Goal: Task Accomplishment & Management: Use online tool/utility

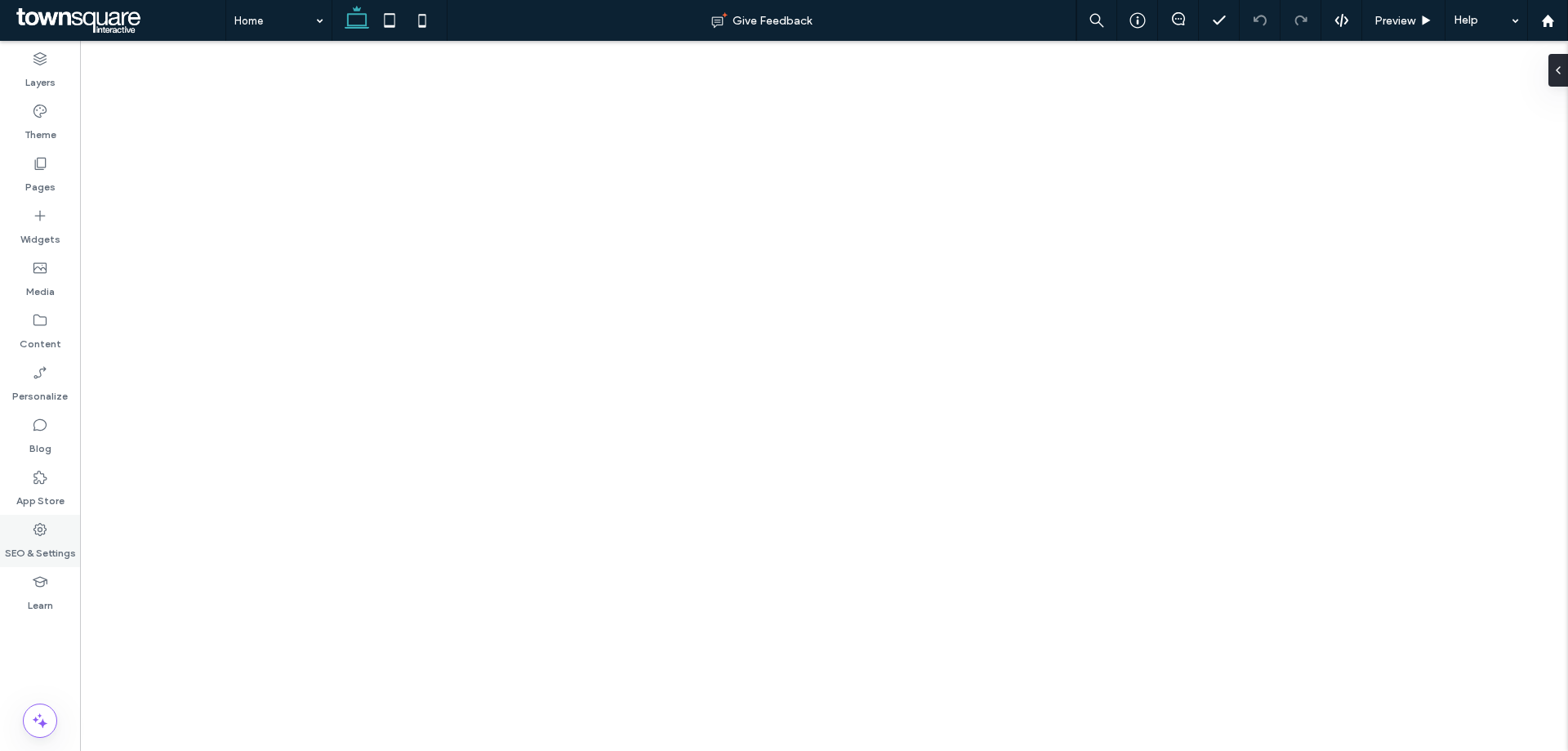
click at [29, 542] on label "SEO & Settings" at bounding box center [41, 549] width 71 height 23
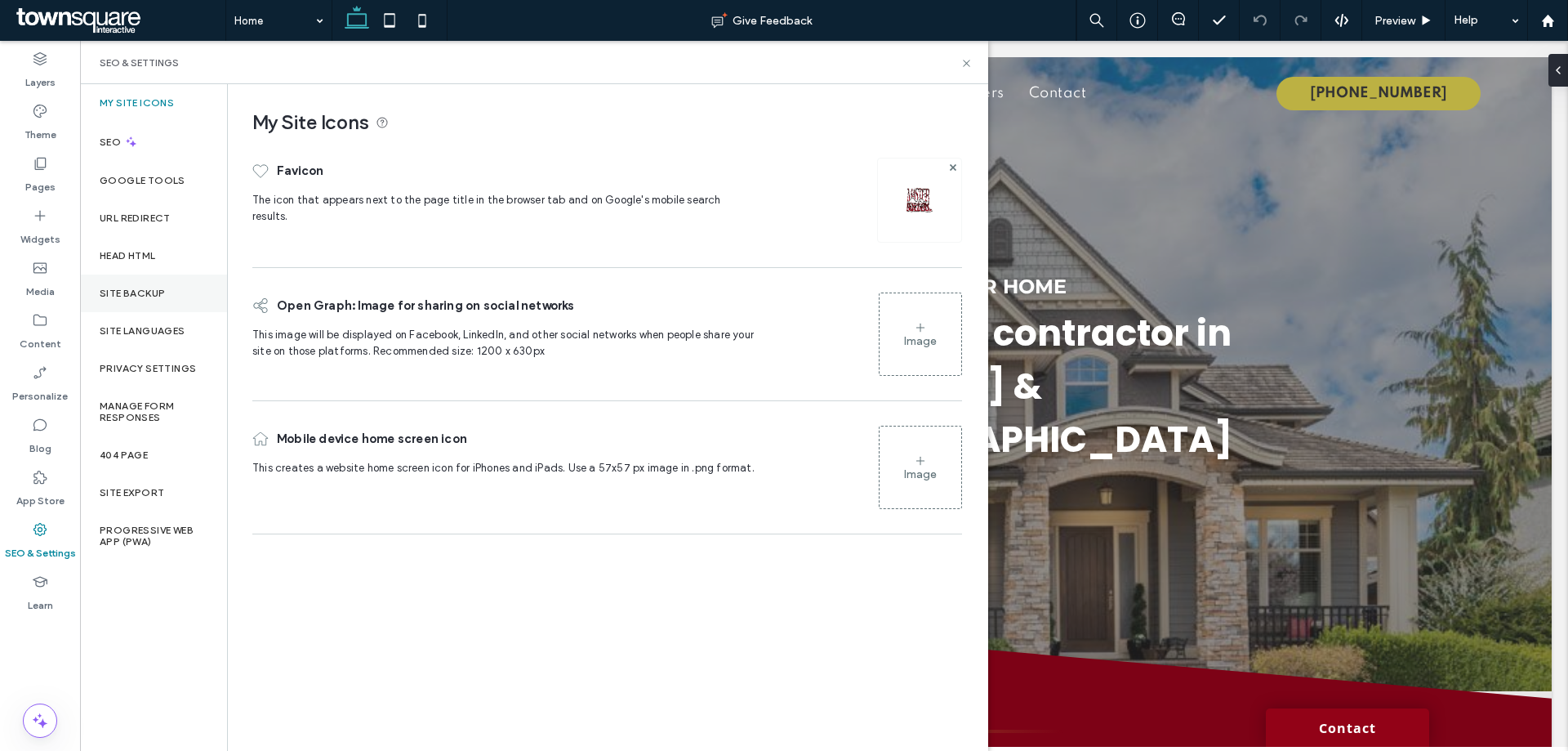
click at [126, 289] on label "Site Backup" at bounding box center [131, 293] width 65 height 11
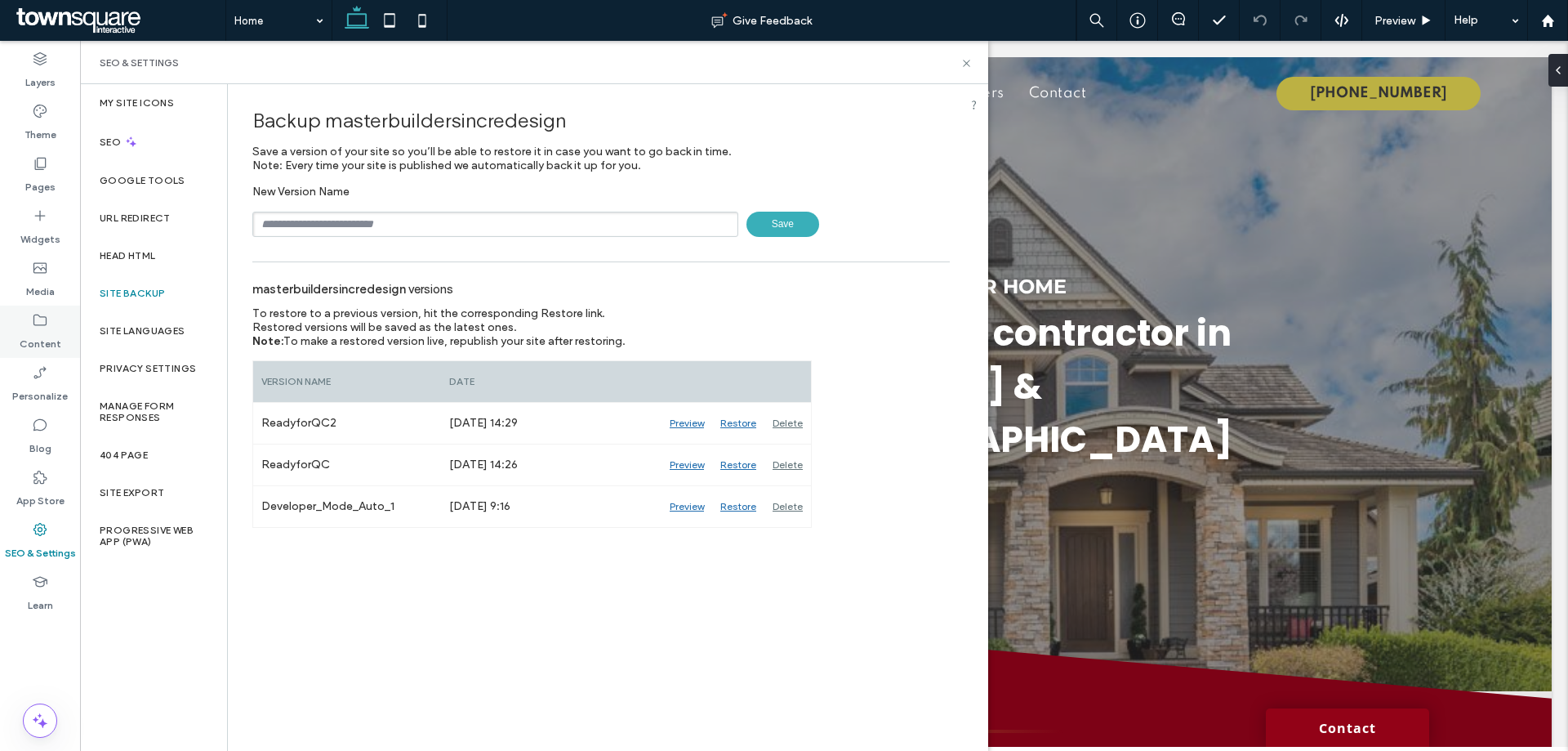
click at [38, 334] on label "Content" at bounding box center [40, 339] width 42 height 23
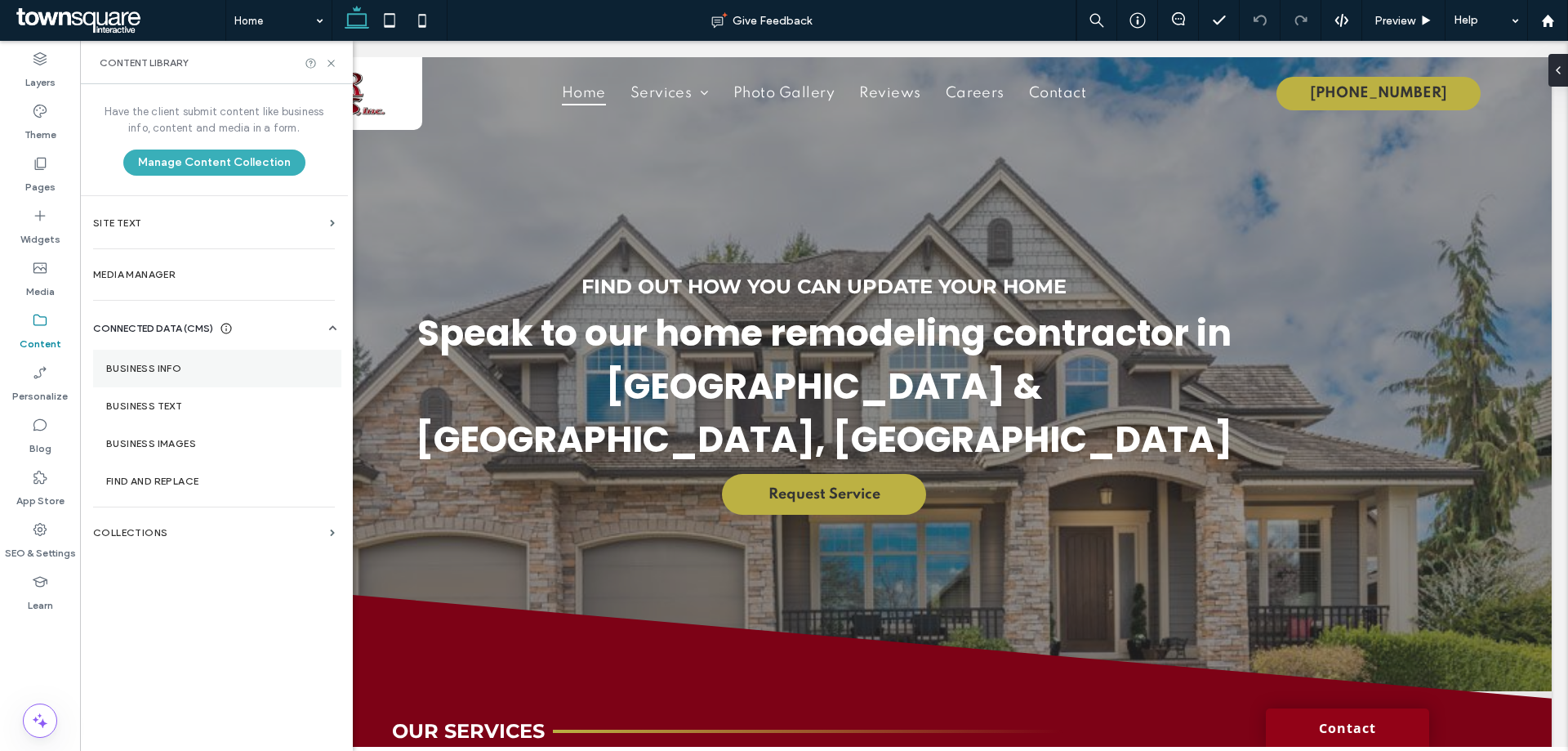
click at [145, 375] on section "Business Info" at bounding box center [217, 368] width 248 height 37
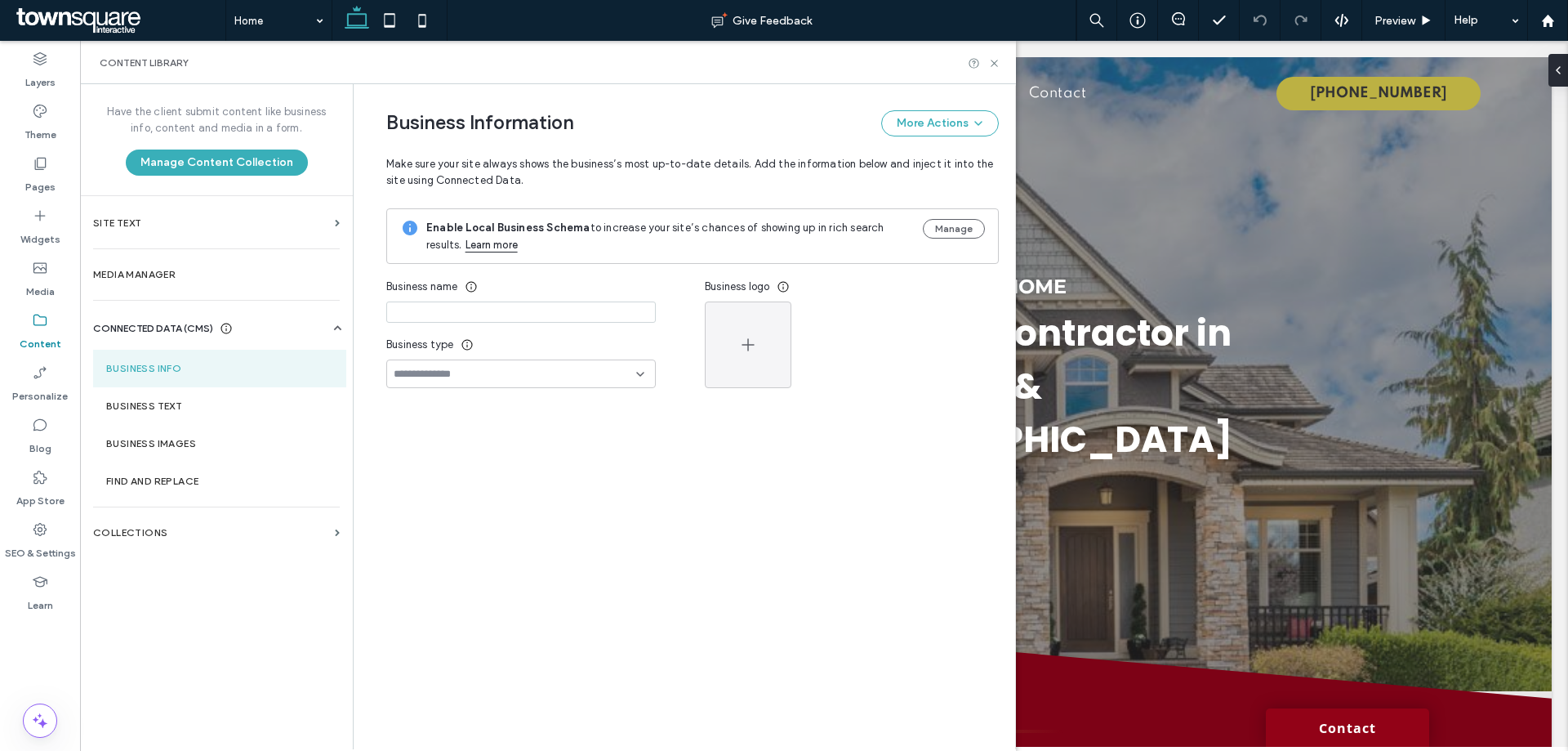
type input "**********"
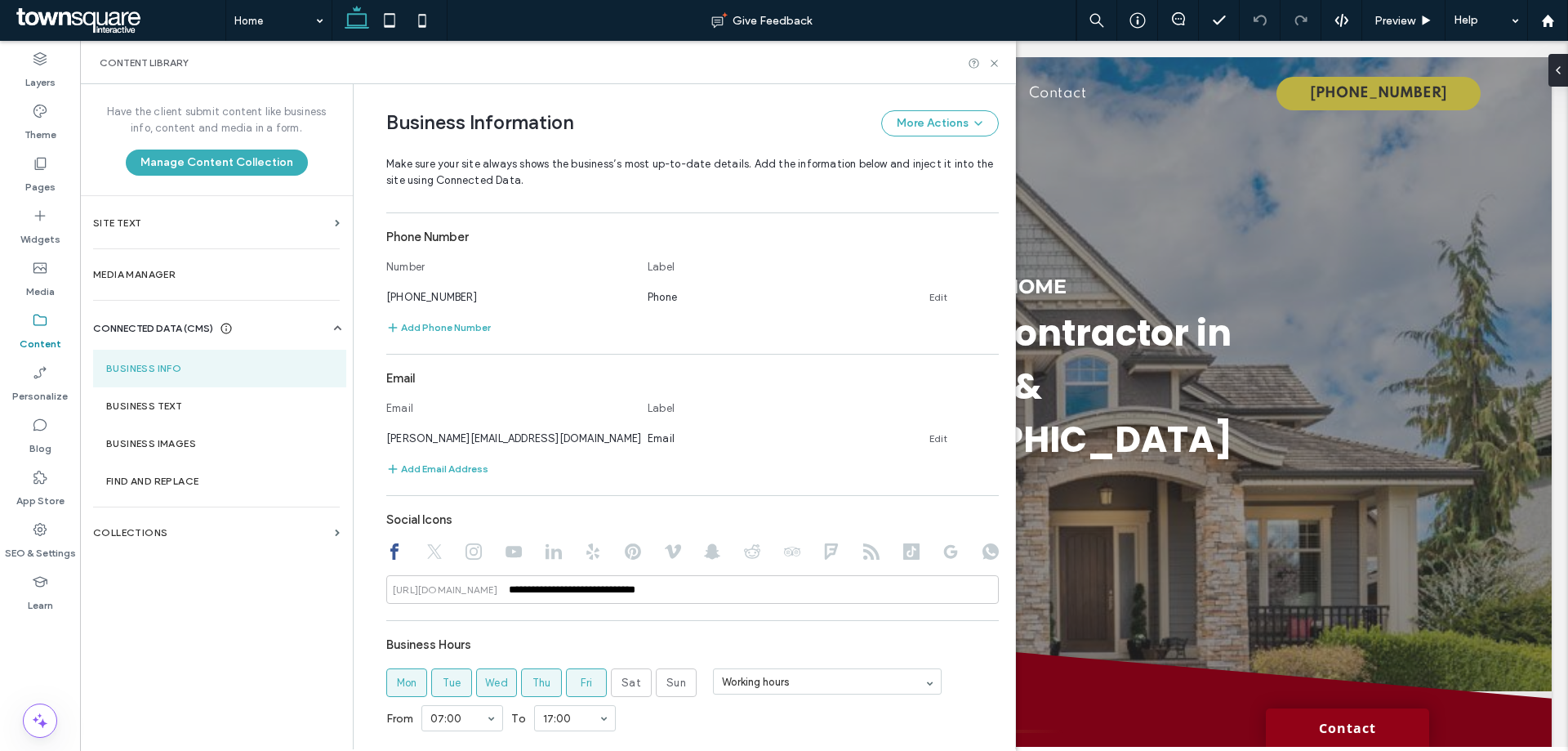
scroll to position [572, 0]
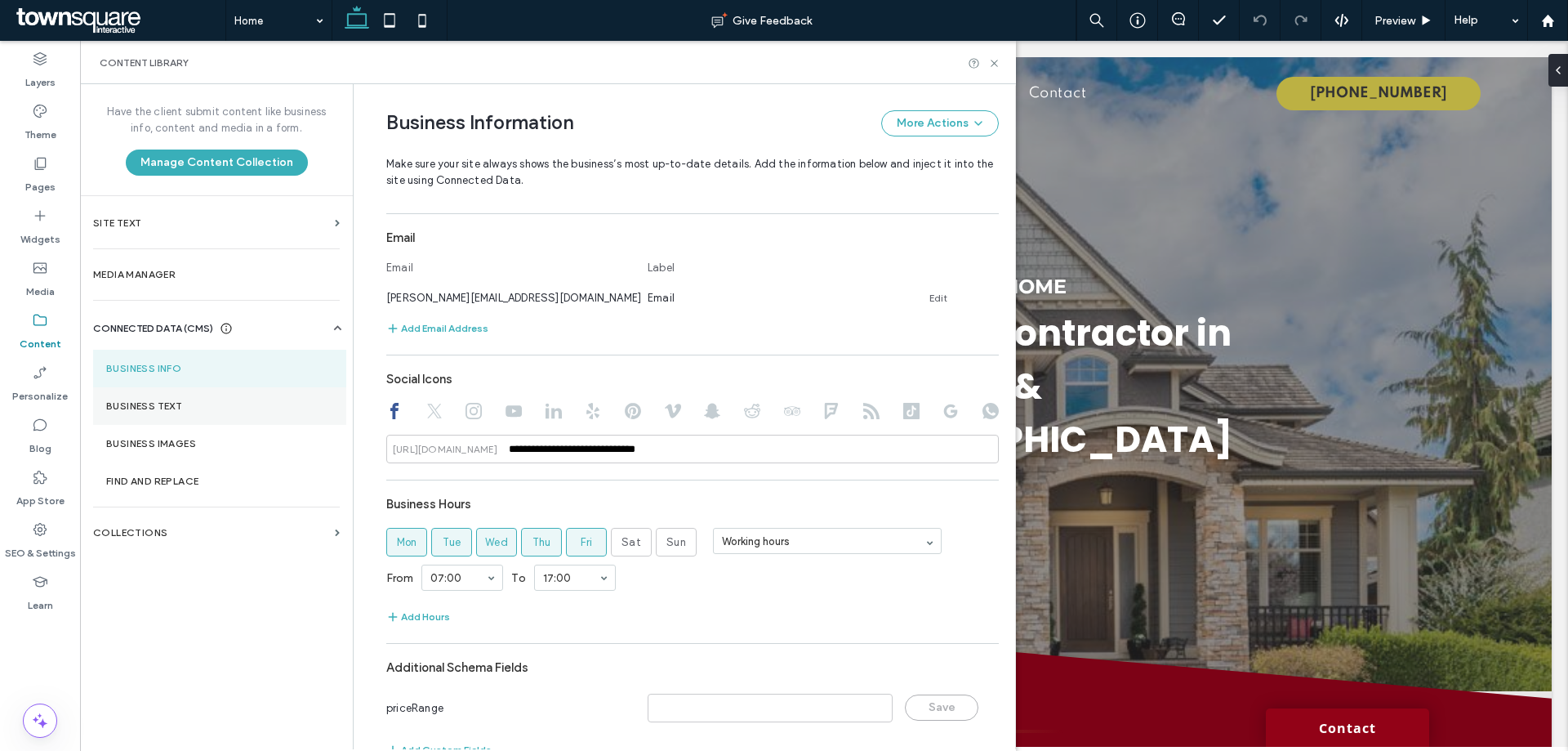
click at [153, 419] on section "Business Text" at bounding box center [220, 406] width 254 height 37
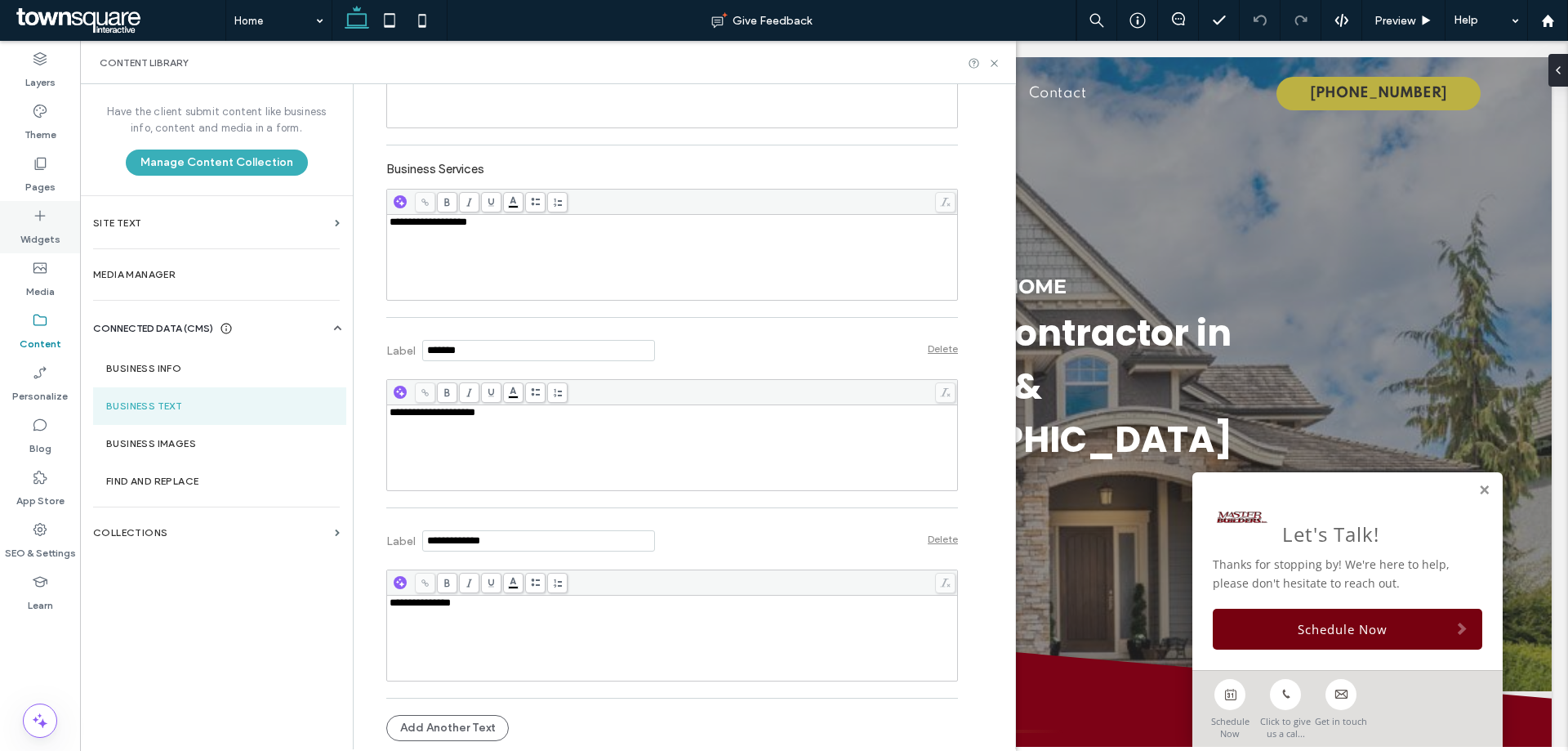
scroll to position [0, 0]
click at [33, 182] on label "Pages" at bounding box center [41, 182] width 31 height 23
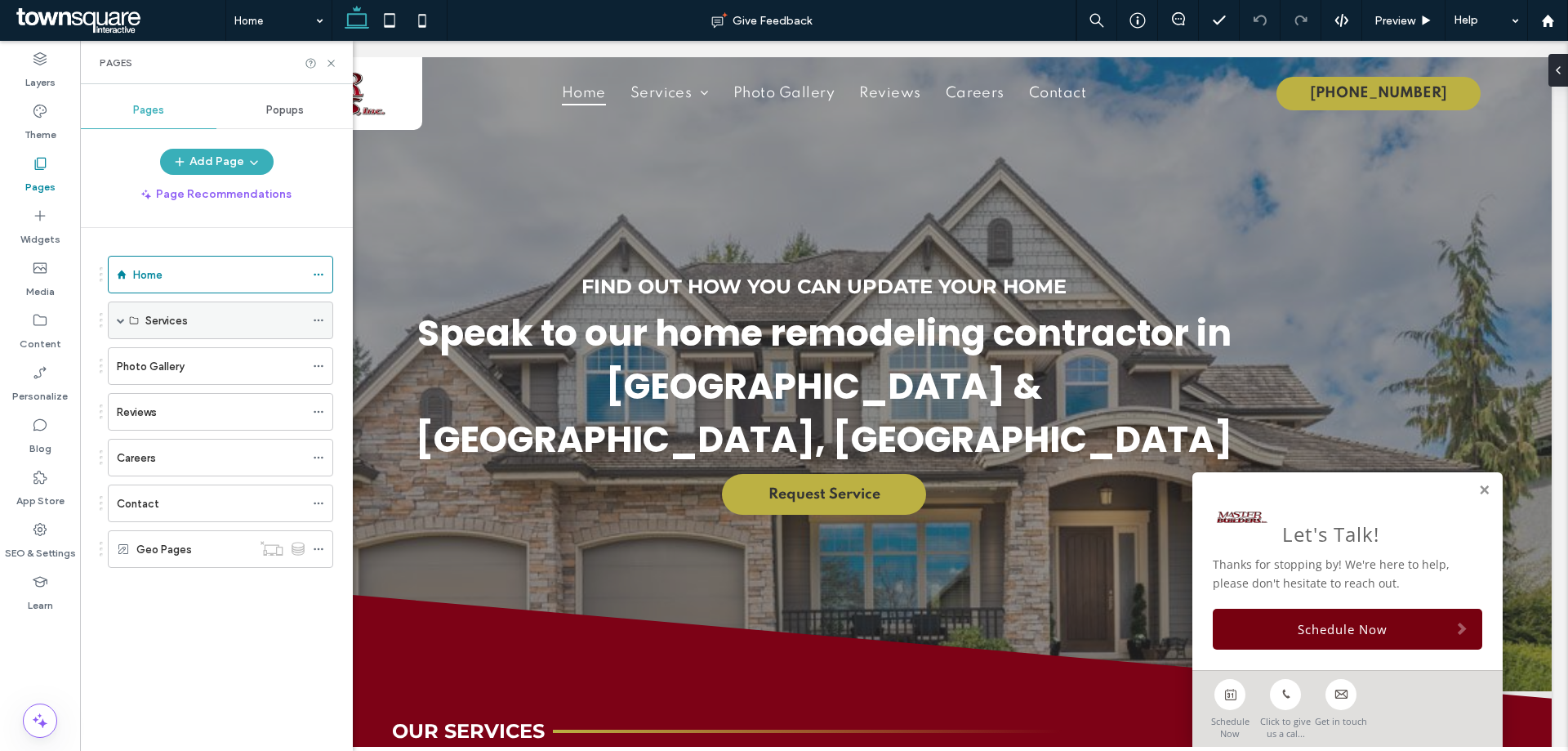
click at [120, 326] on span at bounding box center [121, 320] width 8 height 36
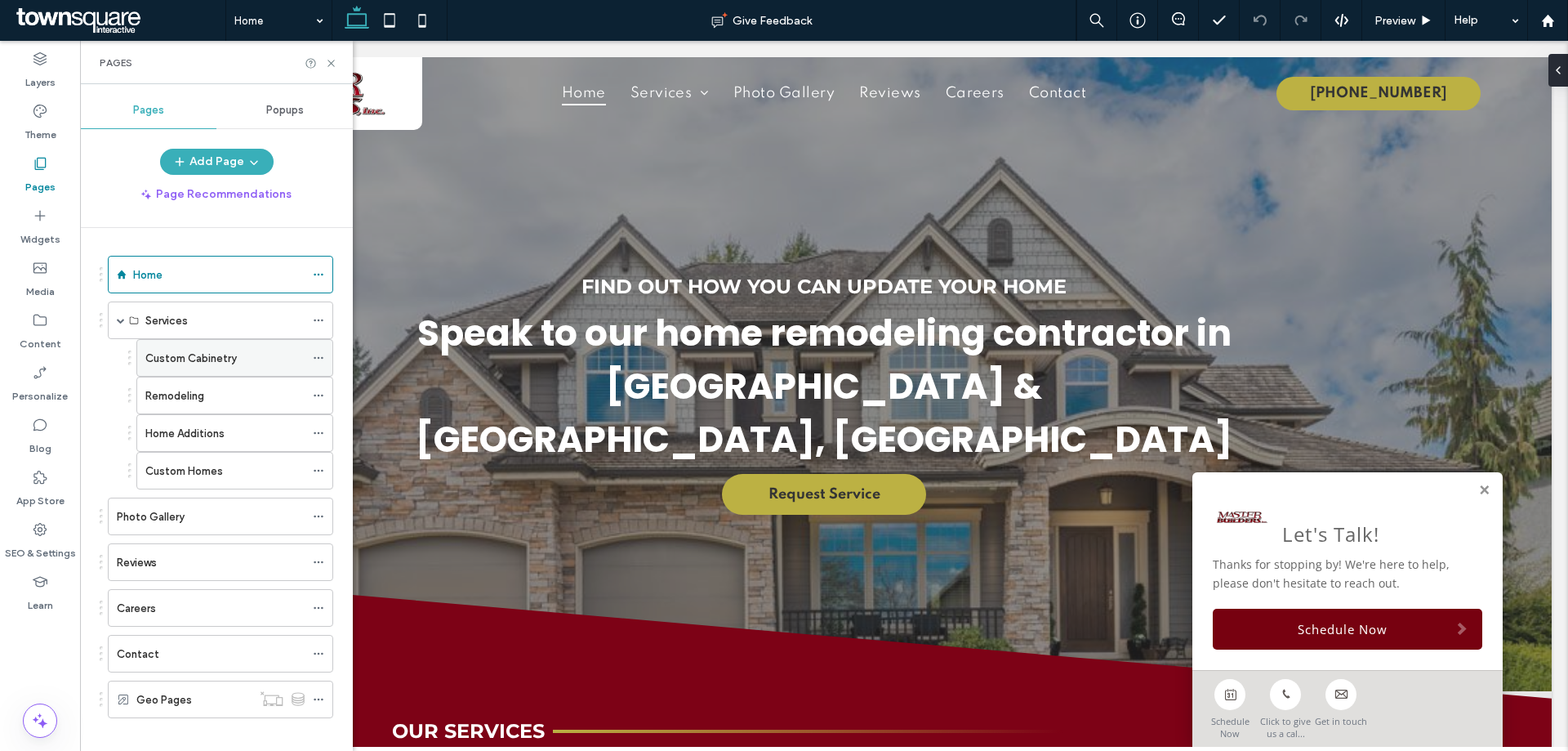
click at [317, 354] on icon at bounding box center [318, 357] width 11 height 11
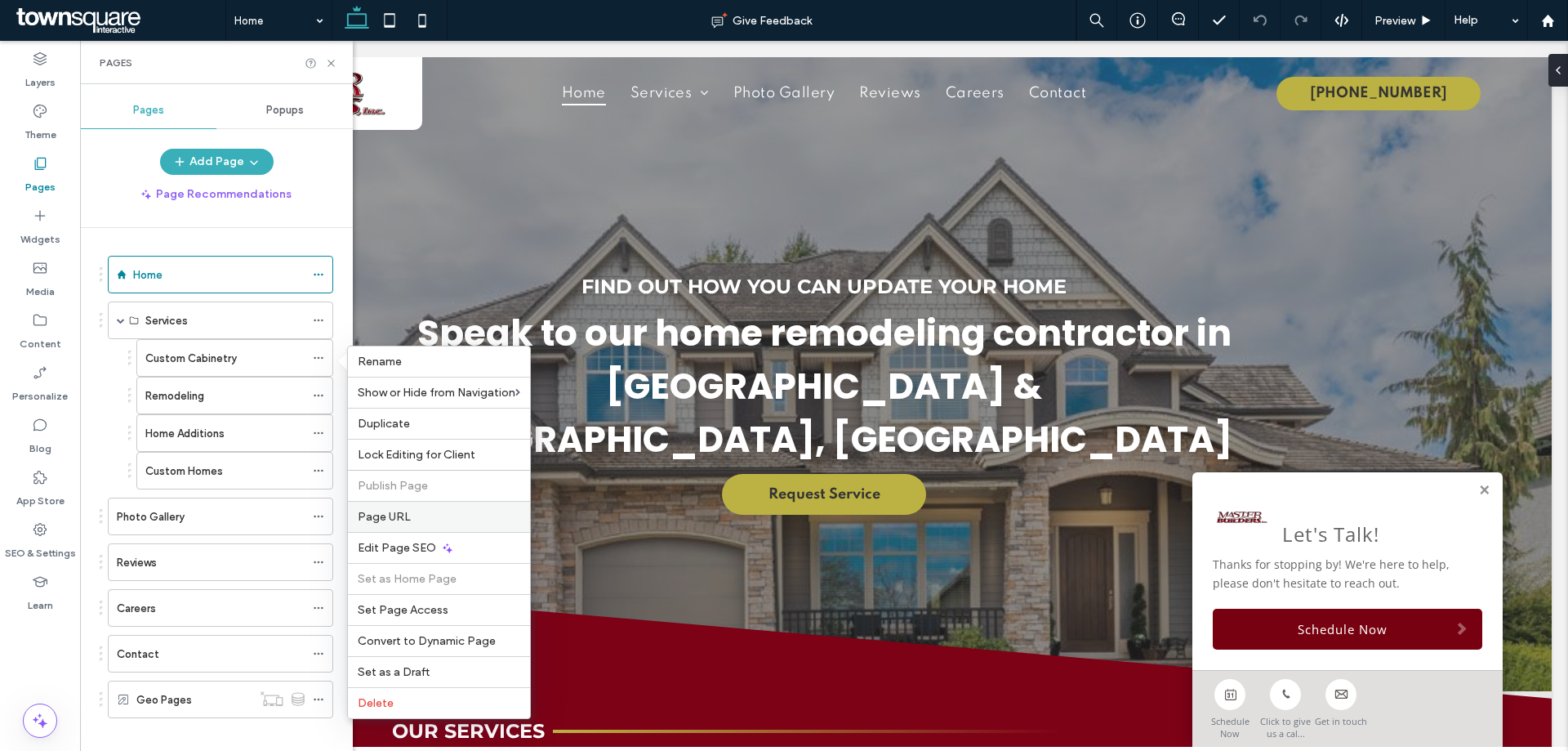
click at [370, 522] on span "Page URL" at bounding box center [384, 517] width 53 height 14
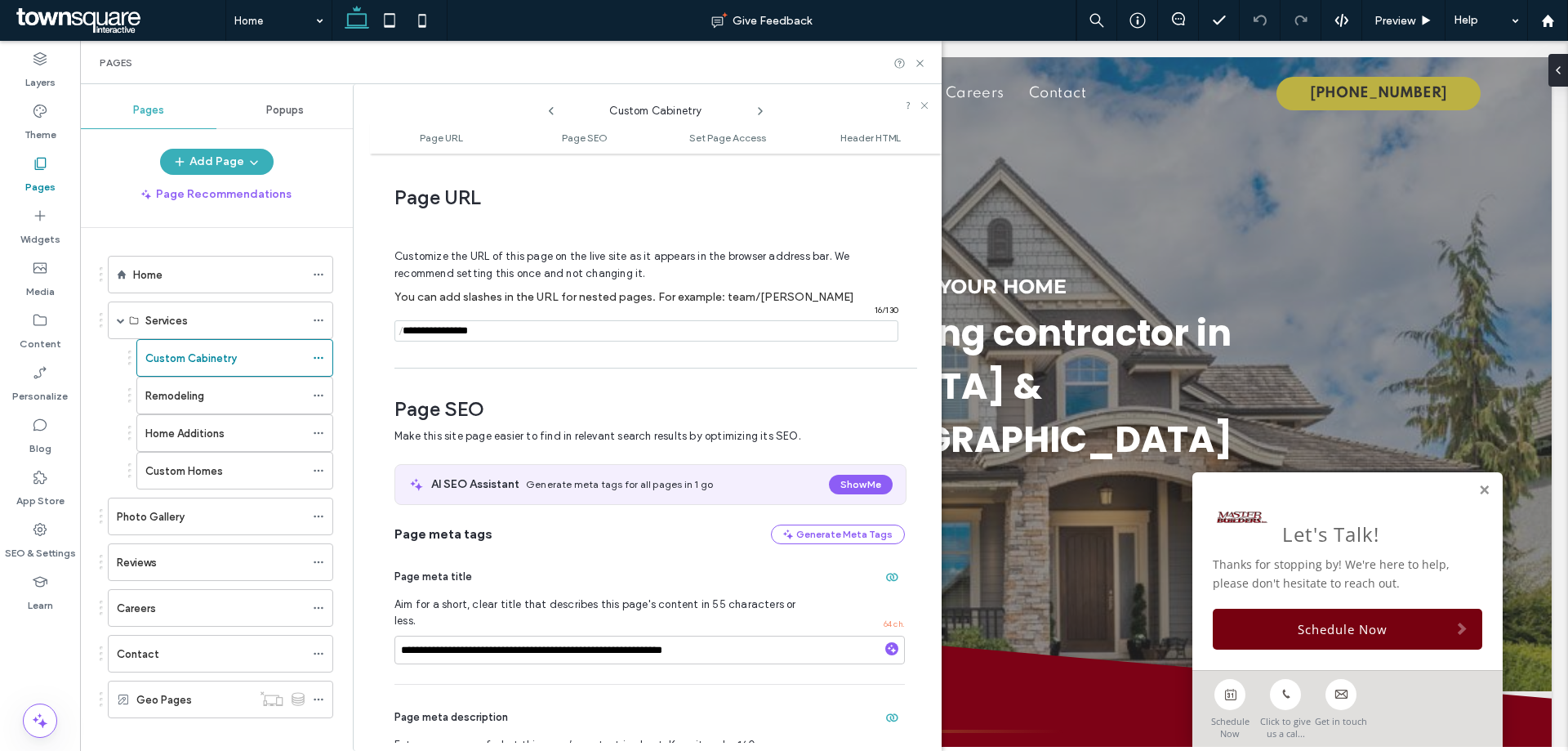
click at [763, 113] on icon at bounding box center [760, 110] width 13 height 13
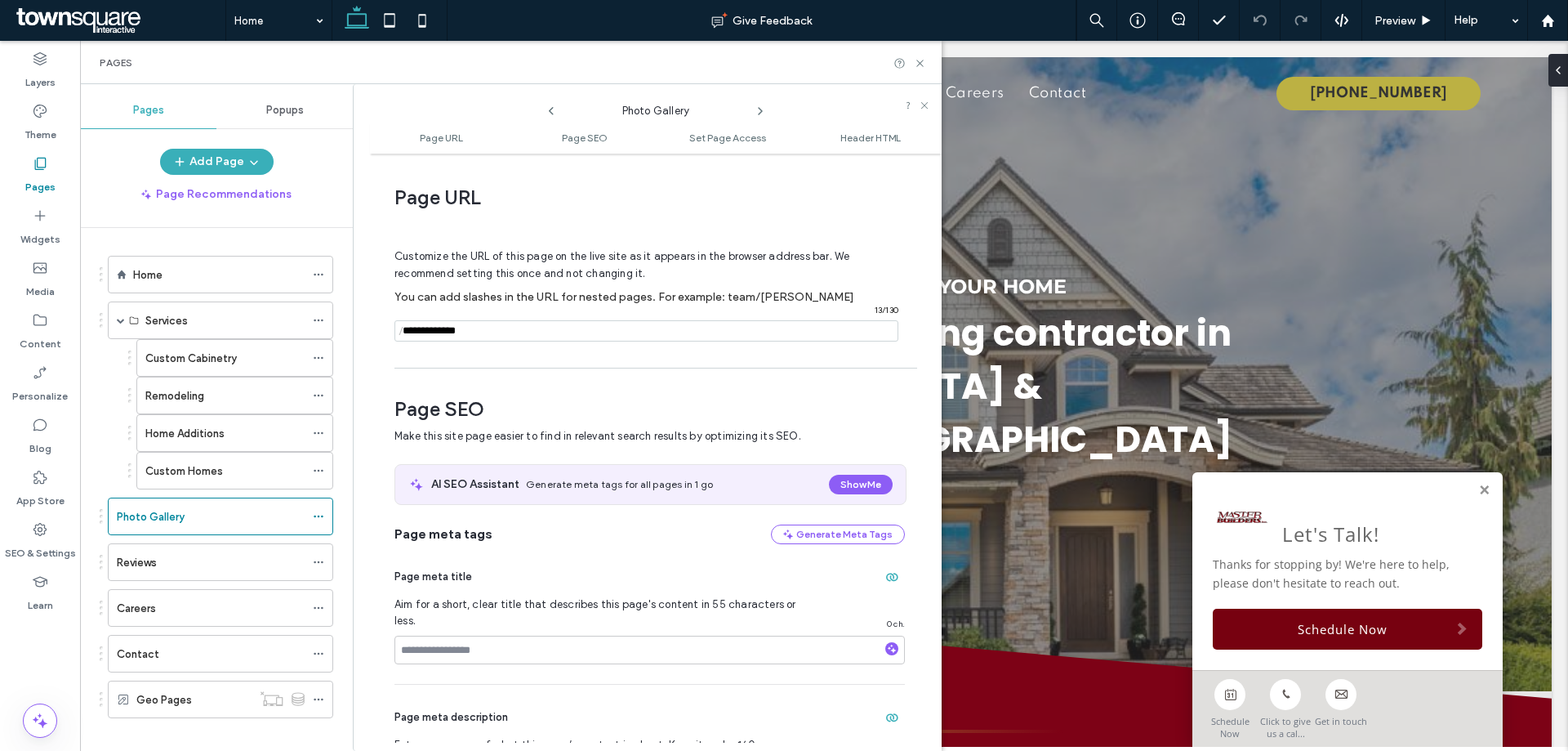
click at [763, 113] on icon at bounding box center [760, 110] width 13 height 13
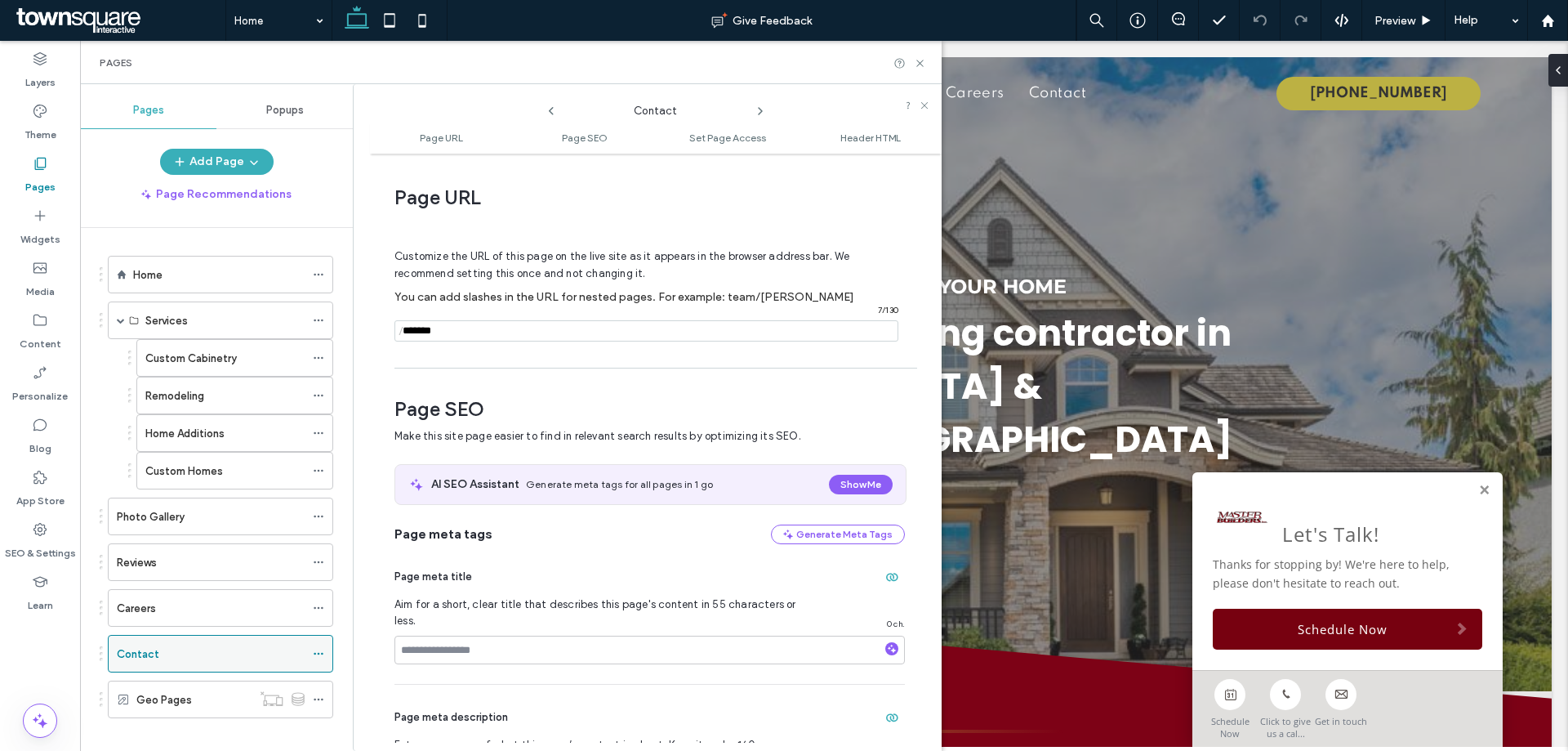
click at [197, 663] on div "Contact" at bounding box center [211, 653] width 188 height 36
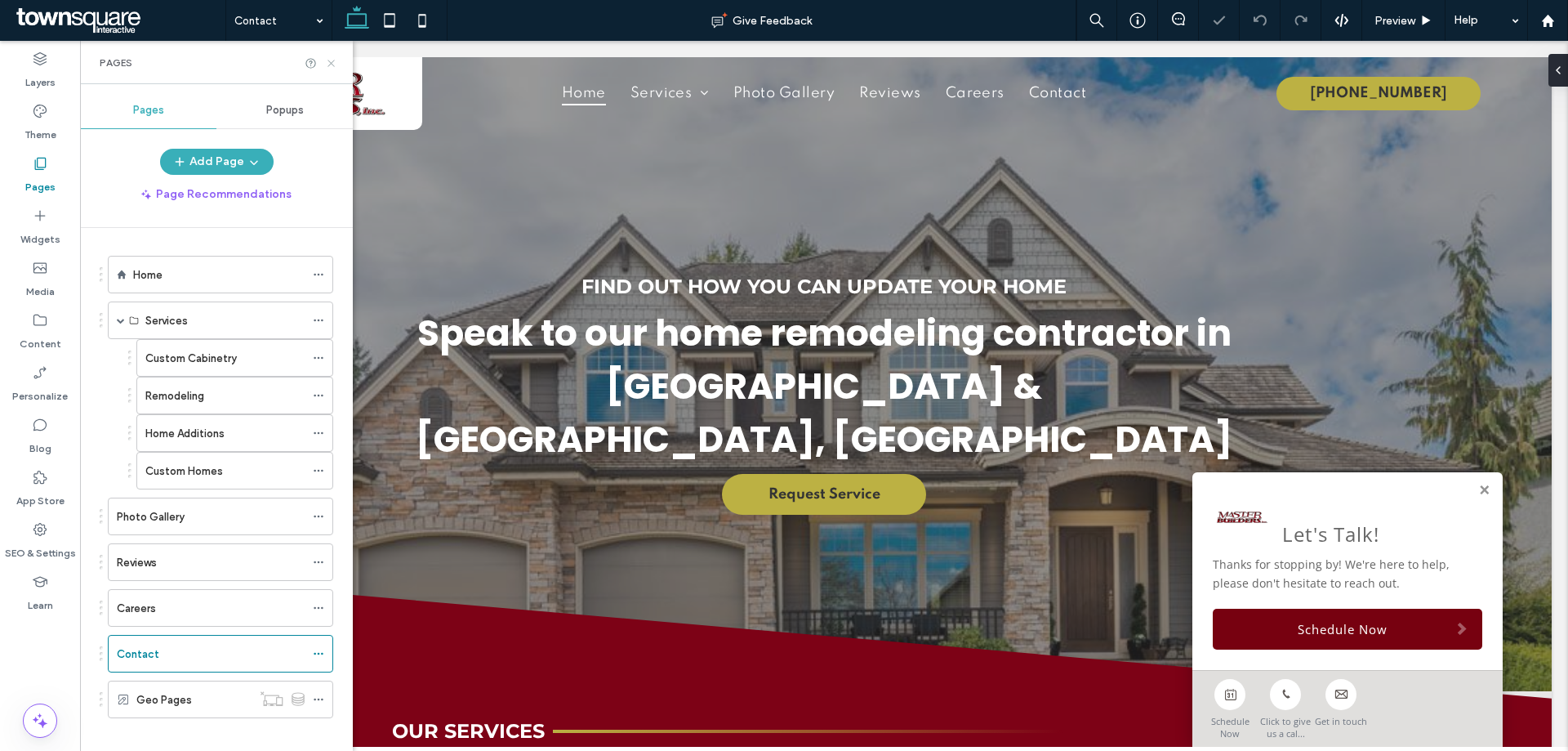
click at [332, 64] on use at bounding box center [331, 63] width 7 height 7
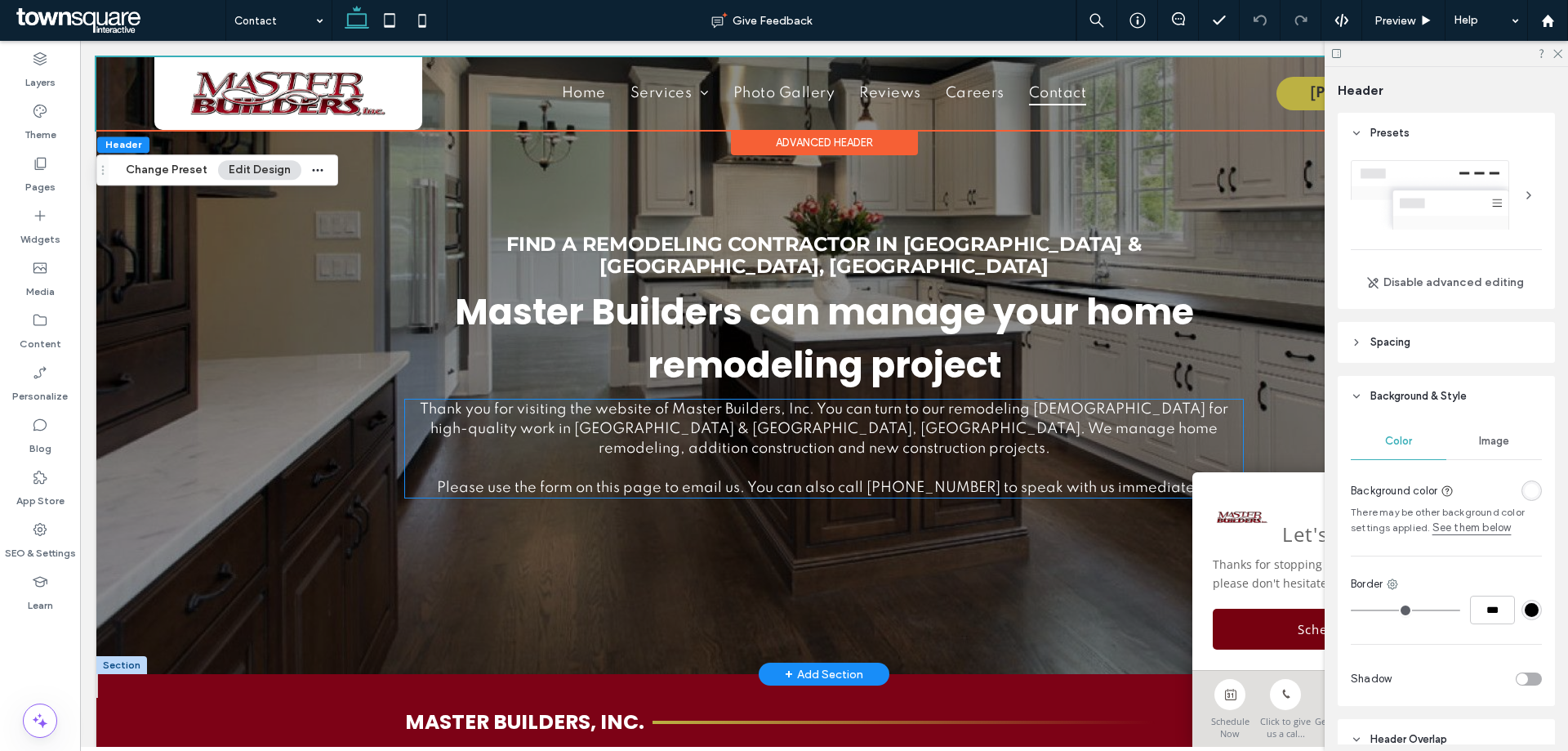
click at [831, 418] on p "Thank you for visiting the website of Master Builders, Inc. You can turn to our…" at bounding box center [823, 449] width 837 height 98
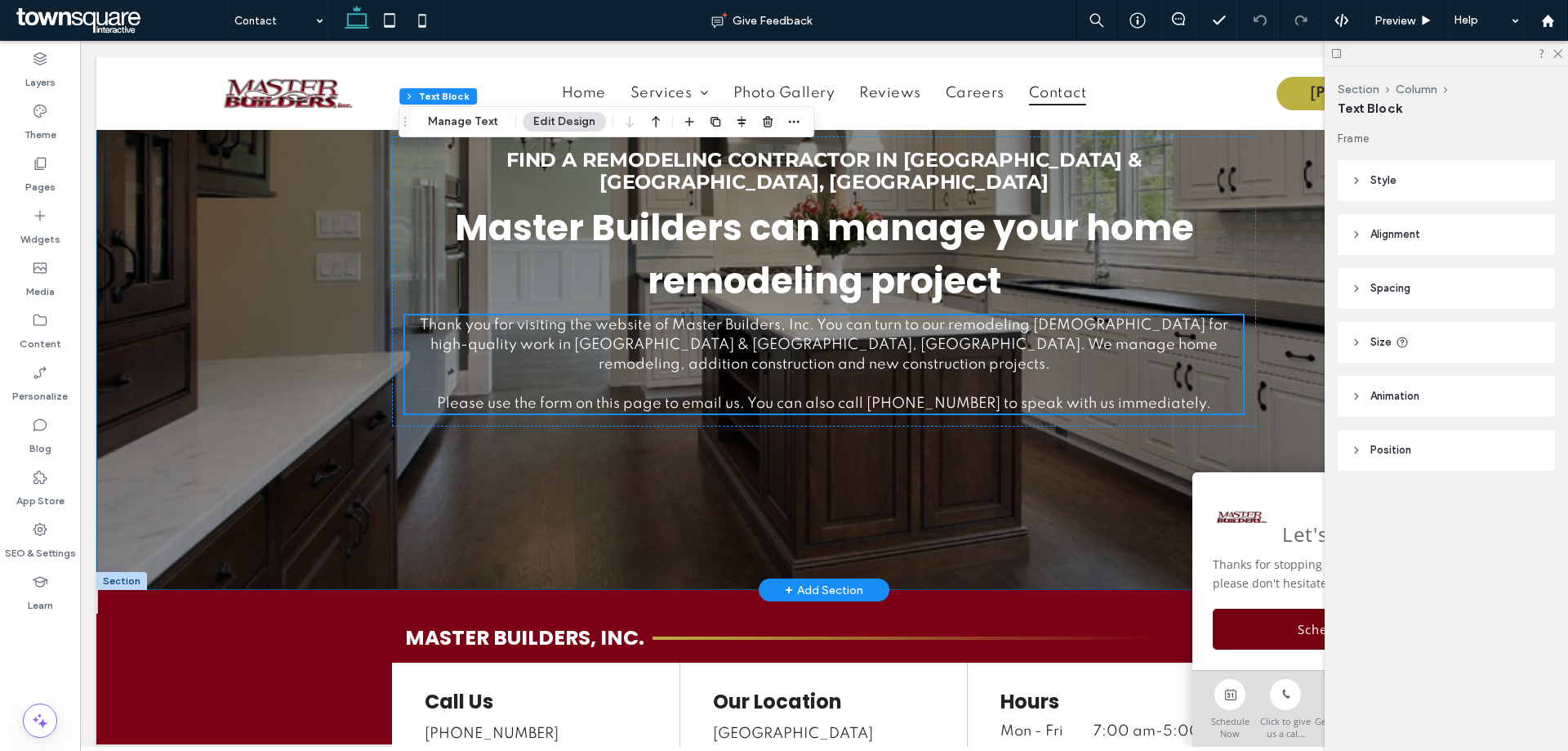
scroll to position [327, 0]
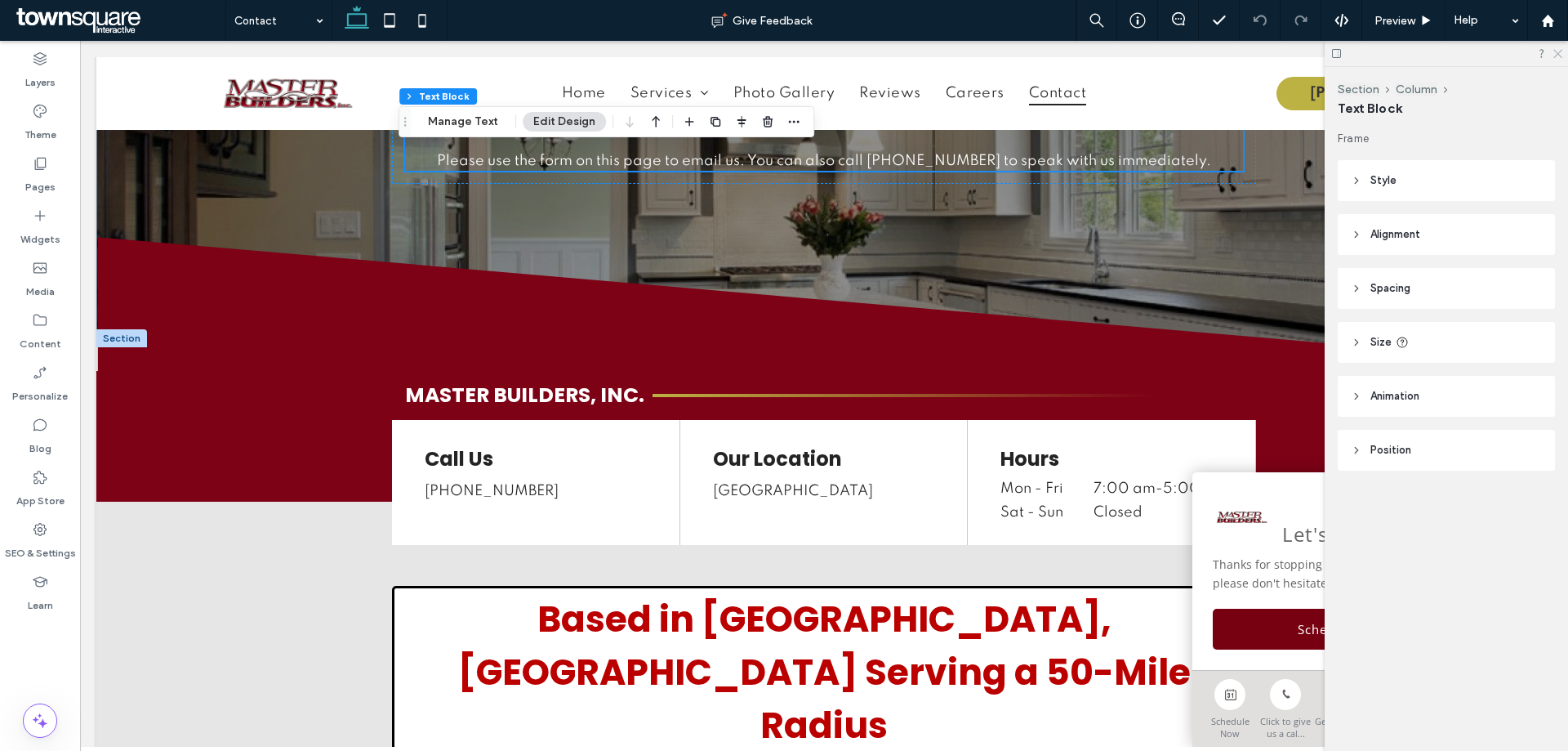
click at [1556, 55] on use at bounding box center [1558, 54] width 9 height 9
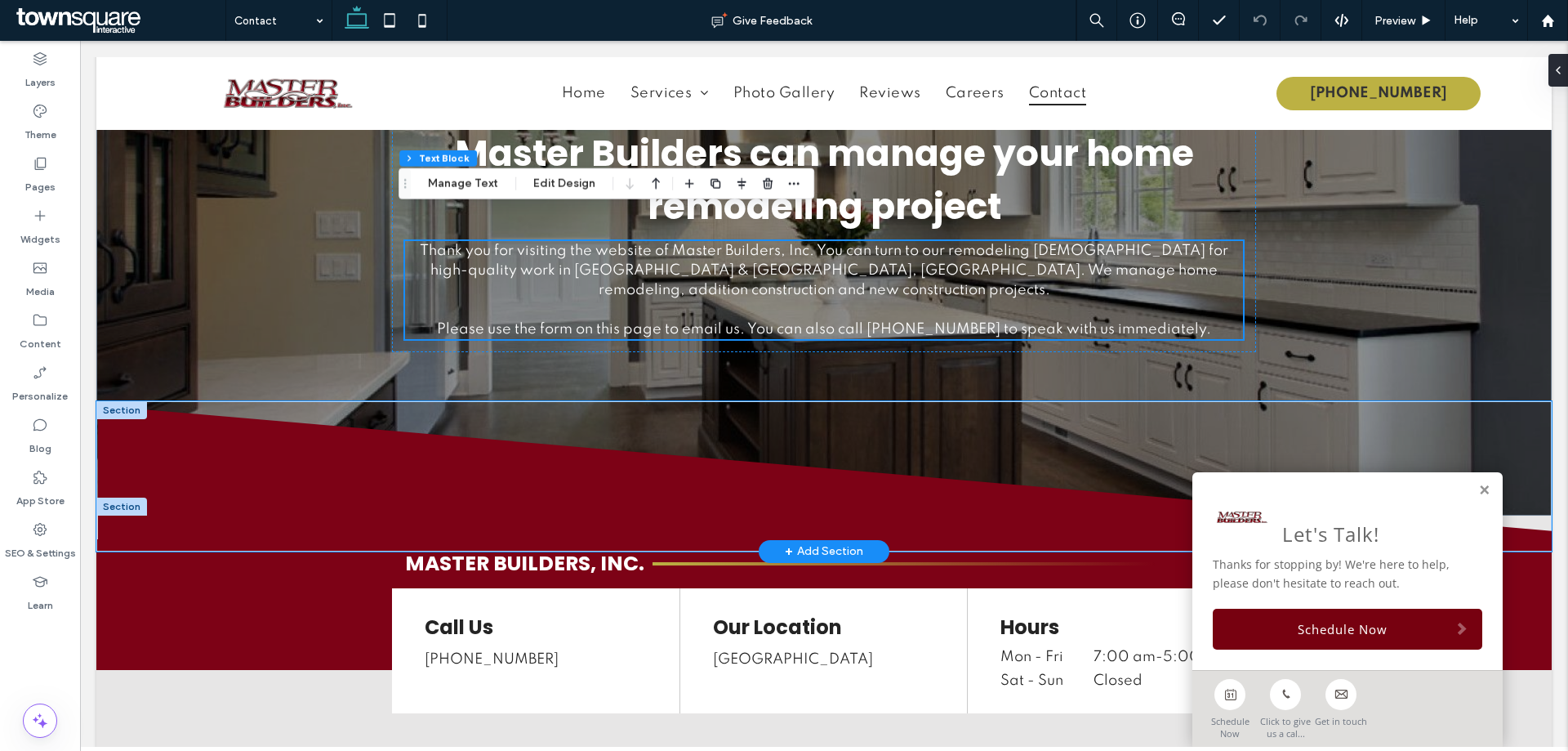
scroll to position [81, 0]
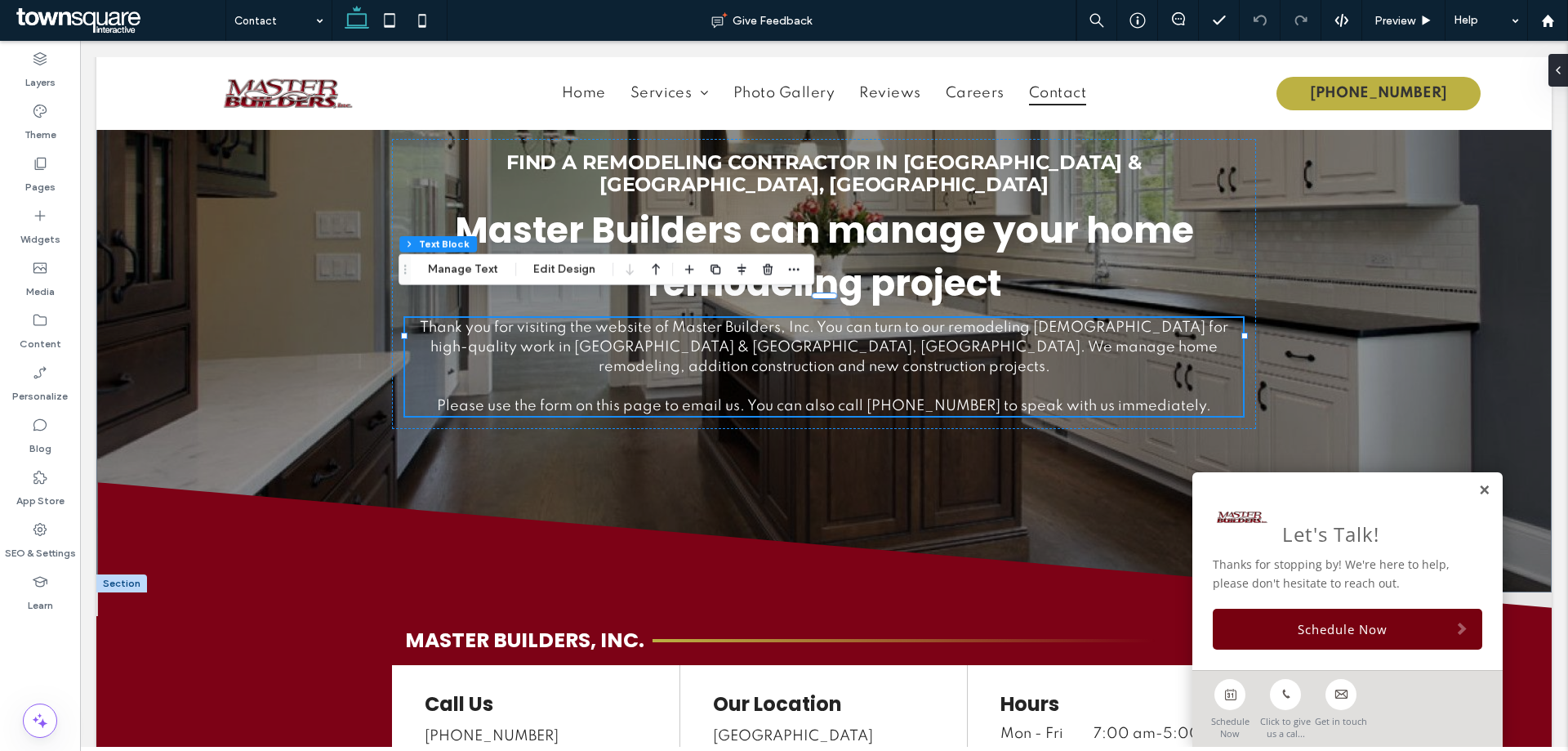
click at [1478, 487] on link at bounding box center [1484, 490] width 12 height 14
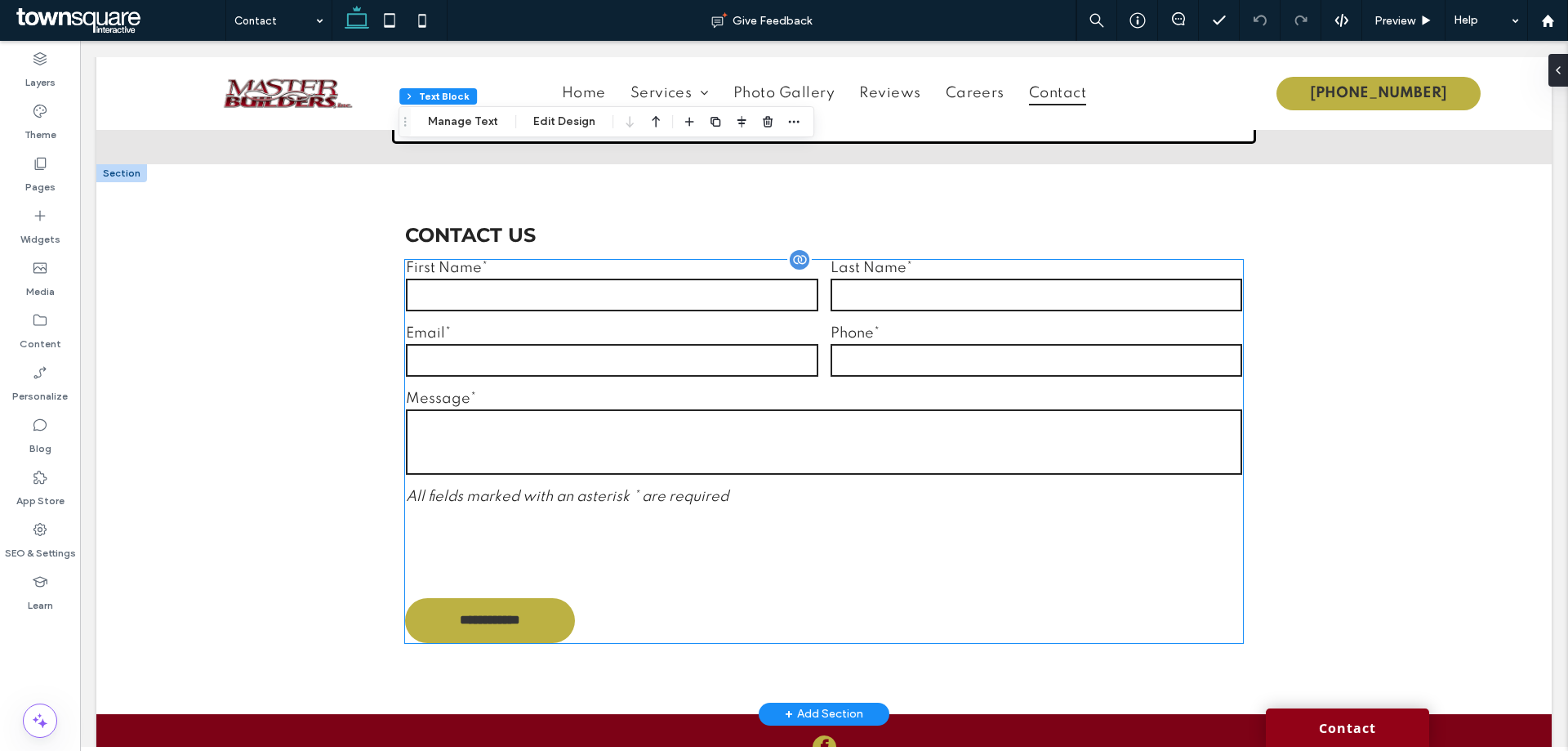
scroll to position [1308, 0]
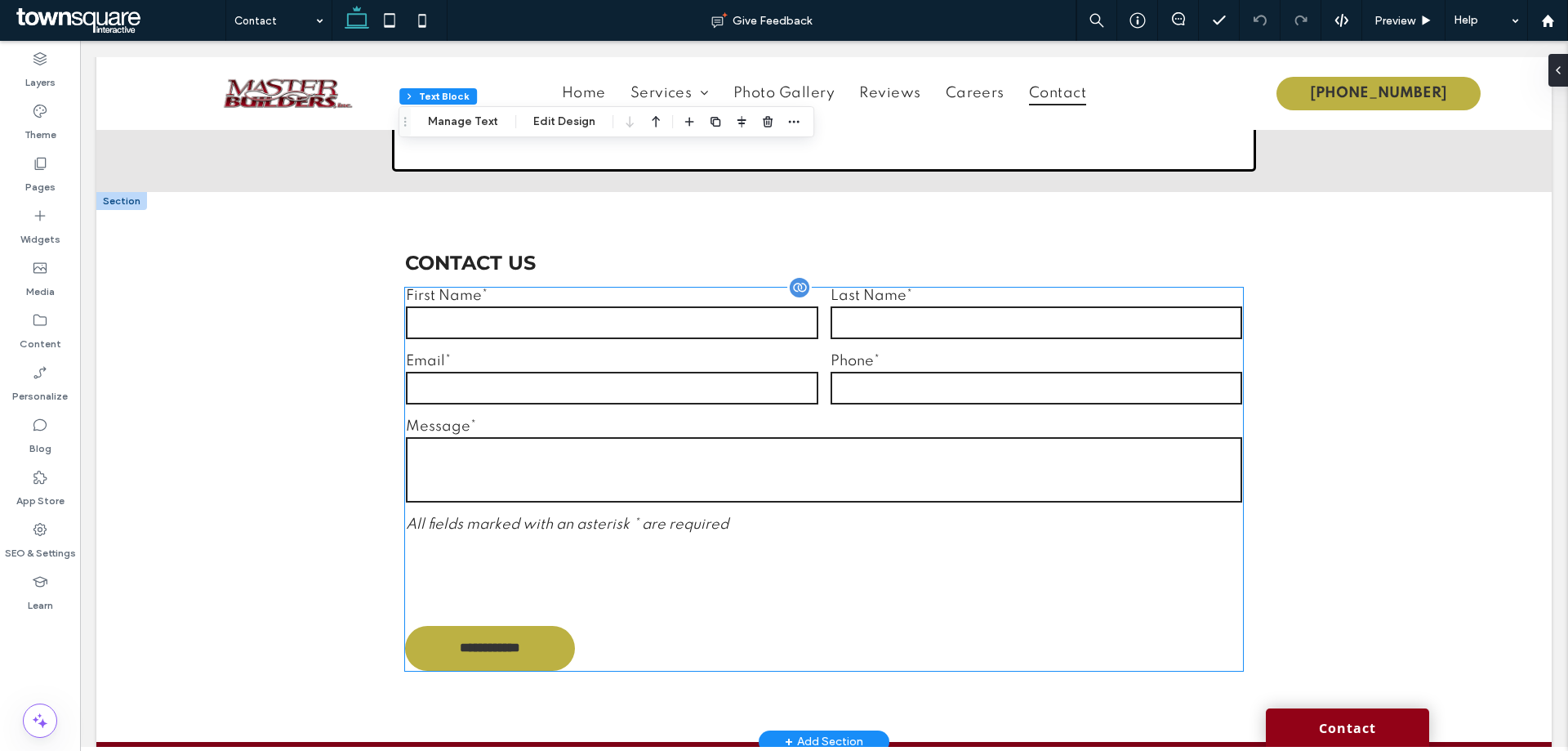
click at [802, 419] on label "Message*" at bounding box center [823, 427] width 835 height 15
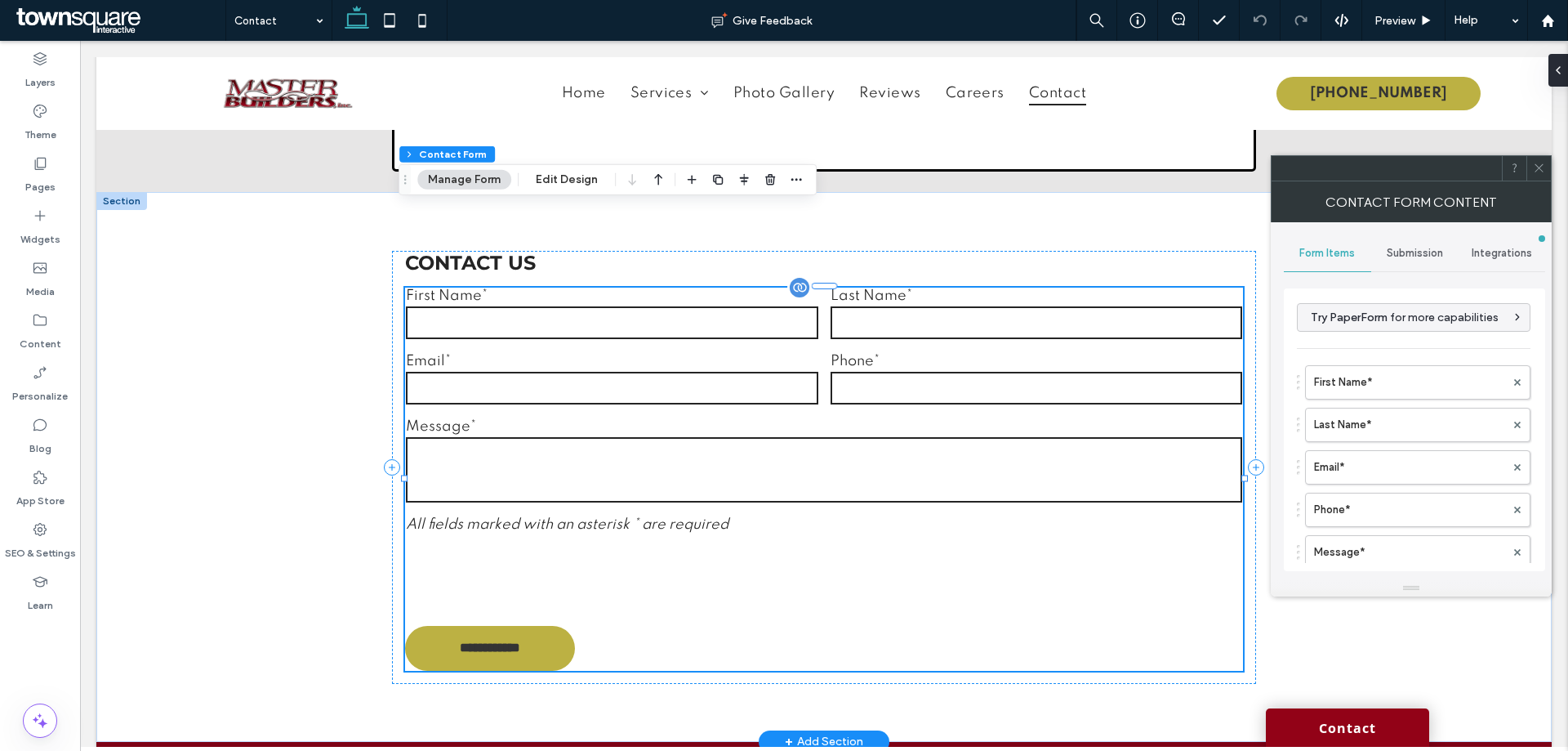
type input "**********"
type input "*"
type input "***"
type input "*"
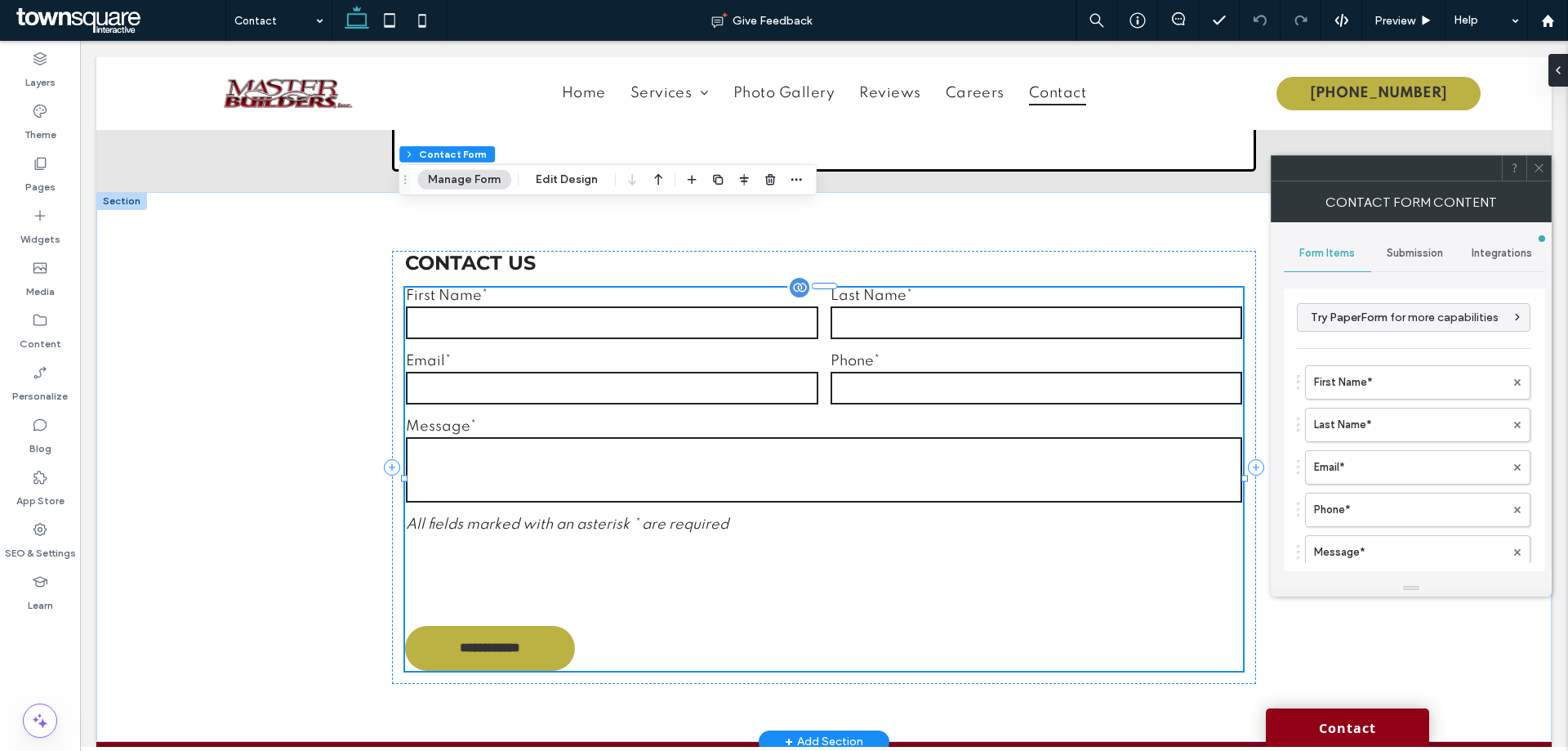
type input "***"
click at [1350, 395] on label "First Name*" at bounding box center [1409, 382] width 191 height 33
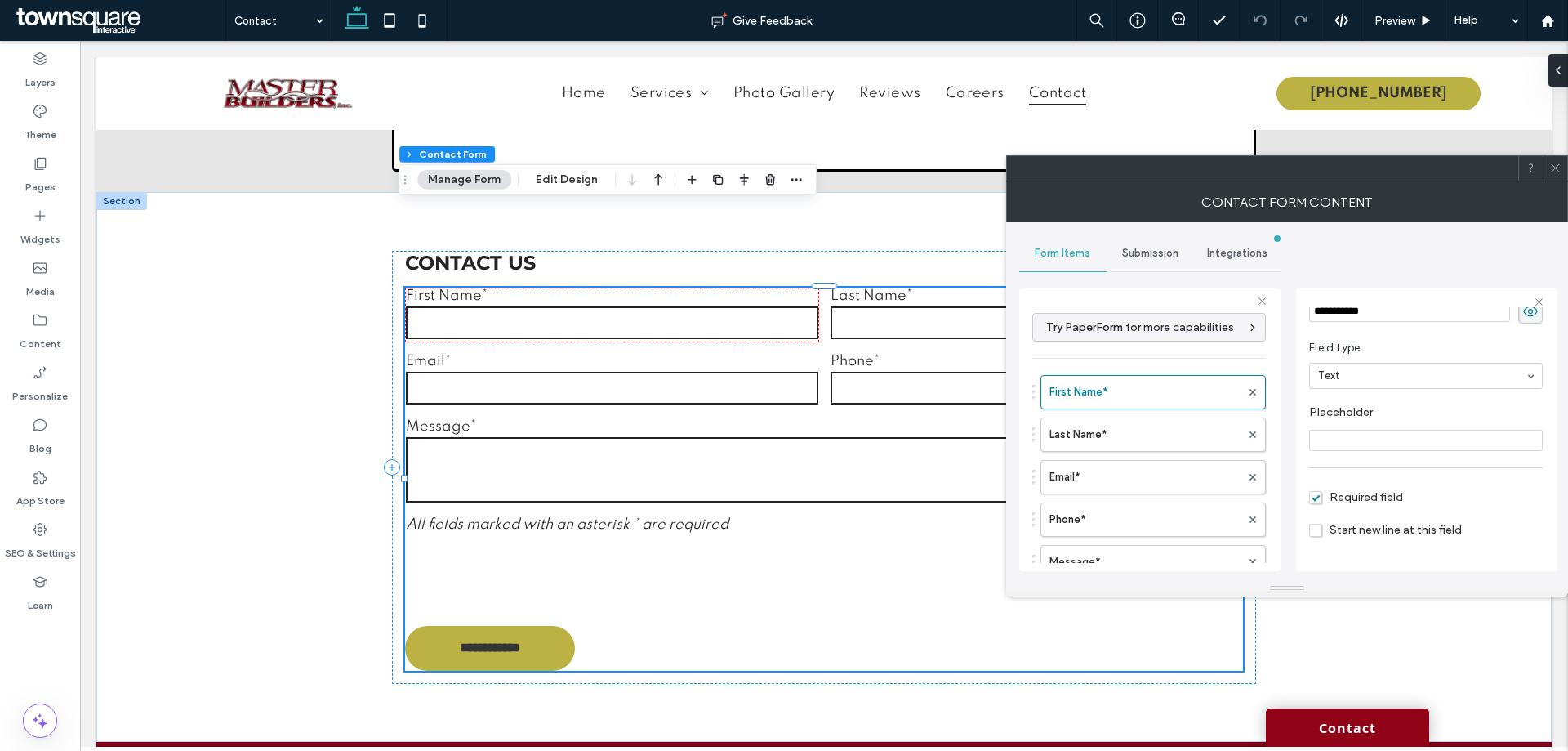
scroll to position [115, 0]
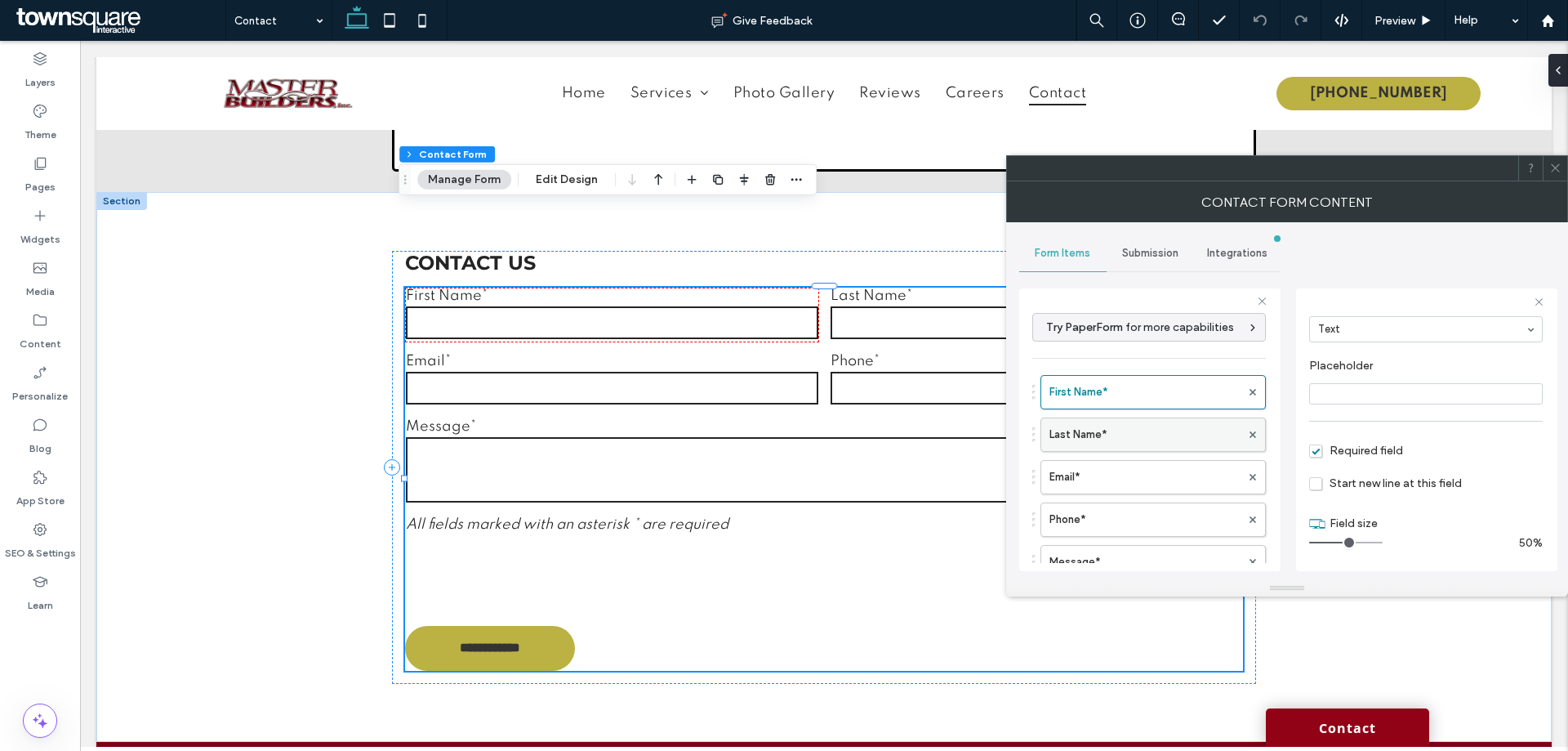
click at [1158, 438] on label "Last Name*" at bounding box center [1145, 434] width 191 height 33
click at [1122, 490] on label "Email*" at bounding box center [1145, 477] width 191 height 33
click at [1115, 508] on label "Phone*" at bounding box center [1145, 519] width 191 height 33
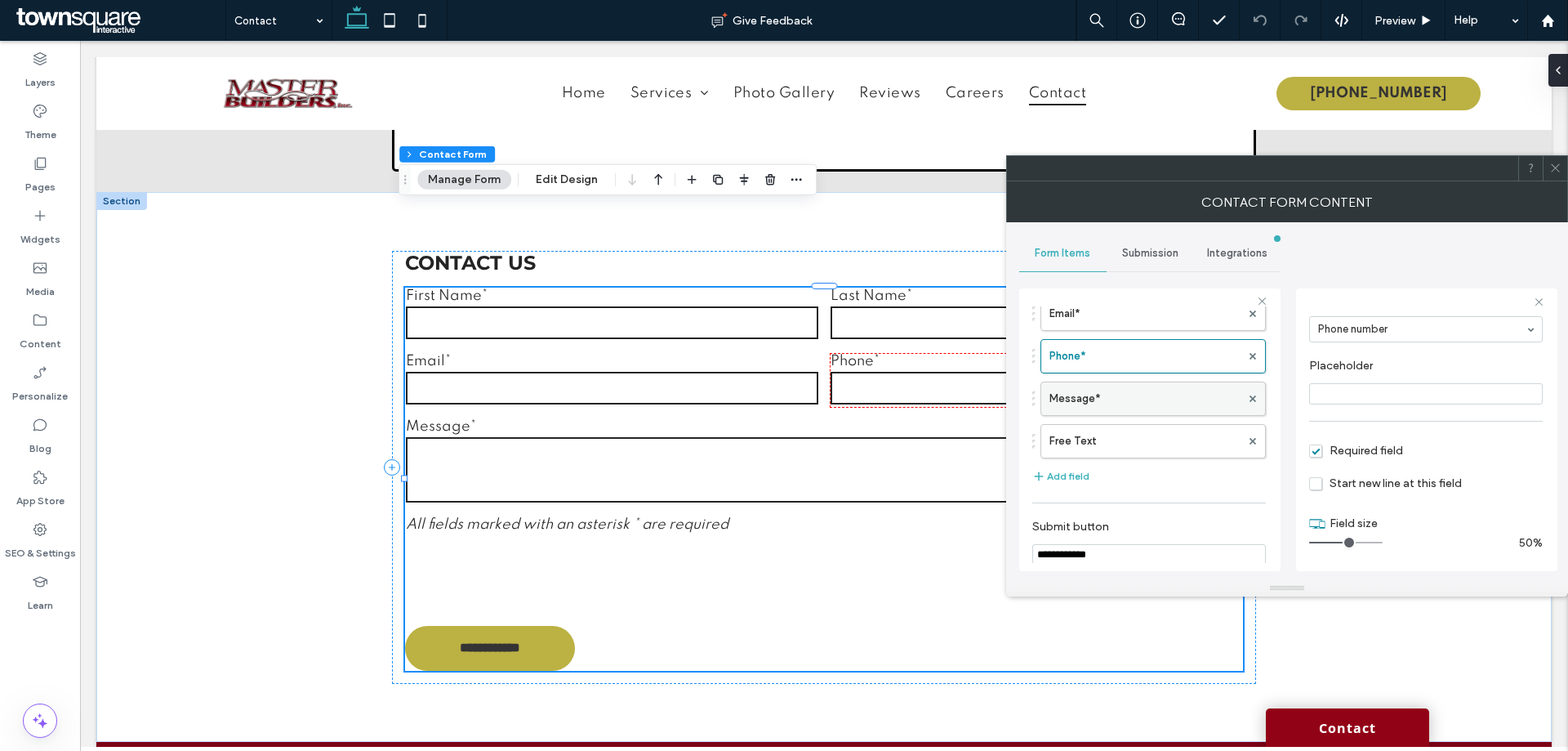
click at [1112, 403] on label "Message*" at bounding box center [1145, 399] width 191 height 33
type input "**"
click at [1115, 446] on label "Free Text" at bounding box center [1145, 441] width 191 height 33
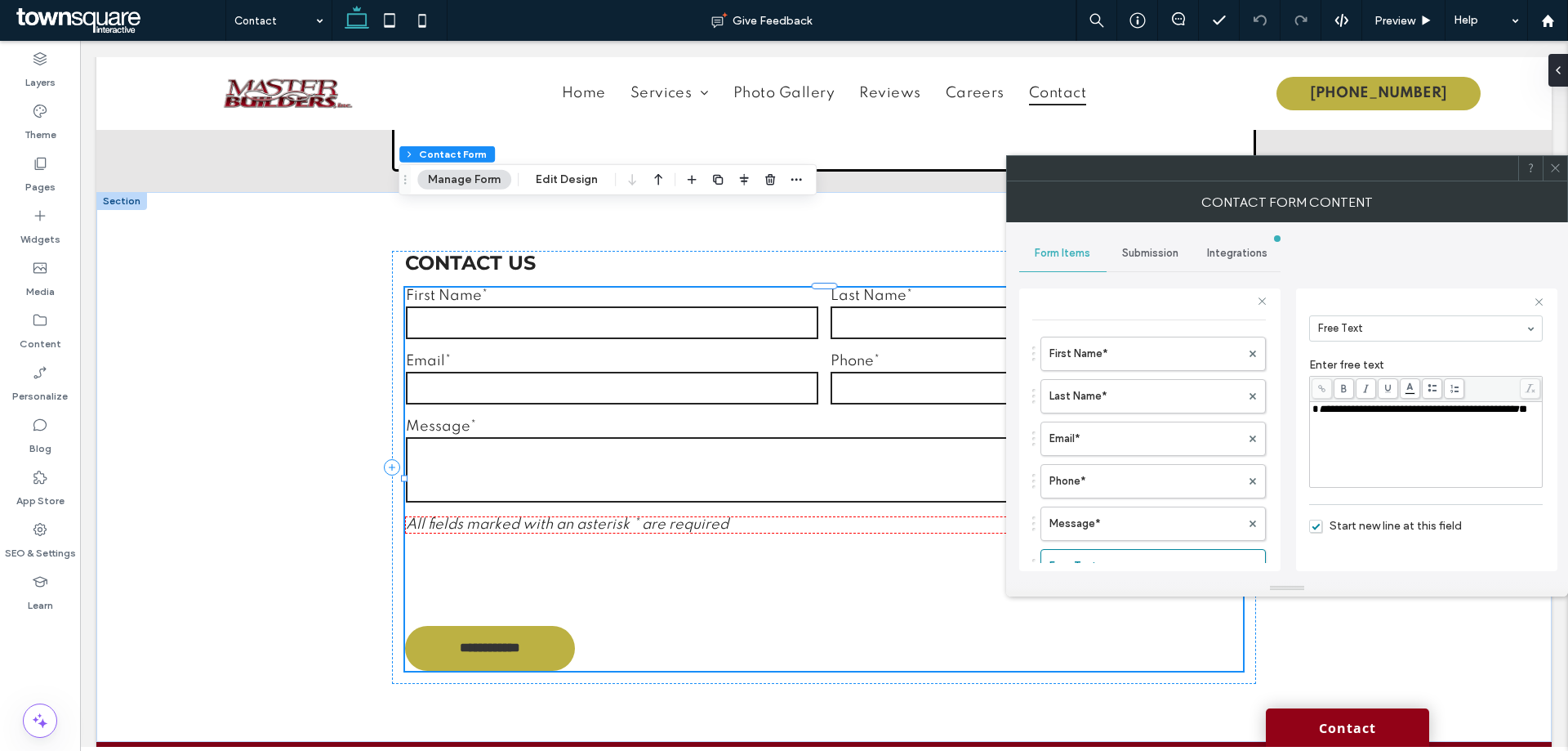
scroll to position [0, 0]
click at [1132, 252] on span "Submission" at bounding box center [1150, 253] width 56 height 13
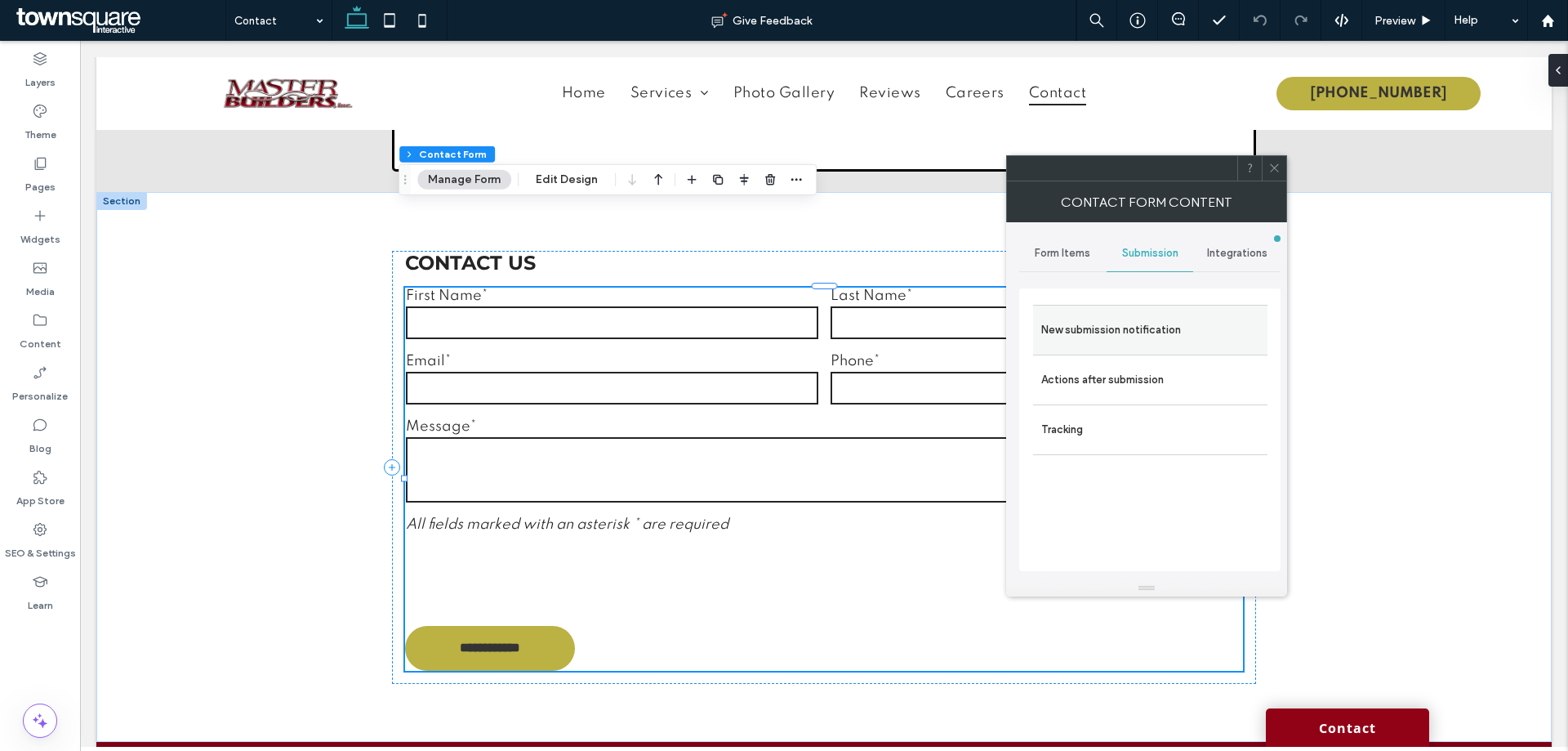
click at [1136, 331] on label "New submission notification" at bounding box center [1150, 330] width 218 height 33
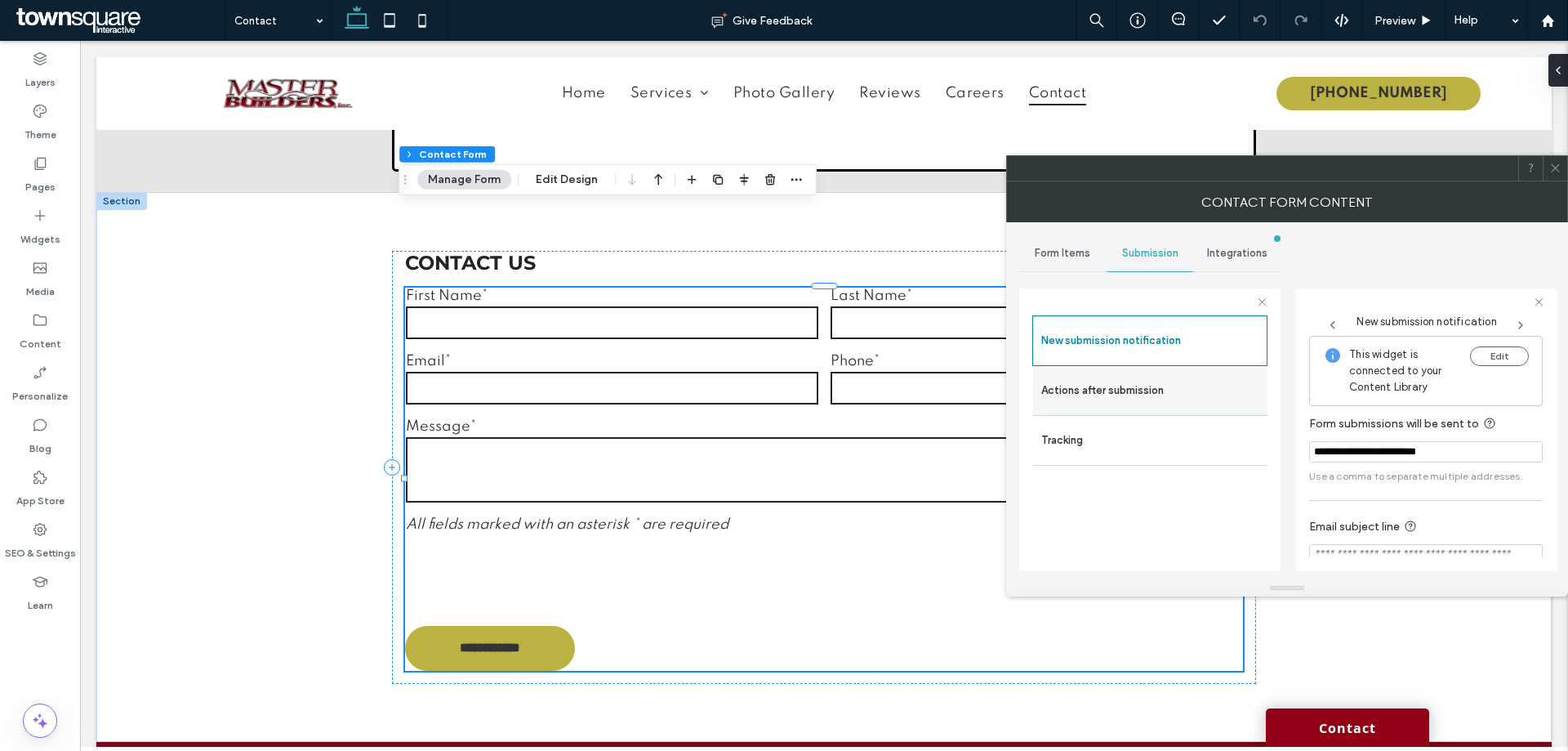
click at [1147, 376] on label "Actions after submission" at bounding box center [1150, 390] width 218 height 33
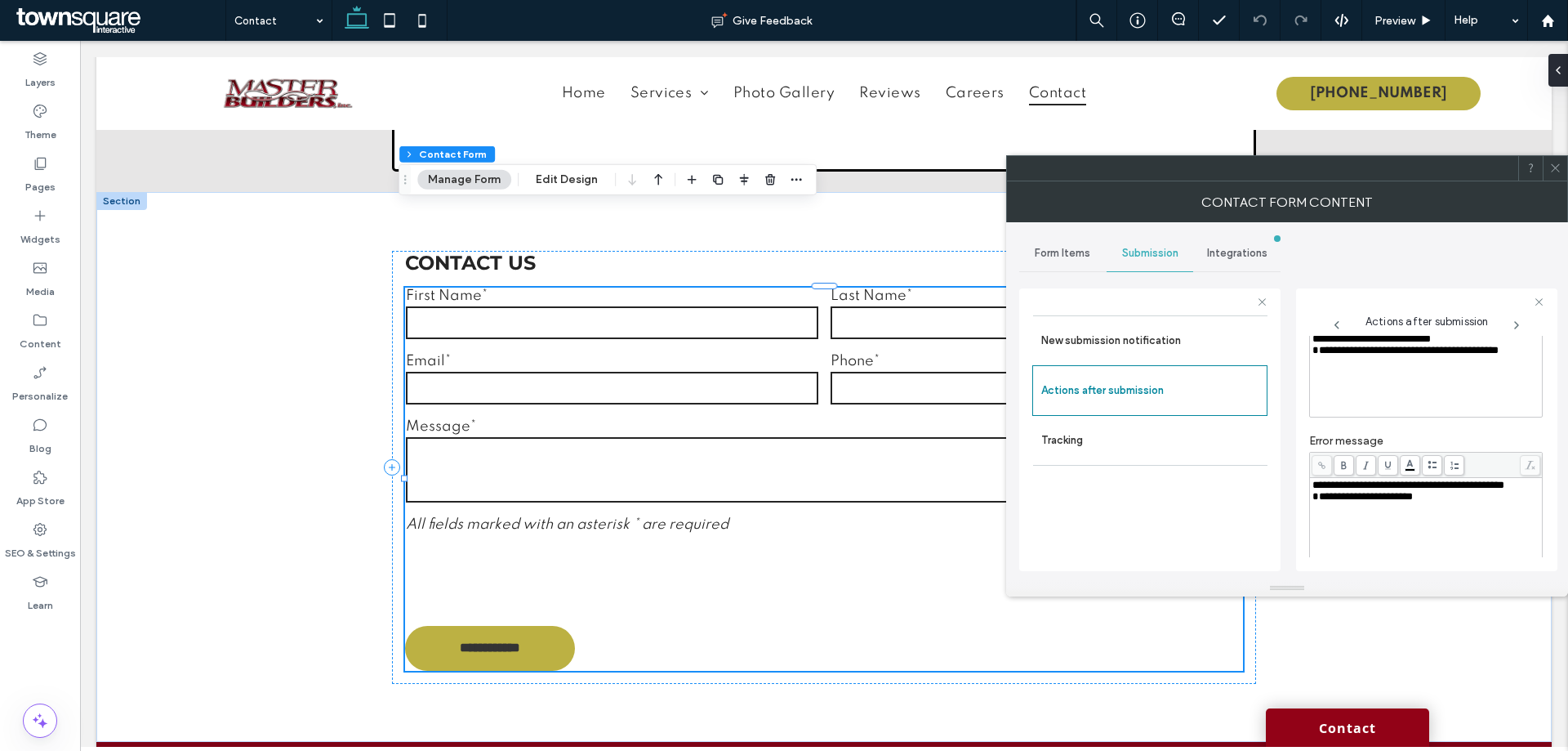
scroll to position [282, 0]
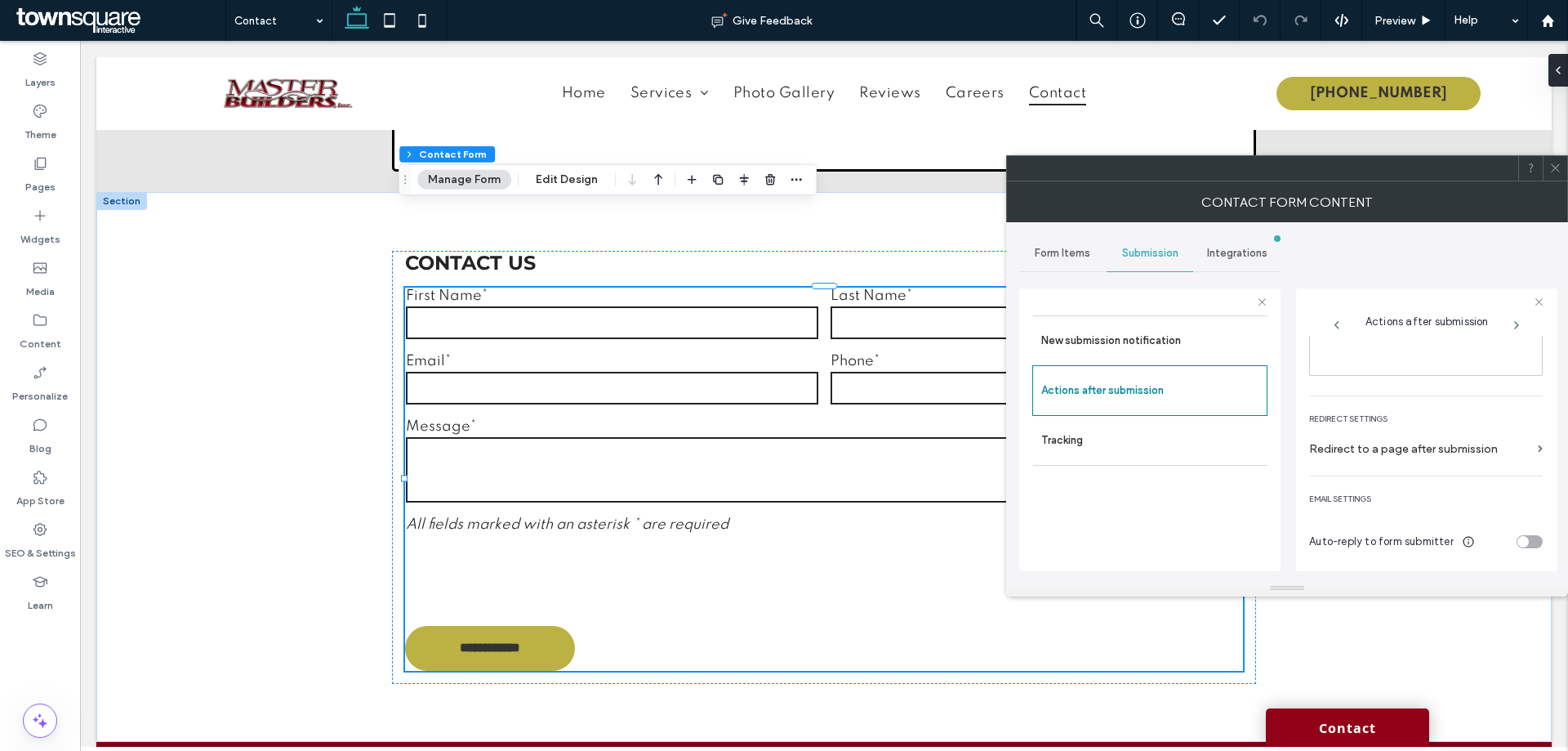
click at [1555, 167] on use at bounding box center [1555, 169] width 8 height 8
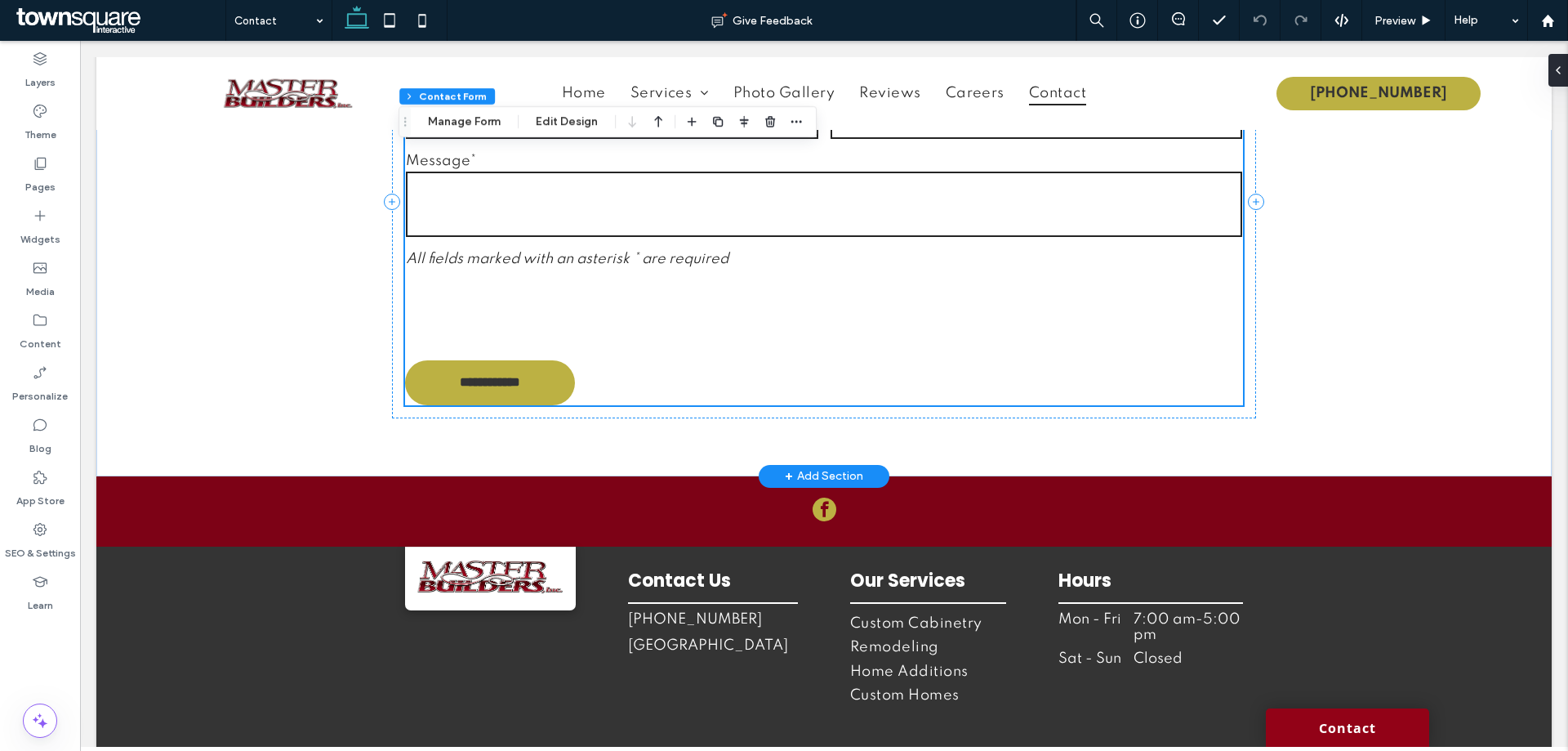
scroll to position [1600, 0]
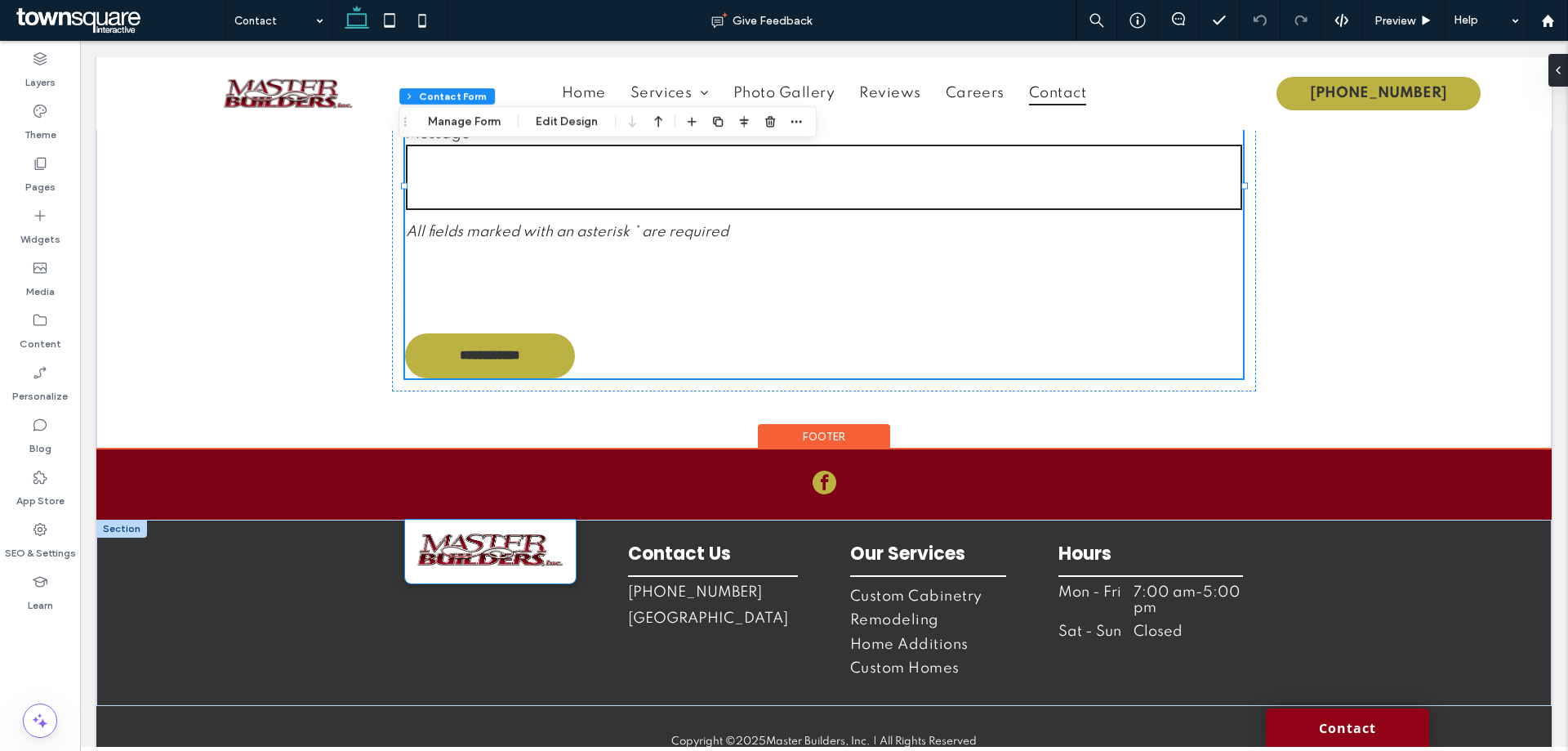
click at [473, 533] on img at bounding box center [490, 550] width 146 height 35
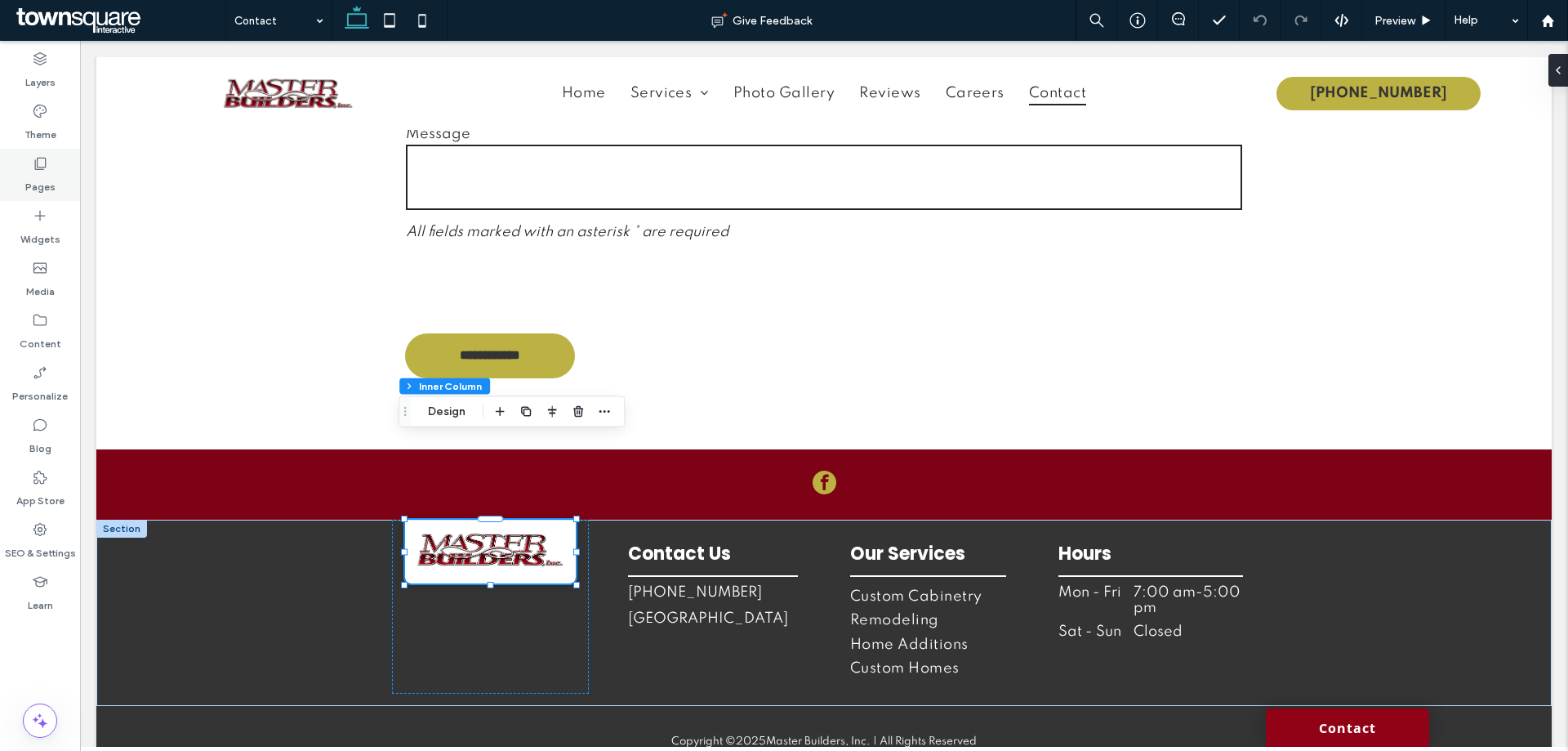
click at [20, 166] on div "Pages" at bounding box center [40, 175] width 80 height 53
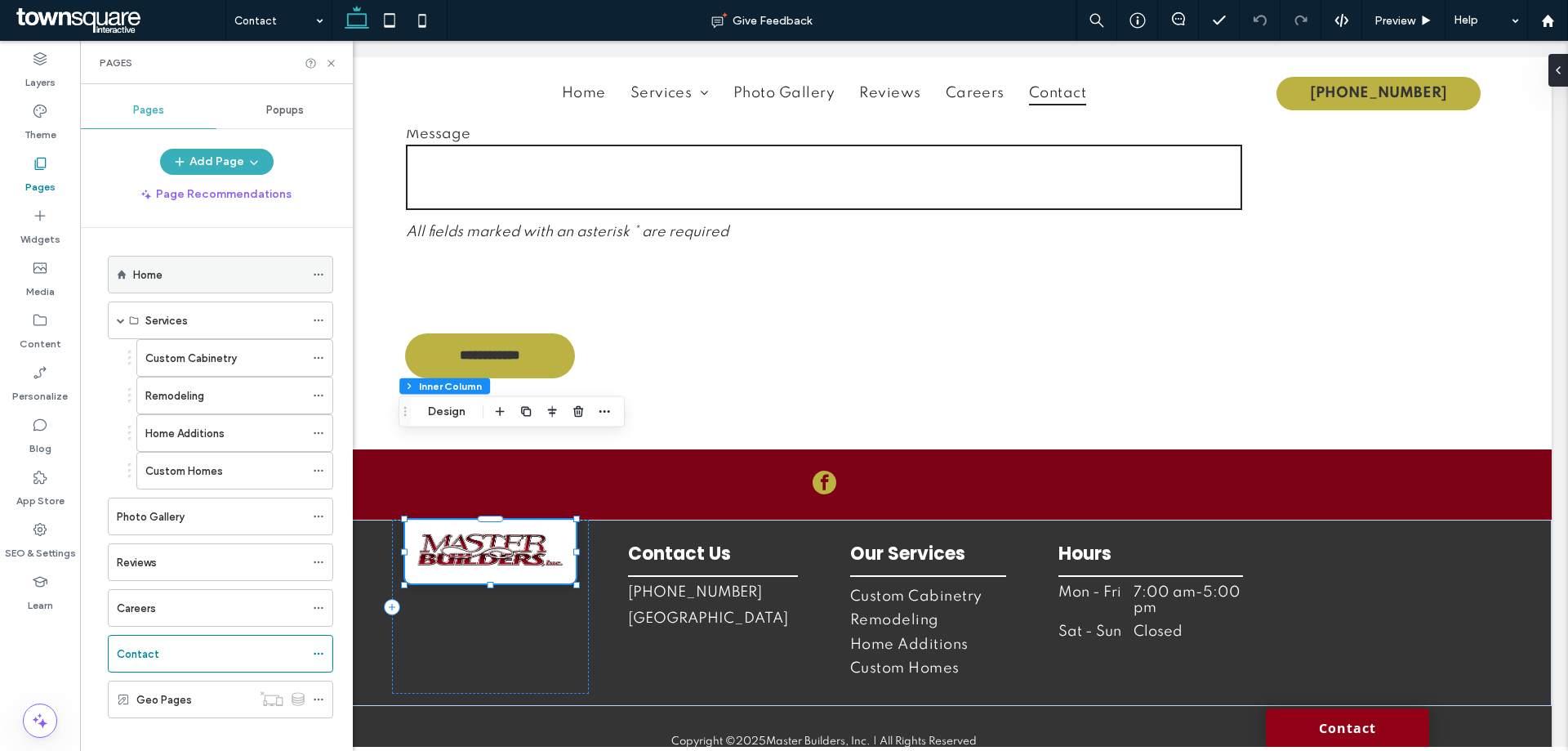
click at [184, 277] on div "Home" at bounding box center [219, 275] width 171 height 17
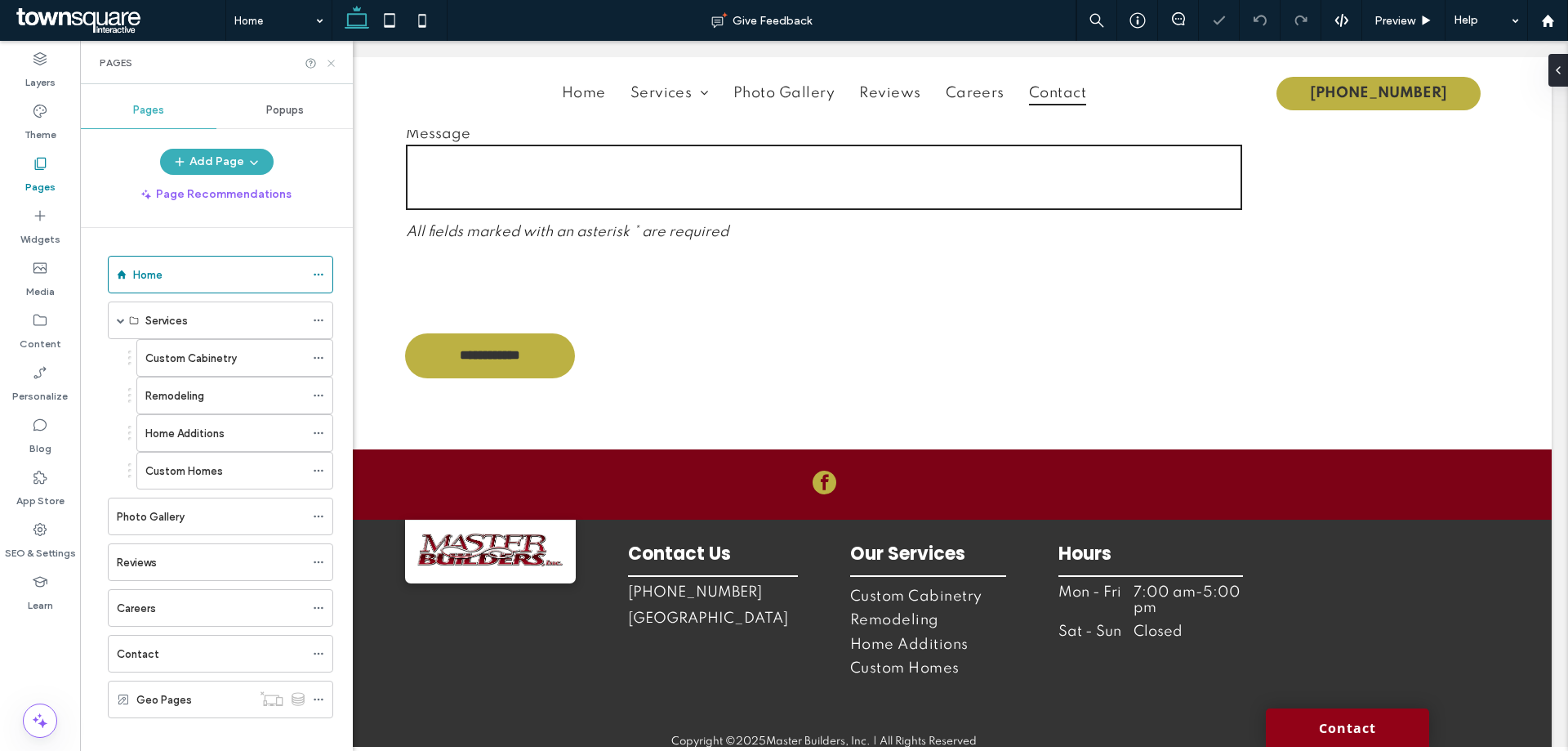
click at [333, 64] on icon at bounding box center [331, 63] width 12 height 12
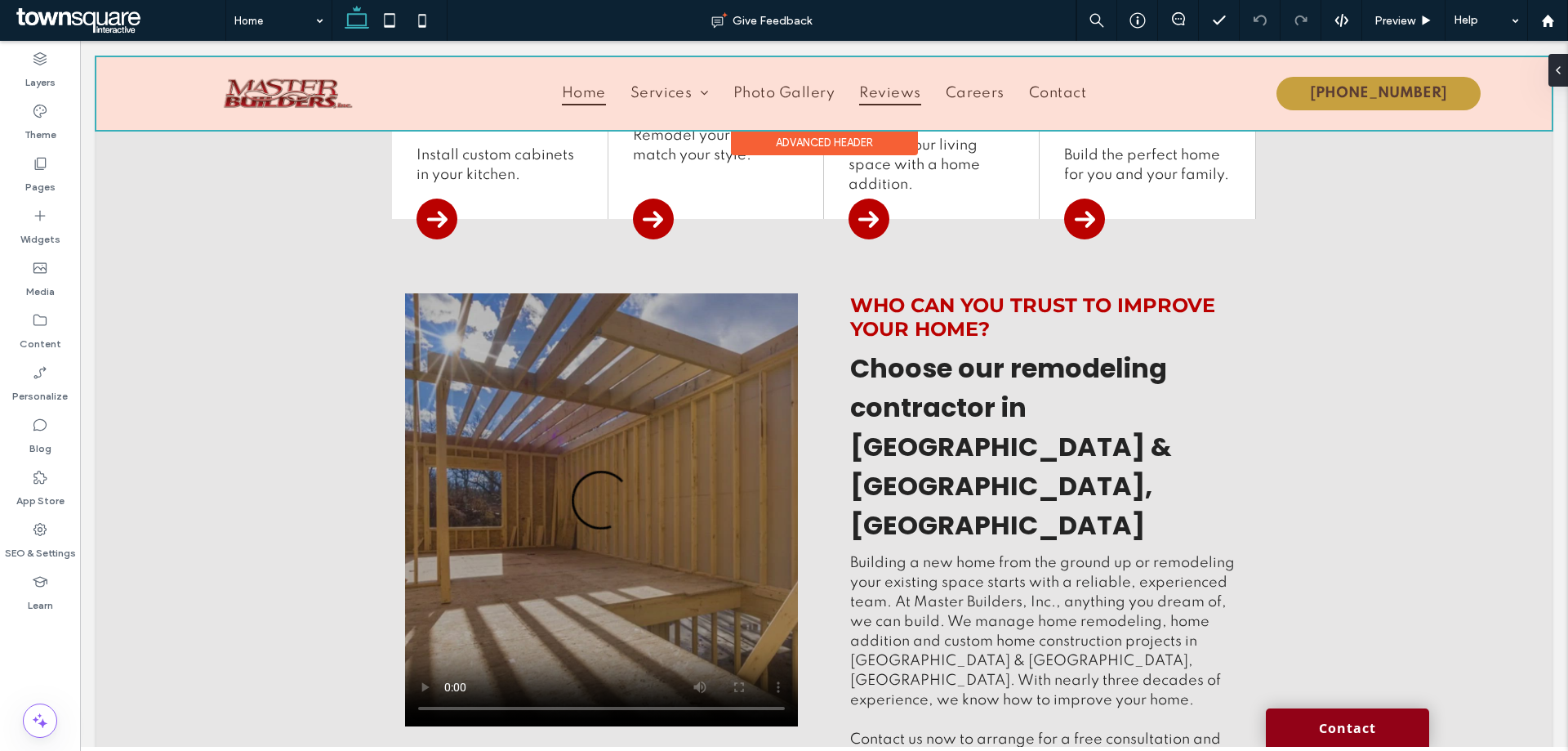
scroll to position [1308, 0]
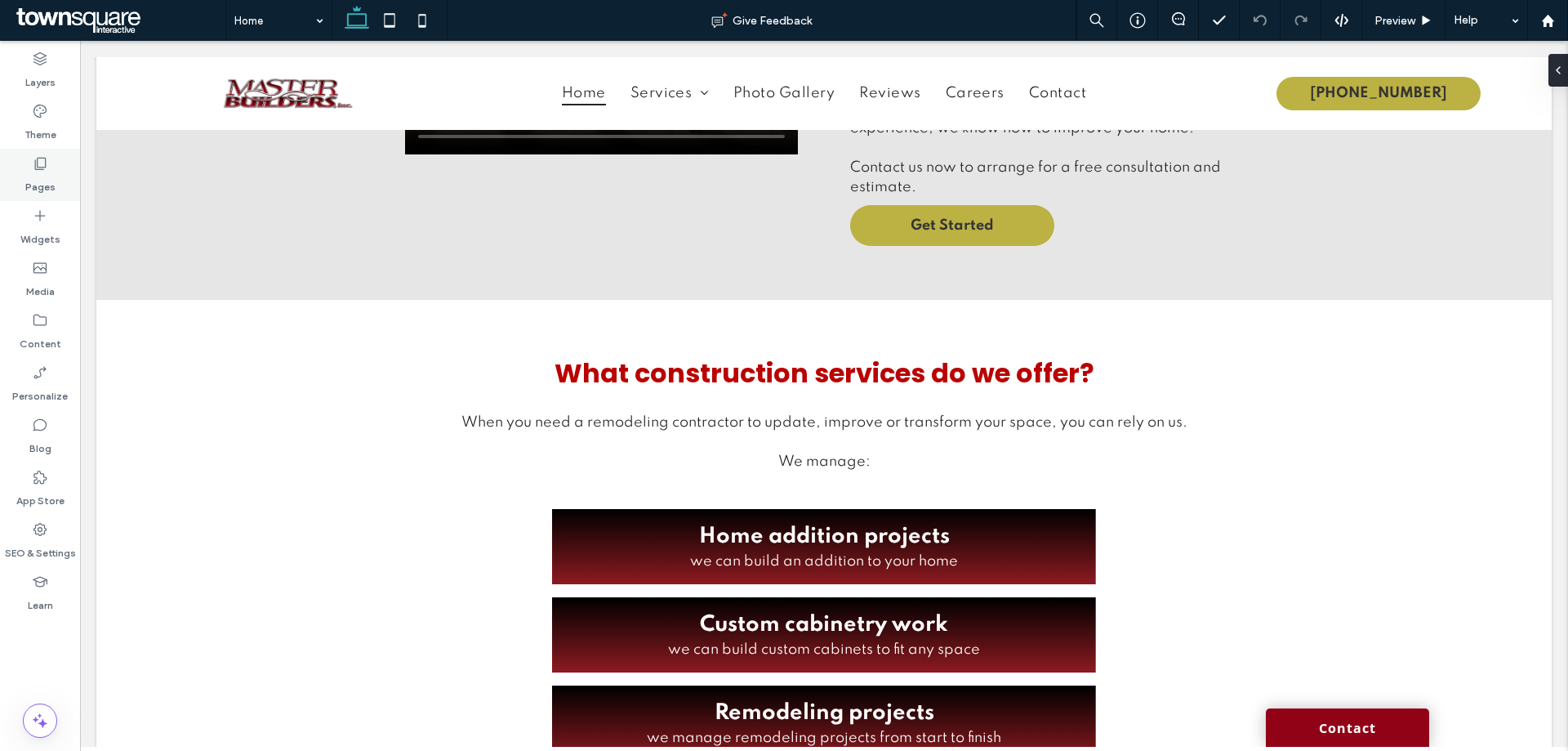
click at [29, 177] on label "Pages" at bounding box center [41, 182] width 31 height 23
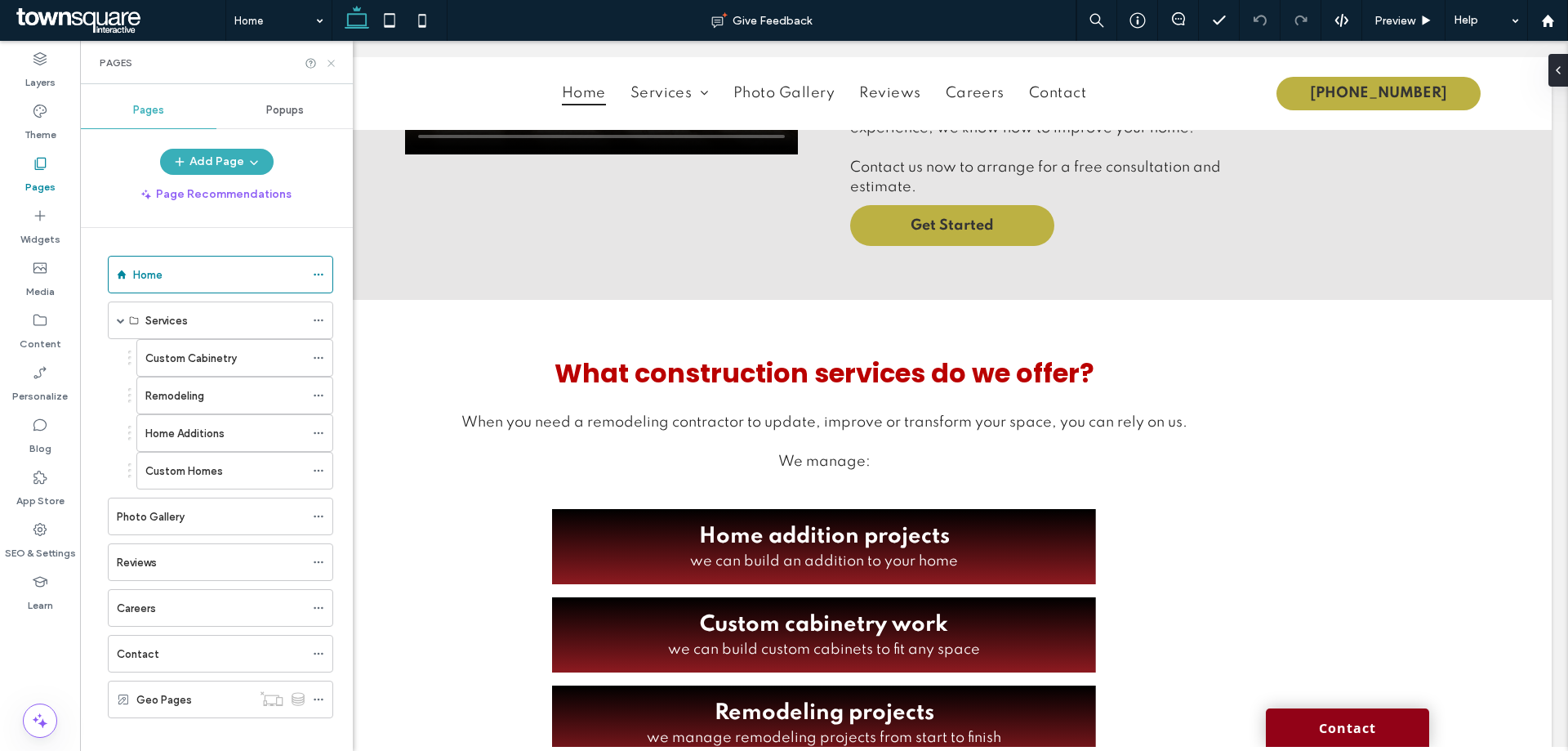
click at [328, 61] on icon at bounding box center [331, 63] width 12 height 12
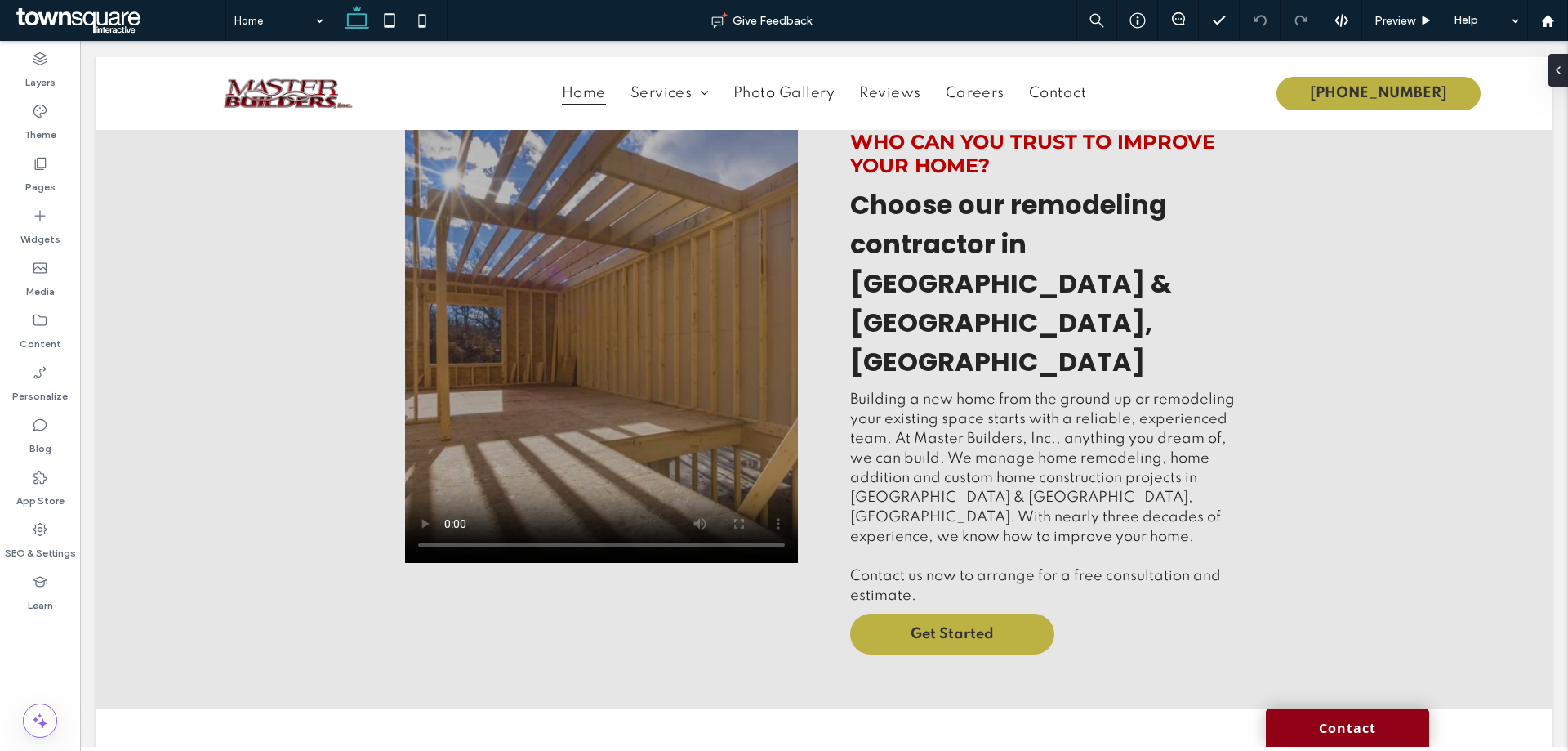
scroll to position [409, 0]
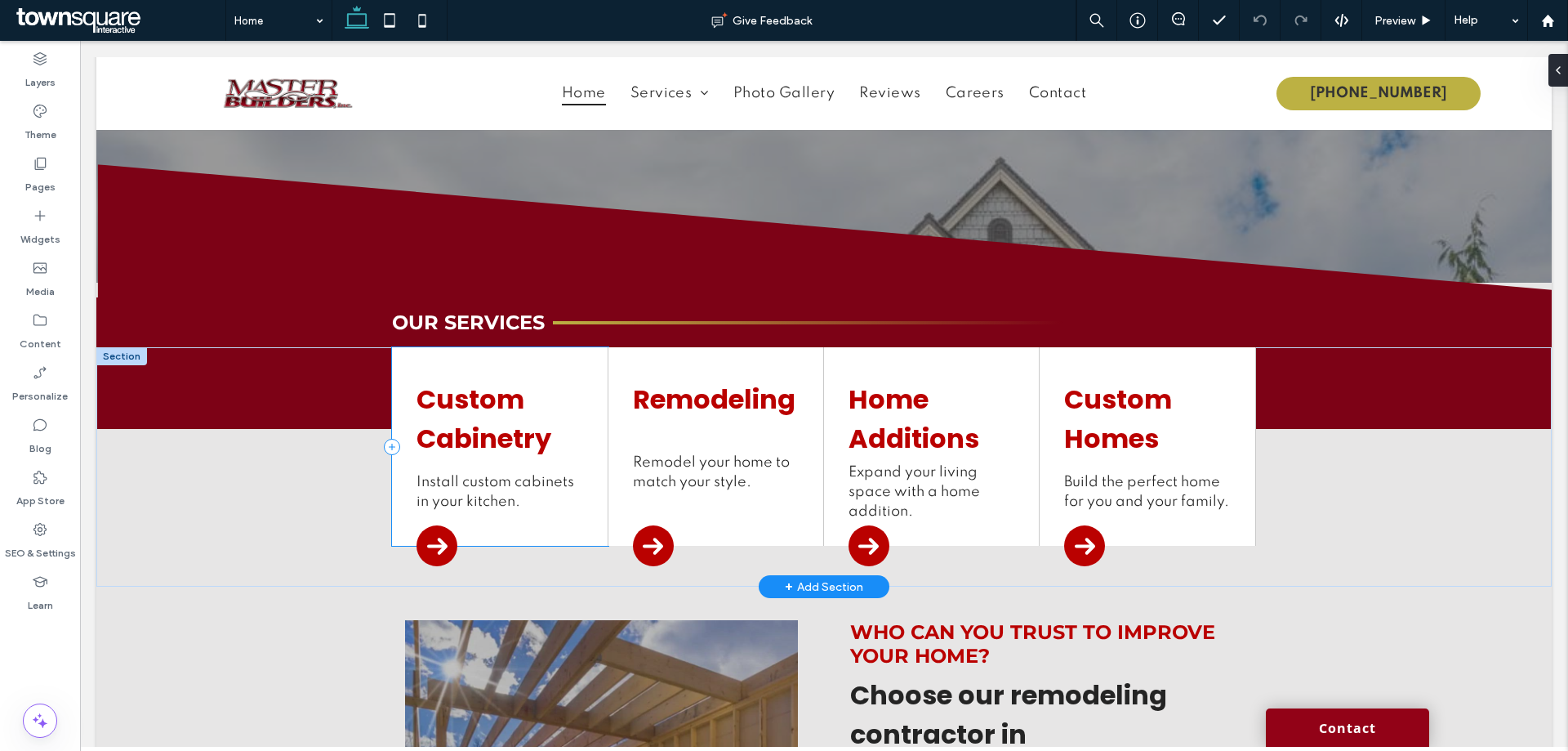
click at [587, 347] on div "Custom Cabinetry Install custom cabinets in your kitchen." at bounding box center [499, 446] width 215 height 199
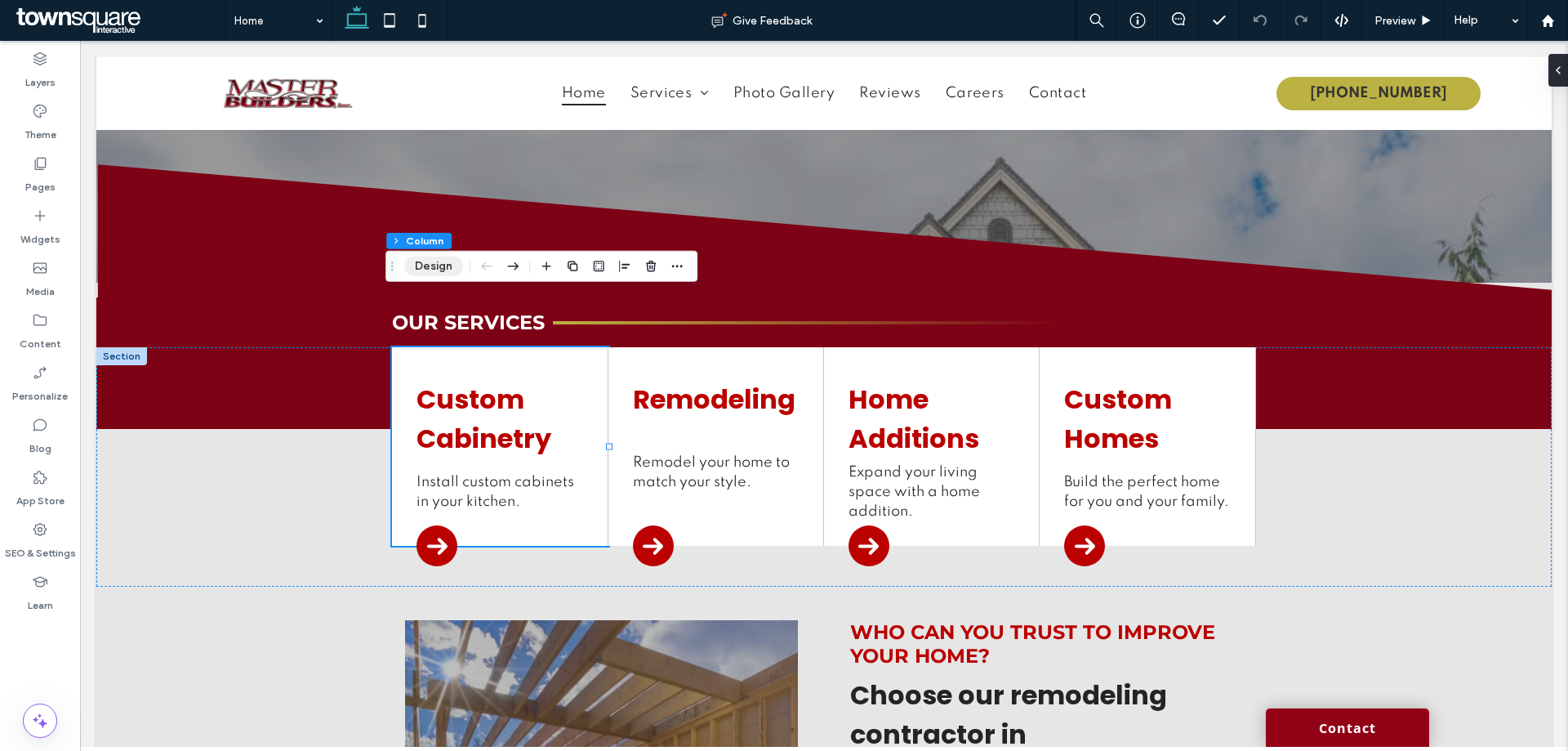
click at [420, 273] on button "Design" at bounding box center [433, 266] width 59 height 20
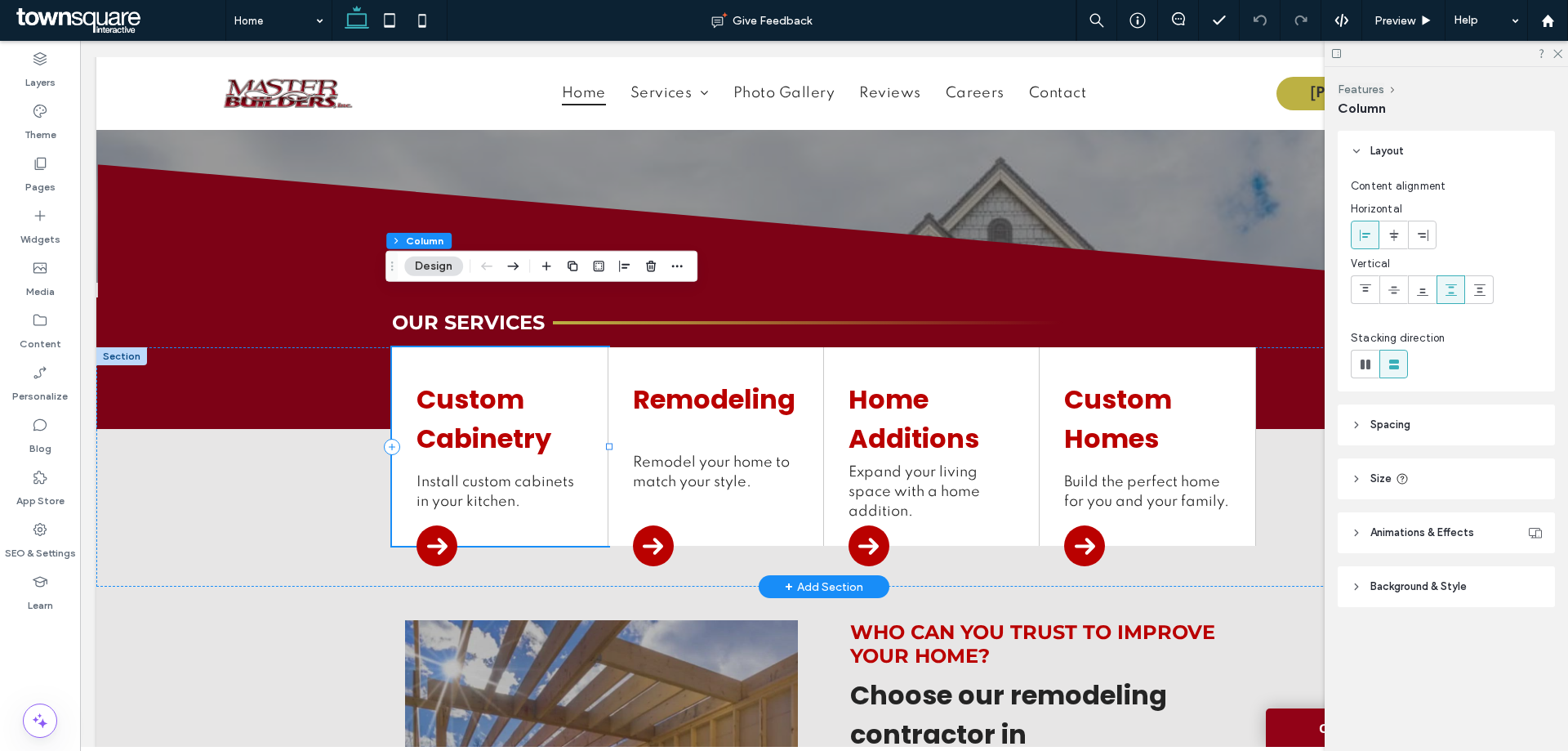
click at [566, 479] on div "Custom Cabinetry Install custom cabinets in your kitchen." at bounding box center [499, 446] width 215 height 199
click at [536, 475] on span "Install custom cabinets in your kitchen." at bounding box center [495, 492] width 158 height 34
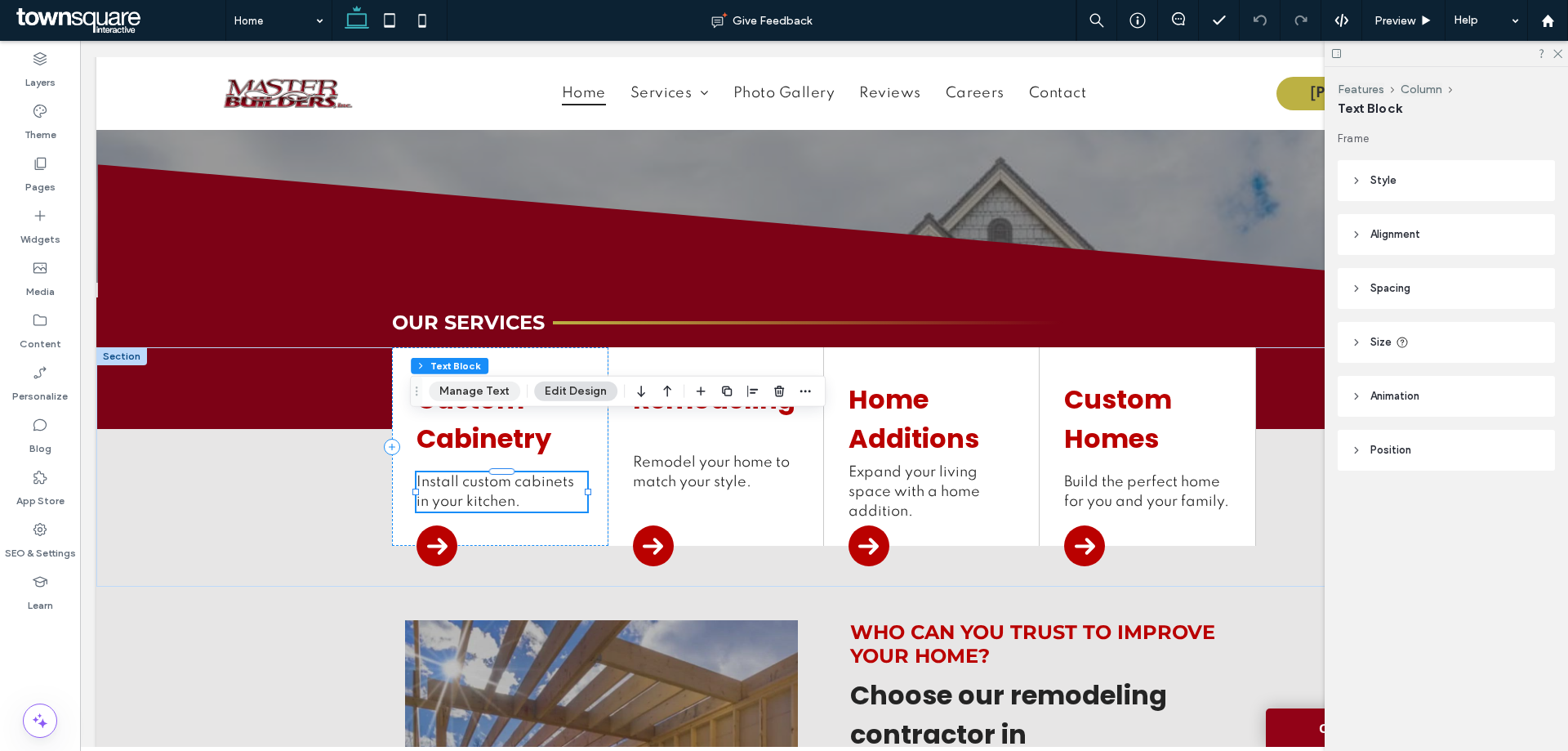
click at [500, 393] on button "Manage Text" at bounding box center [475, 391] width 92 height 20
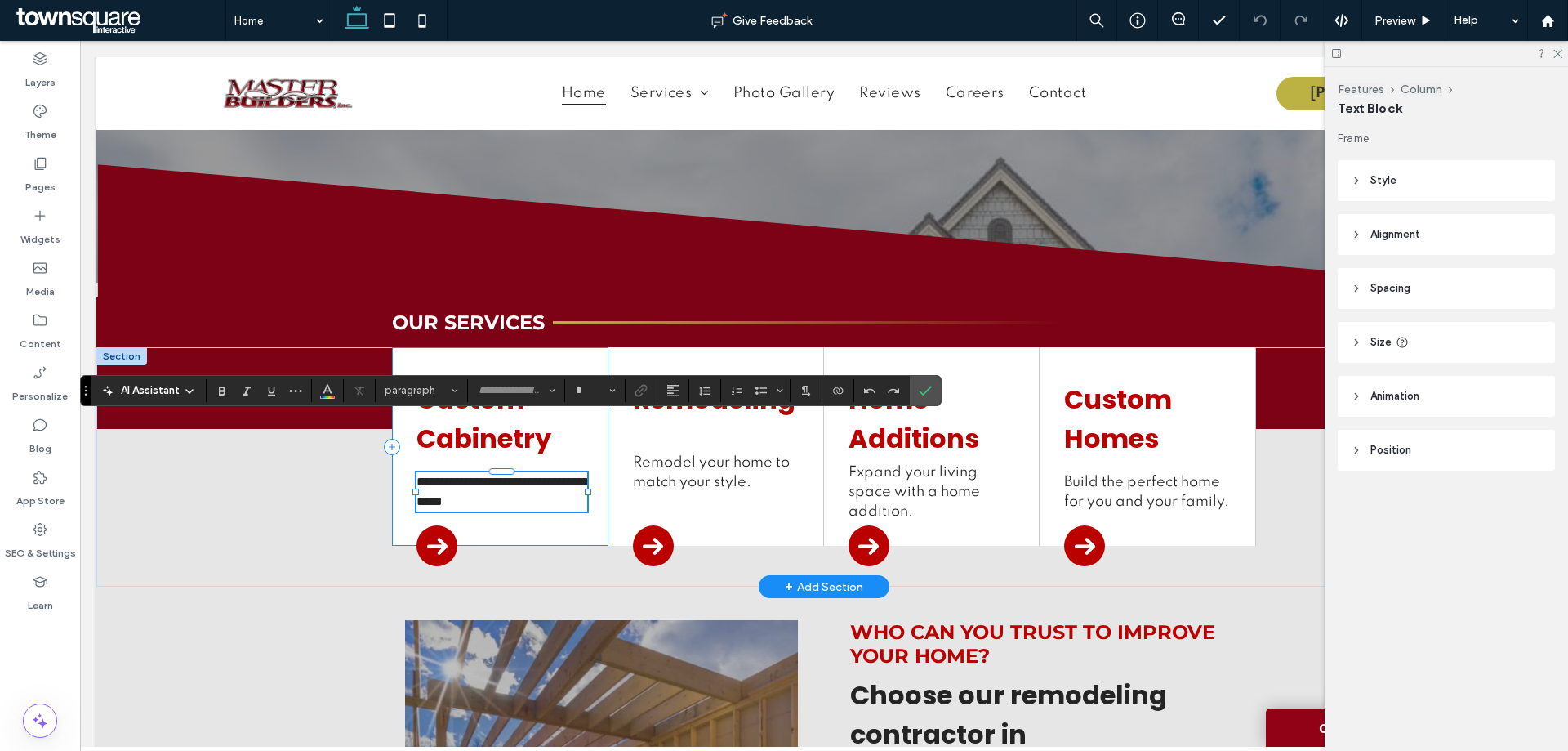
type input "*******"
type input "**"
click at [533, 473] on p "**********" at bounding box center [501, 492] width 170 height 39
click at [554, 380] on h4 "Custom Cabinetry" at bounding box center [501, 419] width 170 height 78
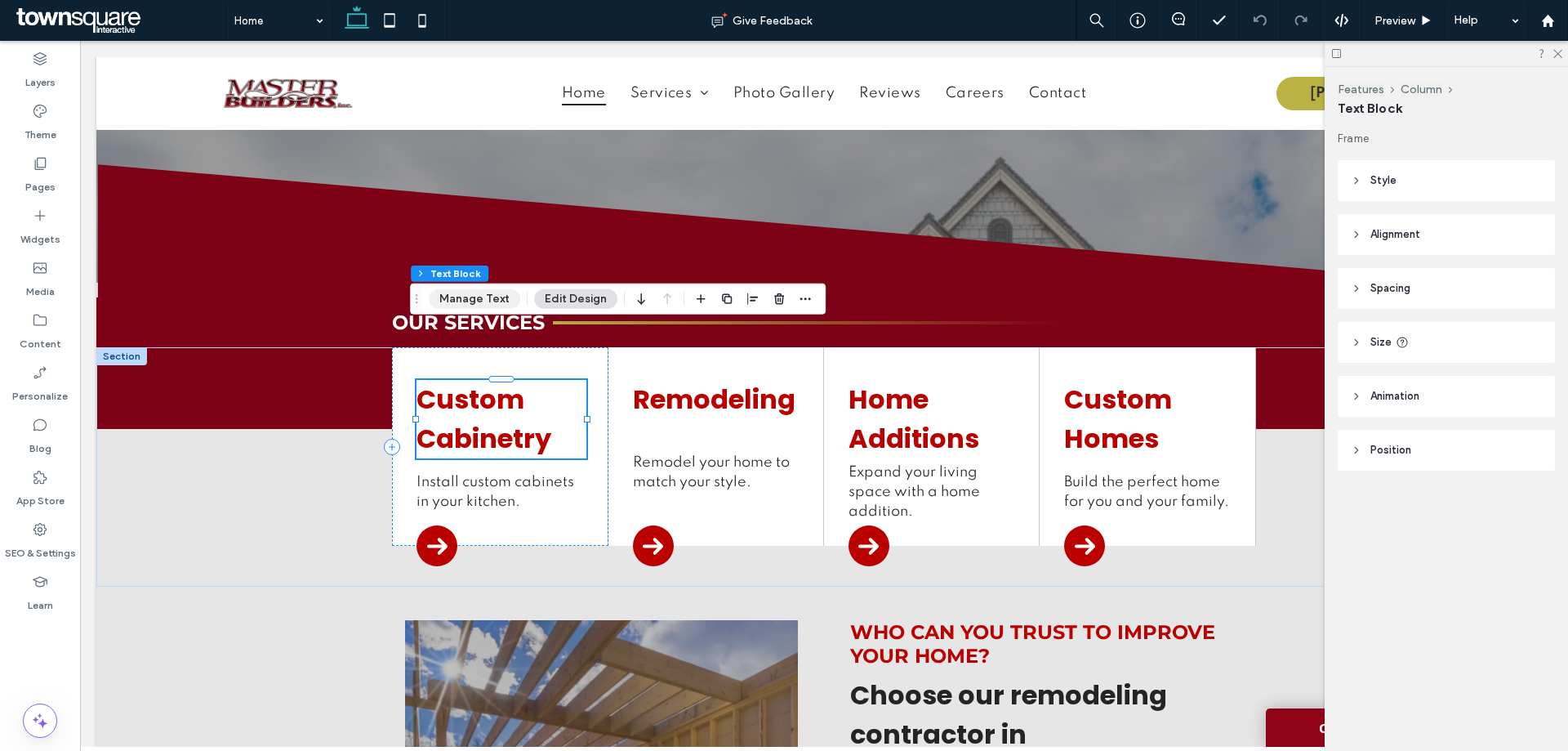
click at [489, 294] on button "Manage Text" at bounding box center [475, 299] width 92 height 20
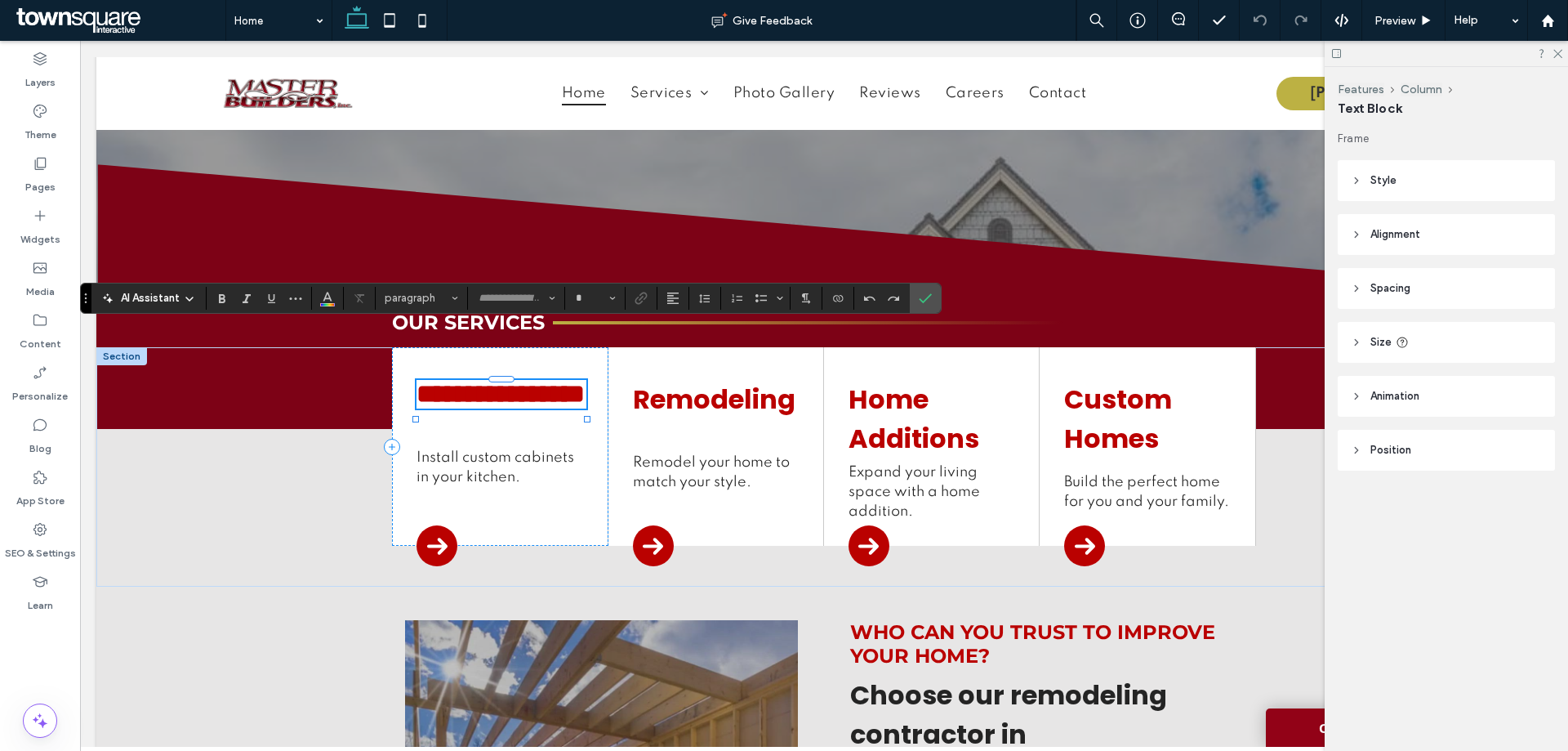
type input "*******"
type input "**"
click at [572, 472] on div "**********" at bounding box center [499, 446] width 215 height 199
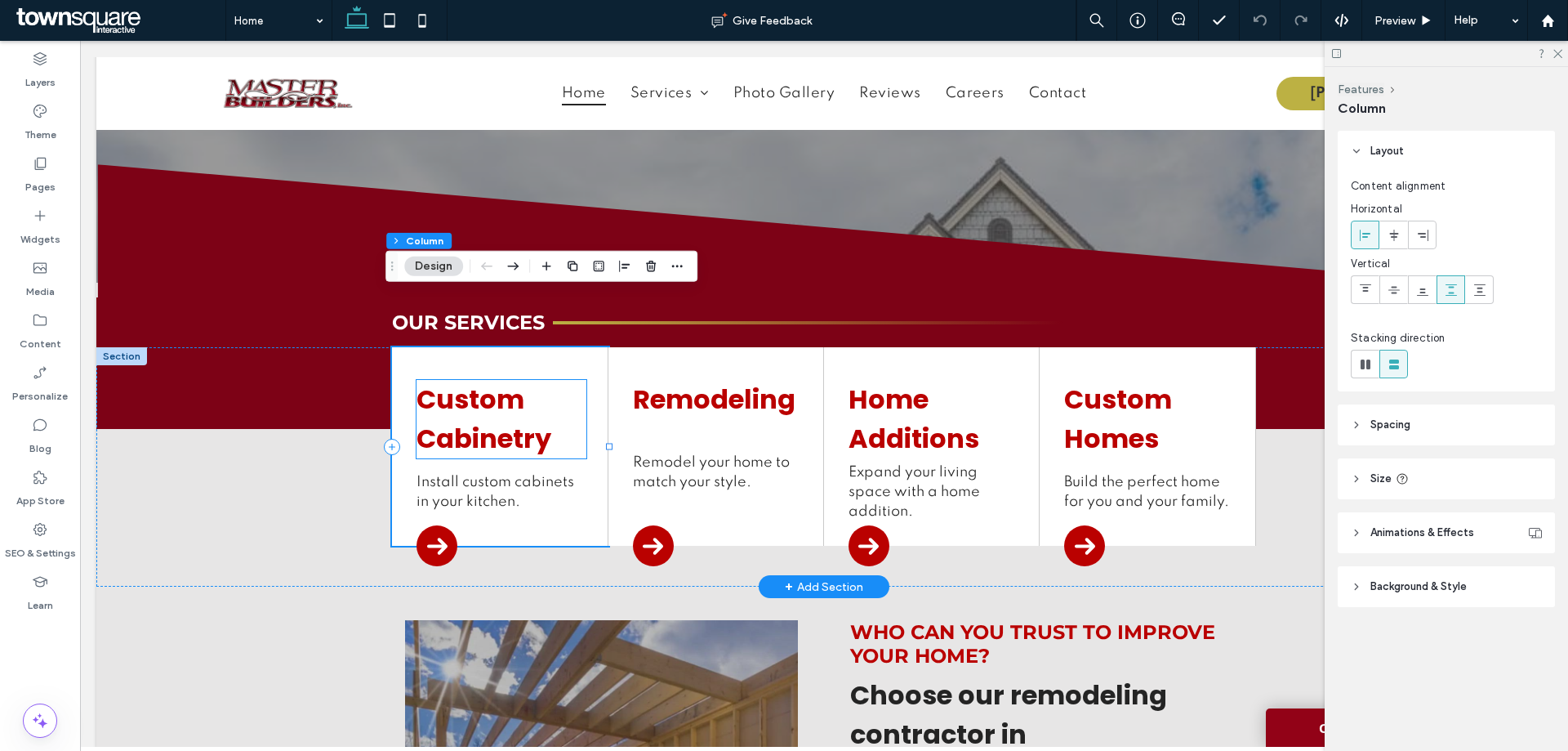
click at [522, 380] on h4 "Custom Cabinetry" at bounding box center [501, 419] width 170 height 78
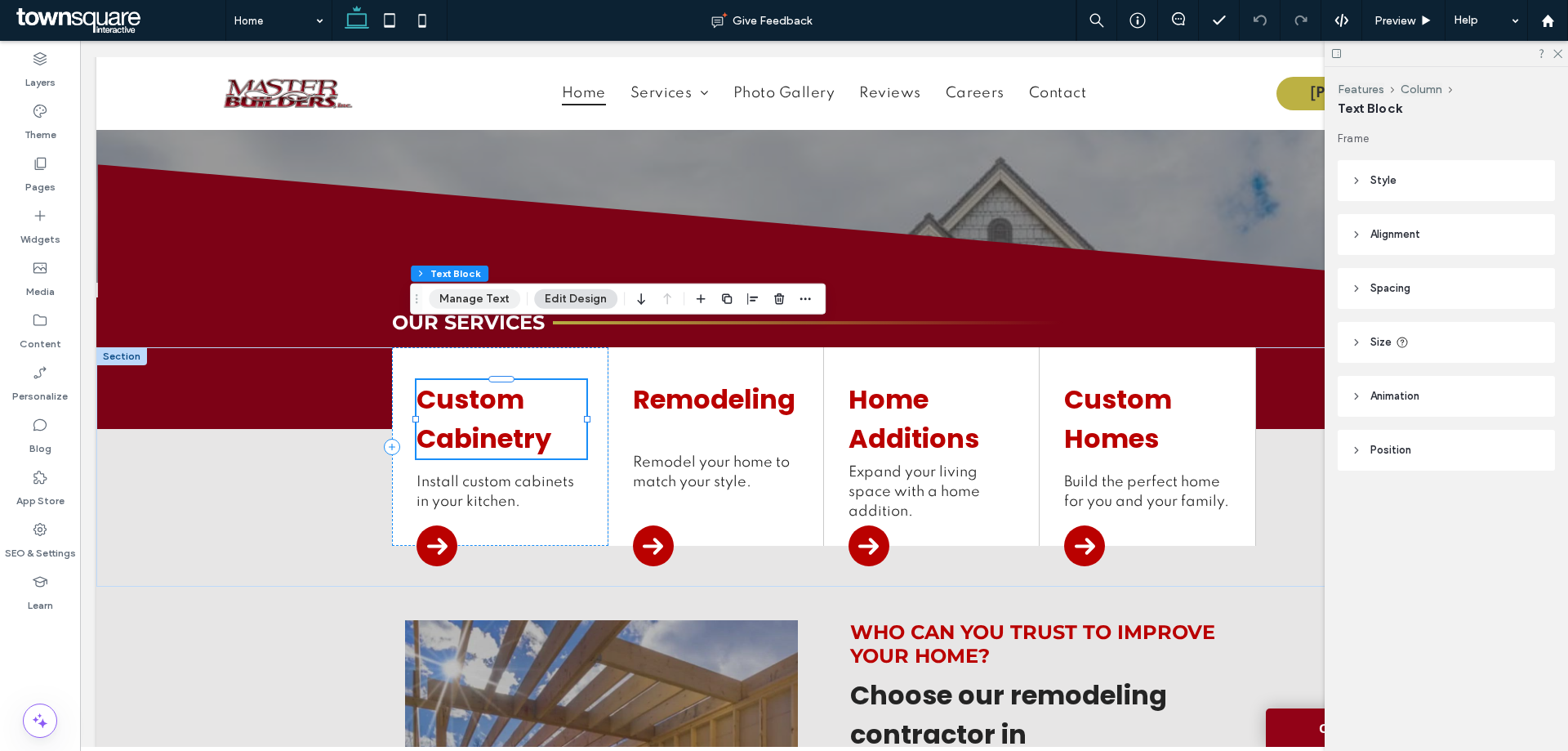
drag, startPoint x: 463, startPoint y: 291, endPoint x: 435, endPoint y: 279, distance: 30.5
click at [463, 291] on button "Manage Text" at bounding box center [475, 299] width 92 height 20
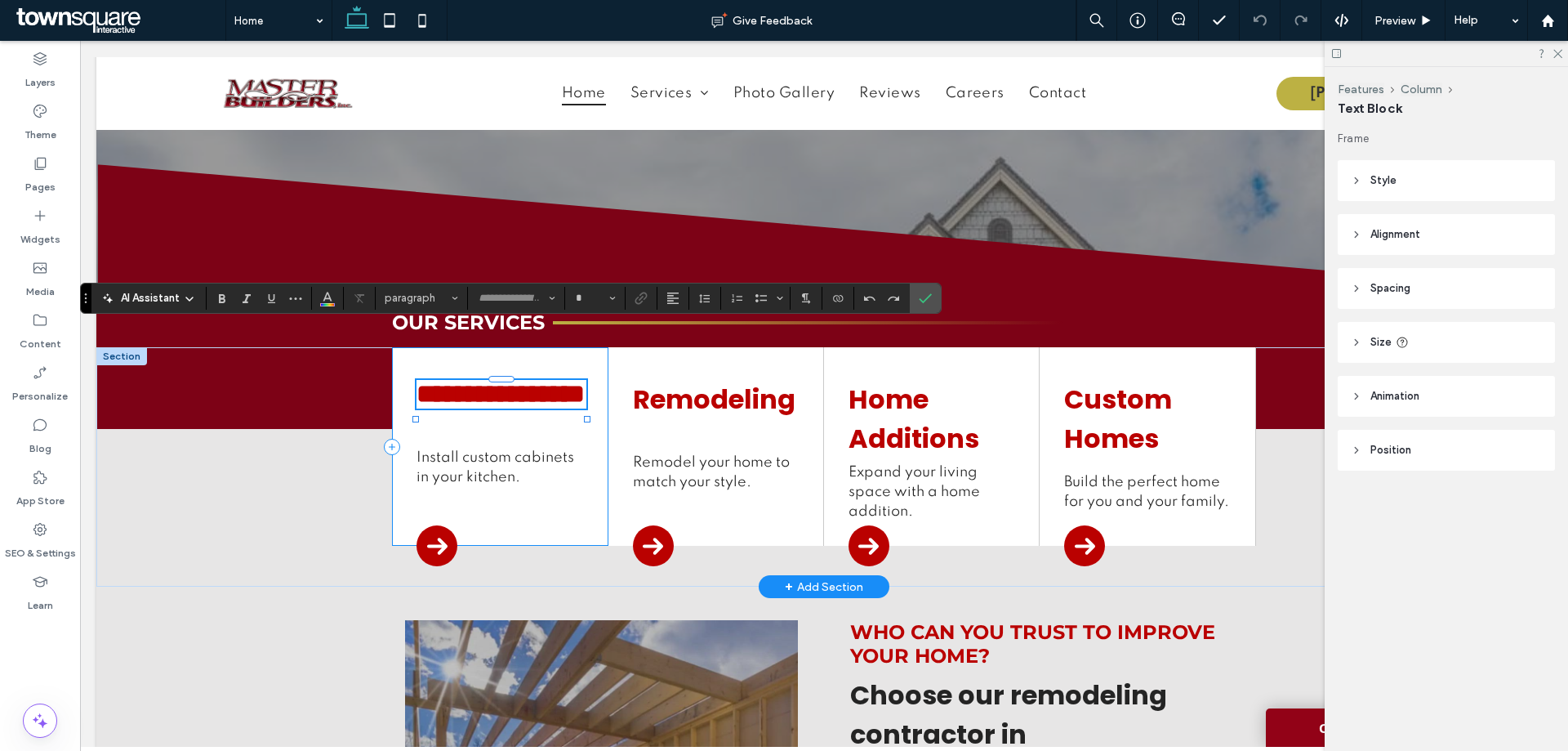
type input "*******"
type input "**"
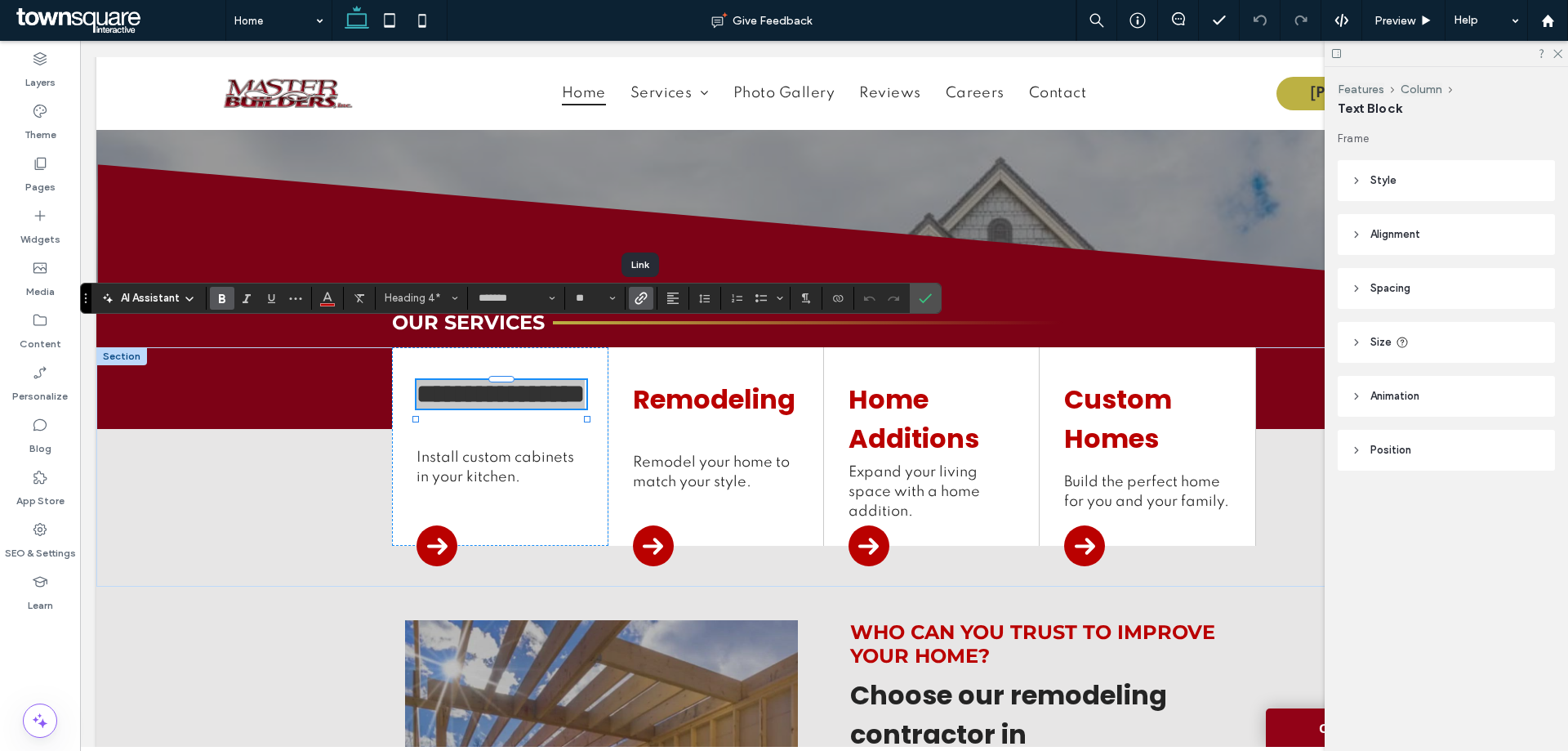
click at [640, 300] on icon "Link" at bounding box center [640, 298] width 13 height 13
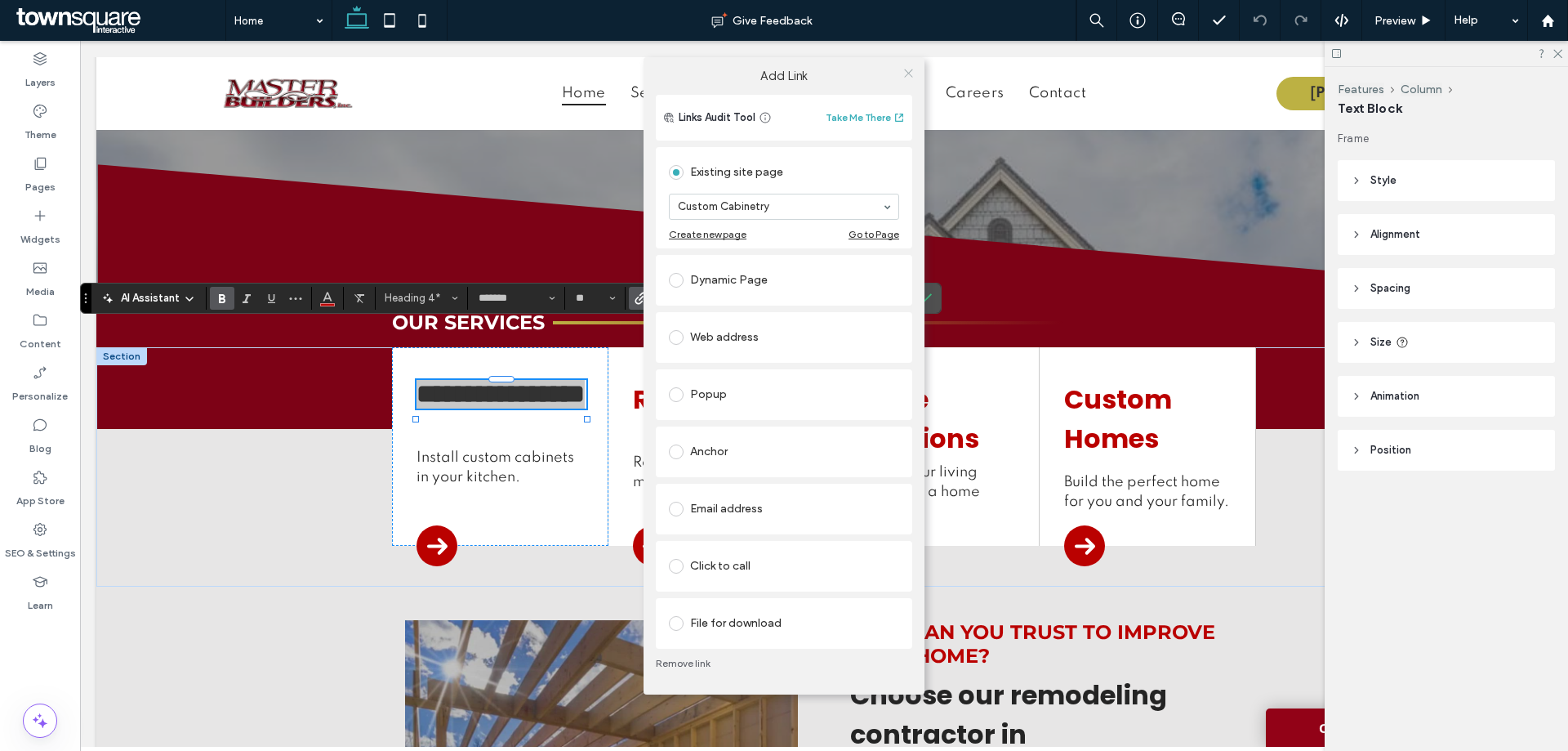
click at [907, 76] on icon at bounding box center [908, 73] width 12 height 12
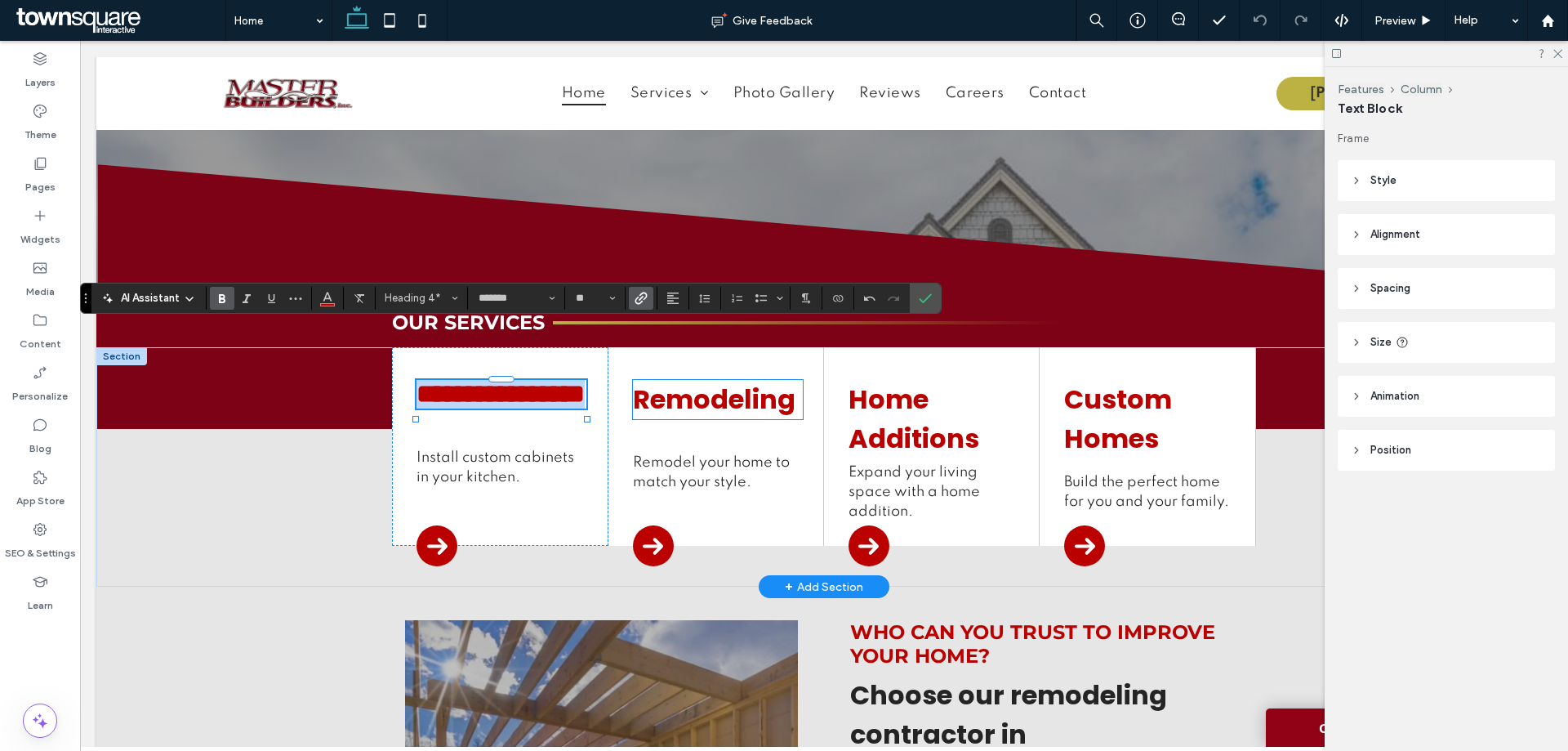
click at [750, 381] on link "Remodeling" at bounding box center [714, 399] width 163 height 36
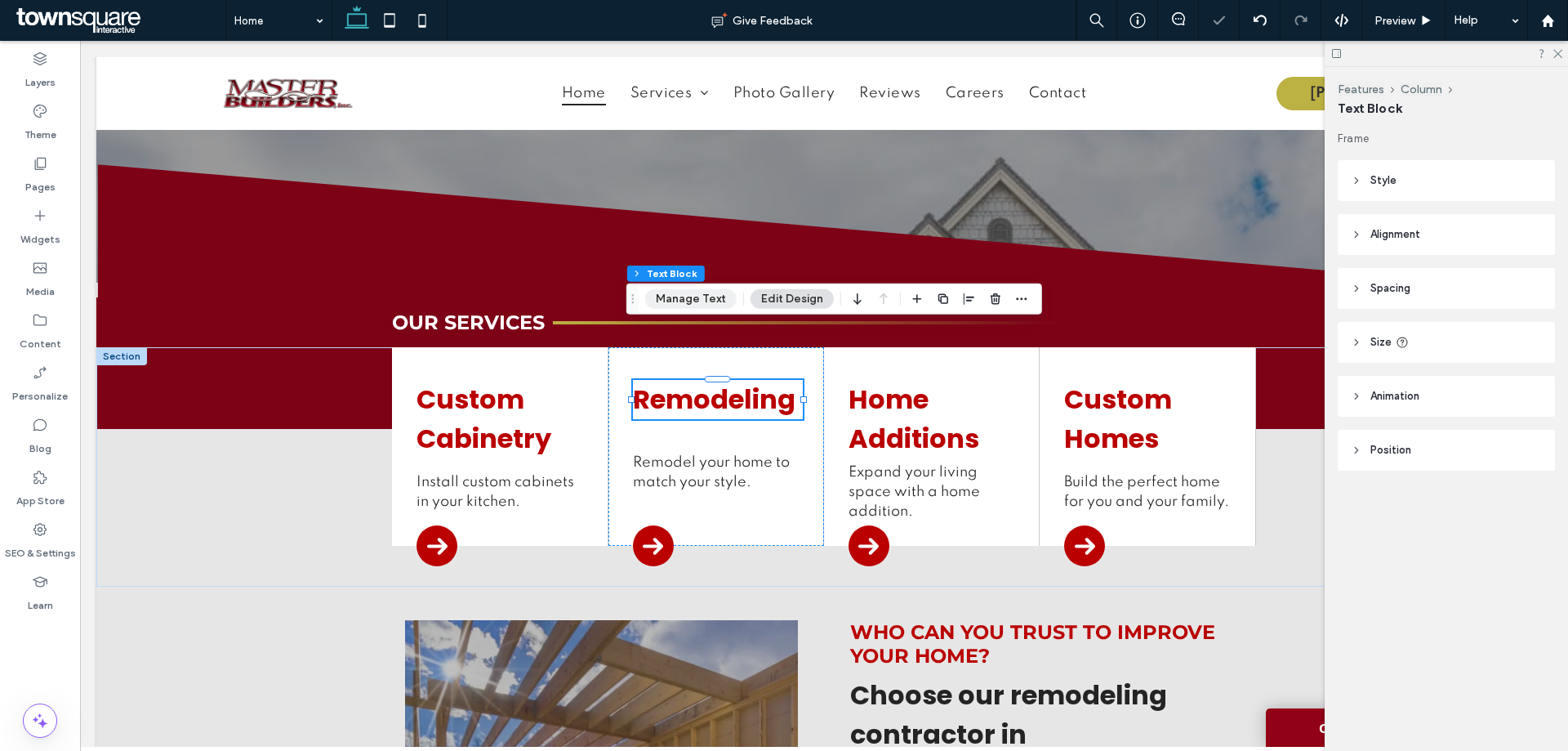
click at [689, 298] on button "Manage Text" at bounding box center [691, 299] width 92 height 20
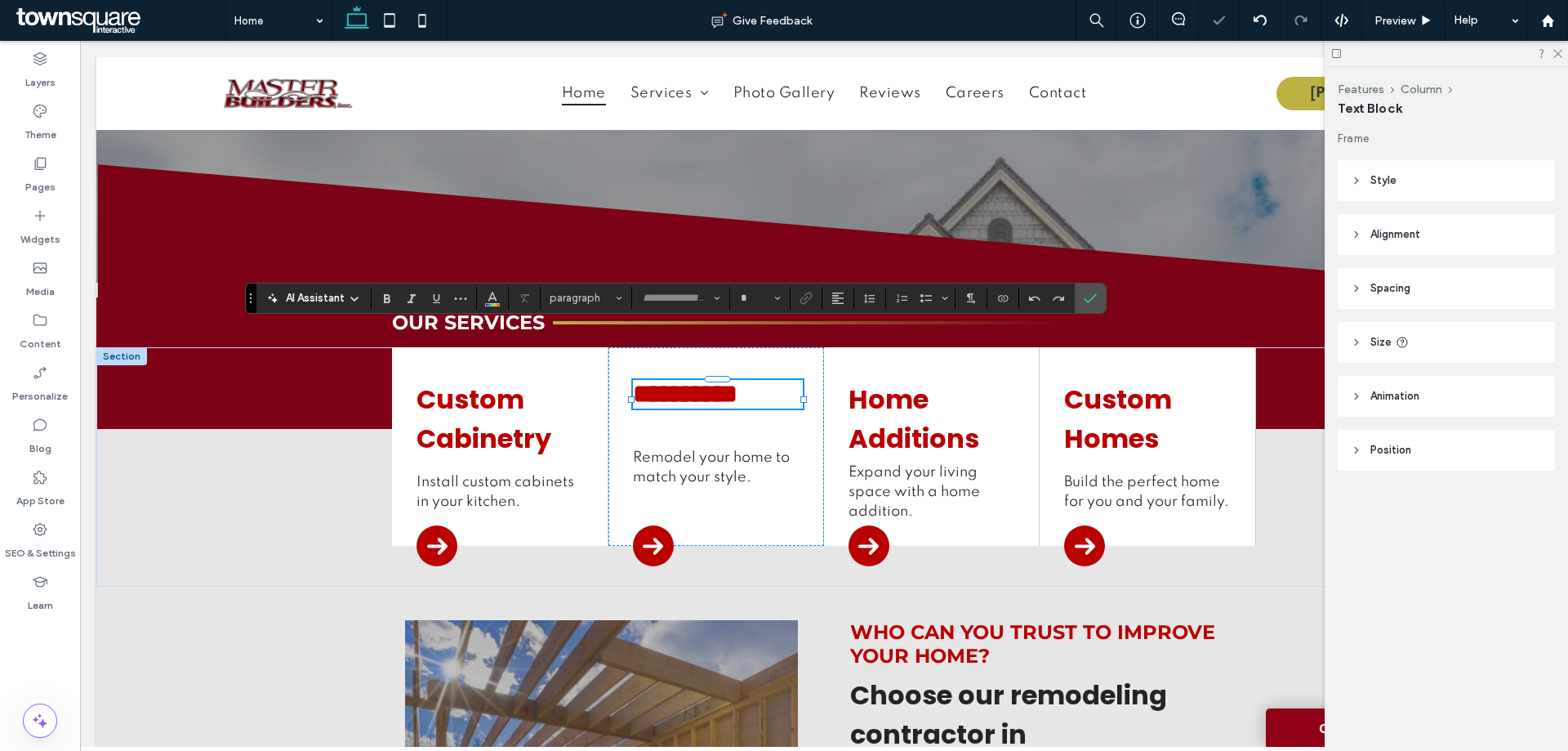
type input "*******"
type input "**"
click at [810, 296] on icon "Link" at bounding box center [806, 298] width 13 height 13
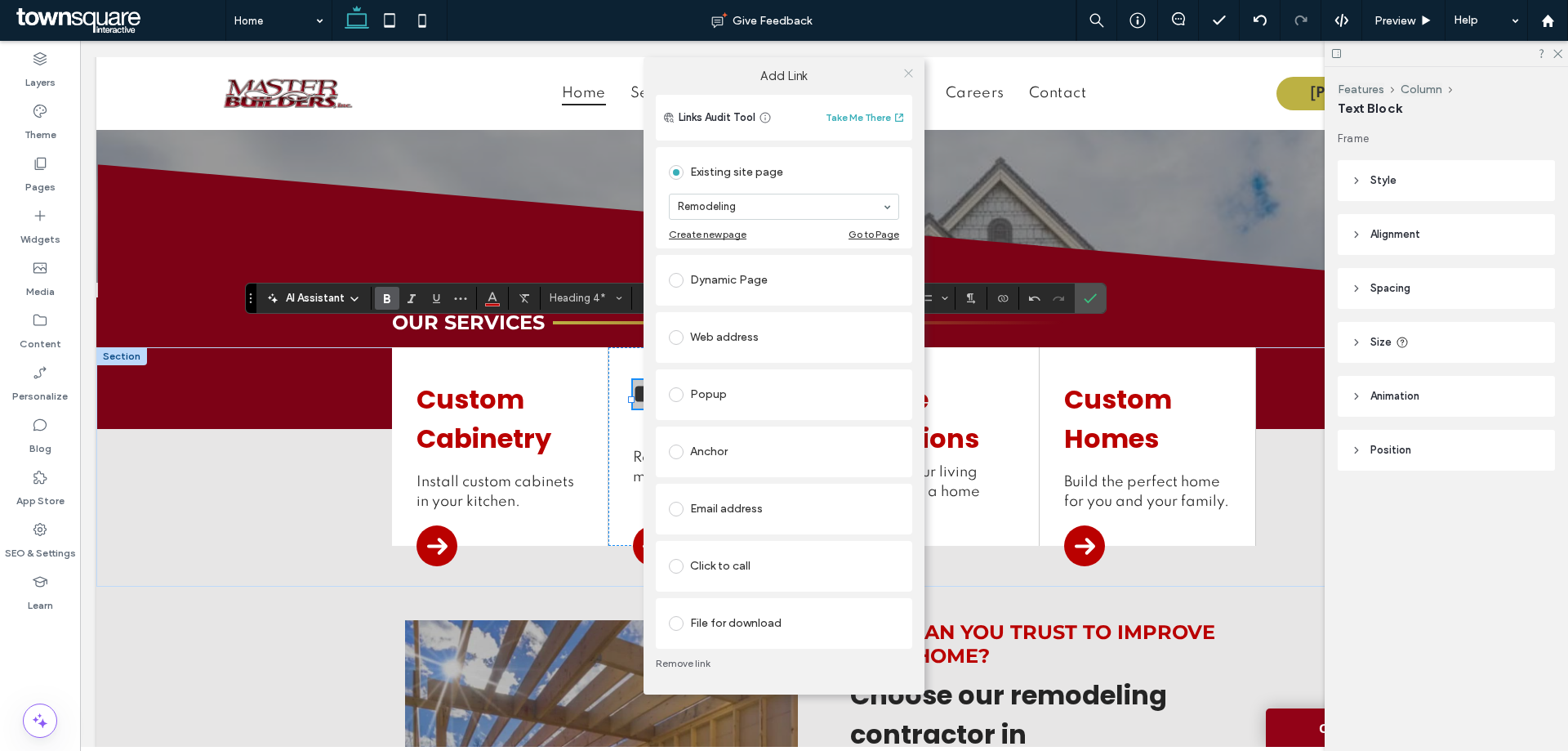
click at [907, 74] on icon at bounding box center [908, 73] width 12 height 12
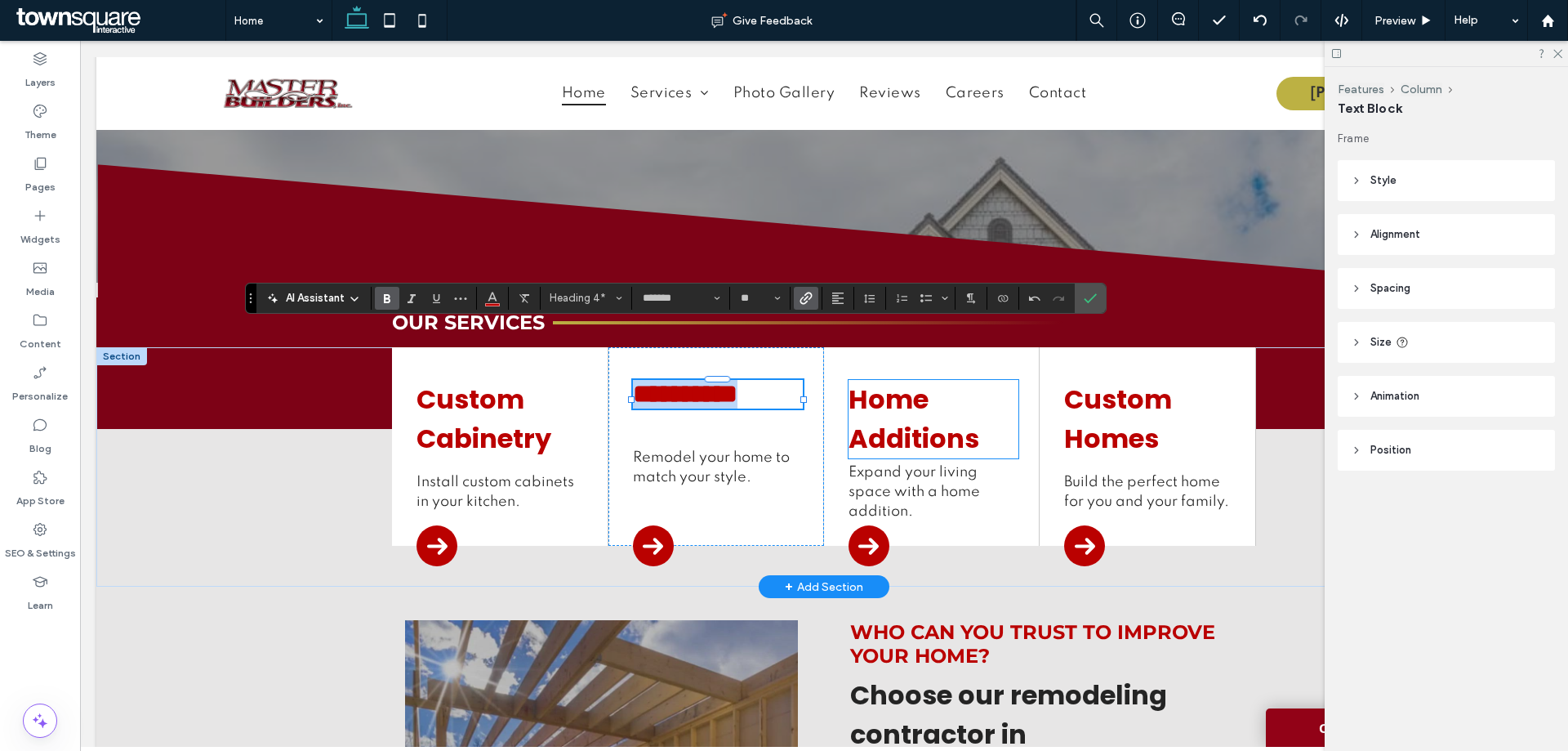
click at [908, 381] on link "Home Additions" at bounding box center [914, 419] width 131 height 76
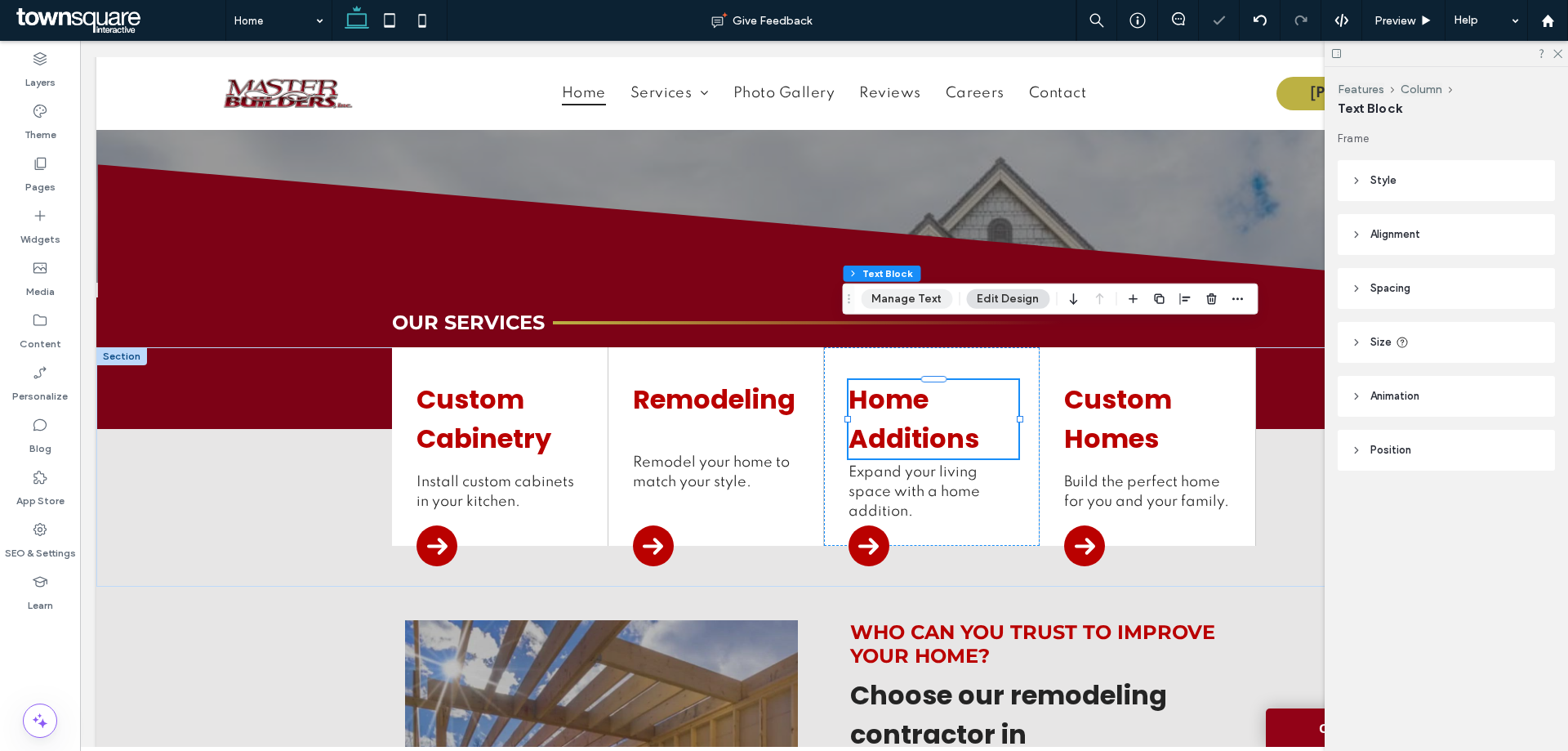
click at [903, 294] on button "Manage Text" at bounding box center [907, 299] width 92 height 20
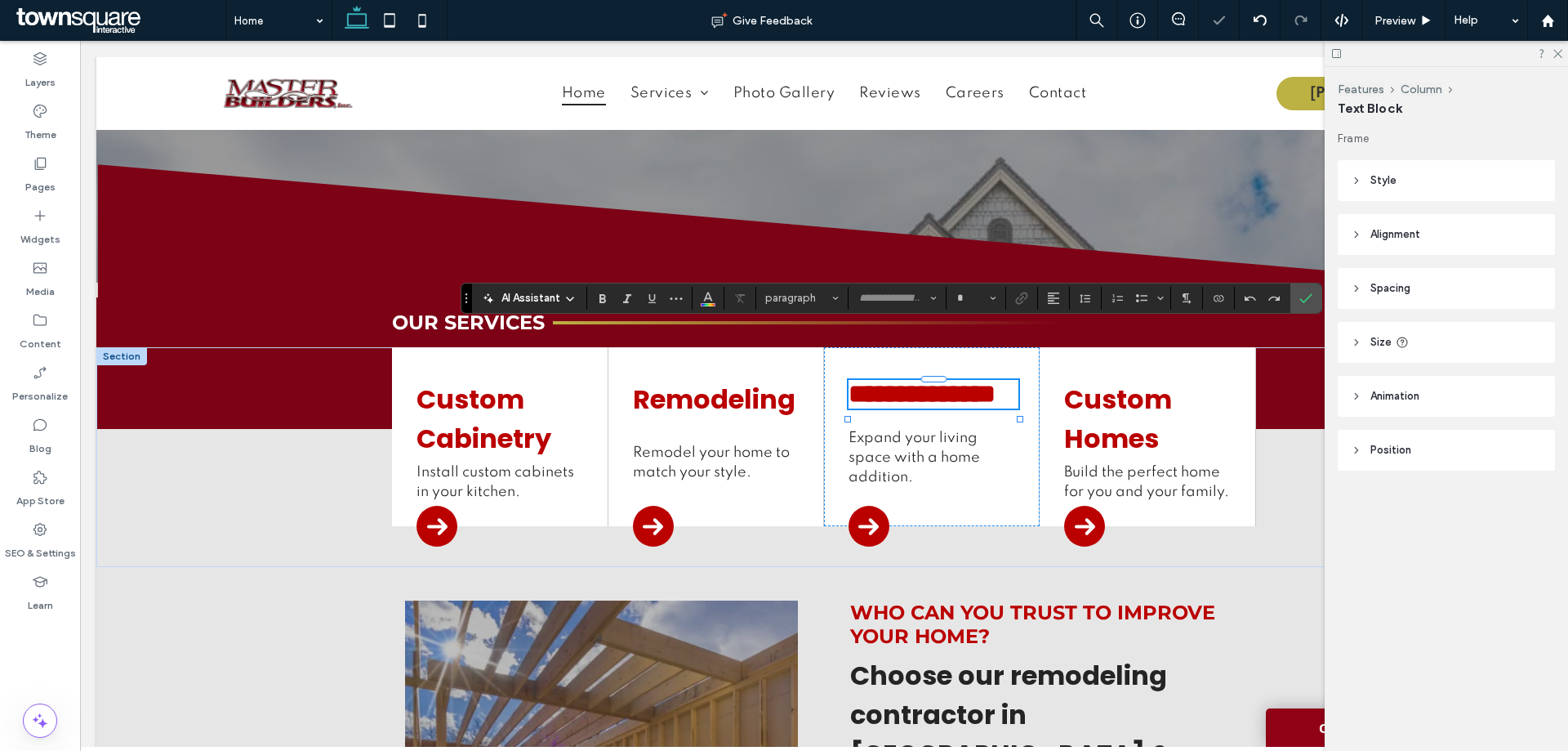
type input "*******"
type input "**"
click at [1024, 296] on icon "Link" at bounding box center [1021, 298] width 13 height 13
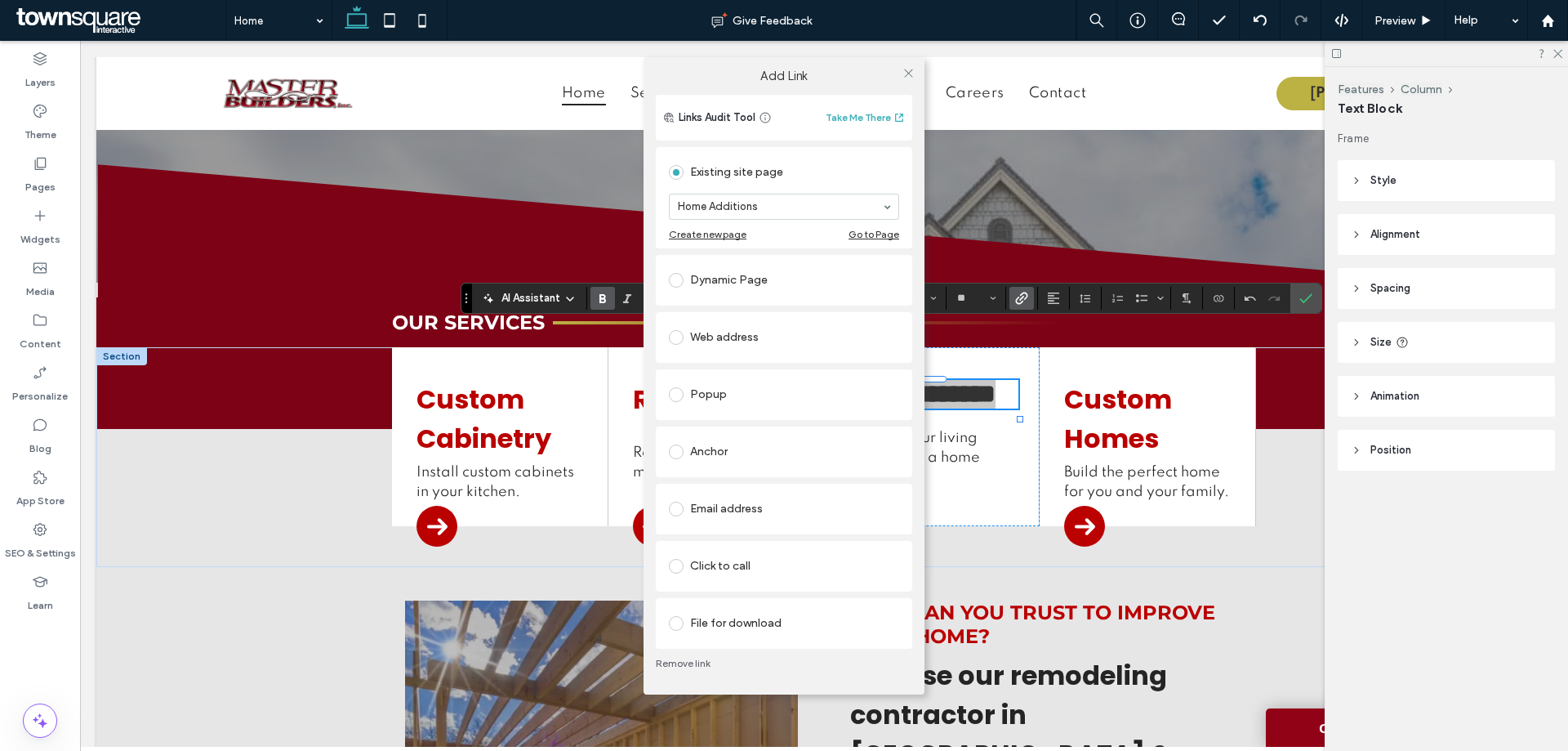
click at [886, 180] on div "Existing site page" at bounding box center [784, 172] width 231 height 26
click at [989, 454] on div "Add Link Links Audit Tool Take Me There Existing site page Home Additions Creat…" at bounding box center [784, 375] width 1568 height 751
click at [987, 473] on div "Add Link Links Audit Tool Take Me There Existing site page Home Additions Creat…" at bounding box center [784, 375] width 1568 height 751
click at [910, 76] on use at bounding box center [908, 74] width 8 height 8
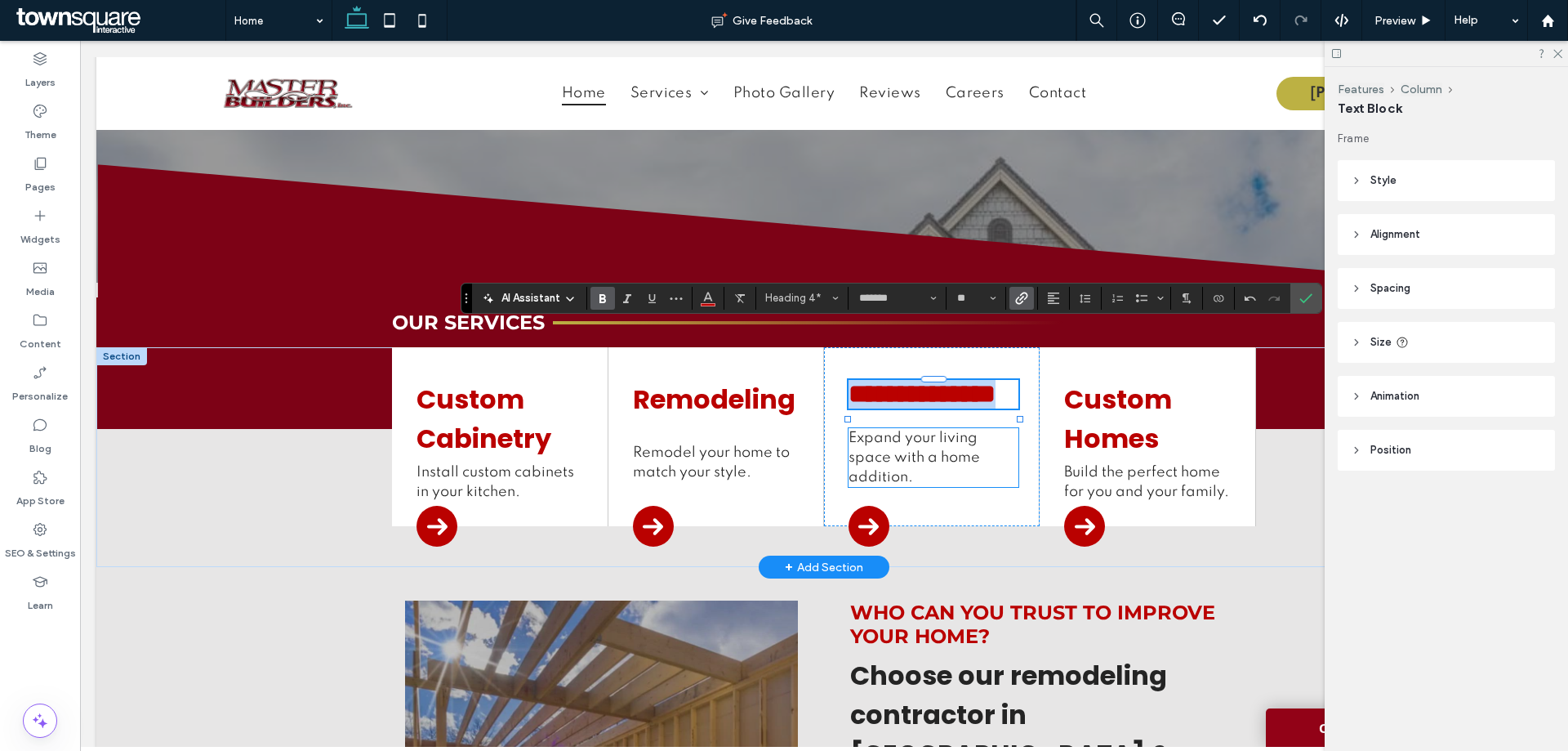
click at [1001, 449] on p "Expand your living space with a home addition." at bounding box center [934, 457] width 170 height 59
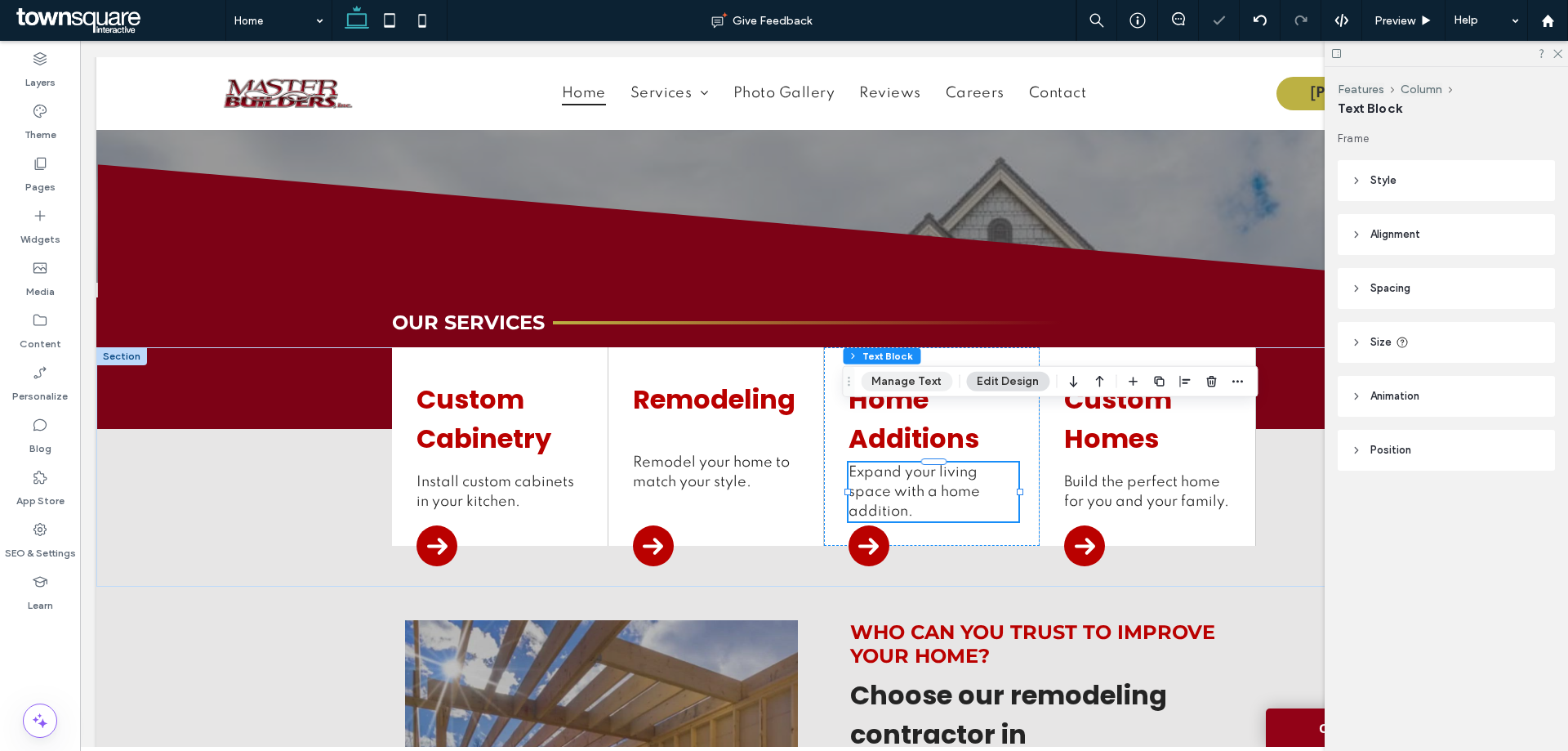
click at [920, 382] on button "Manage Text" at bounding box center [907, 381] width 92 height 20
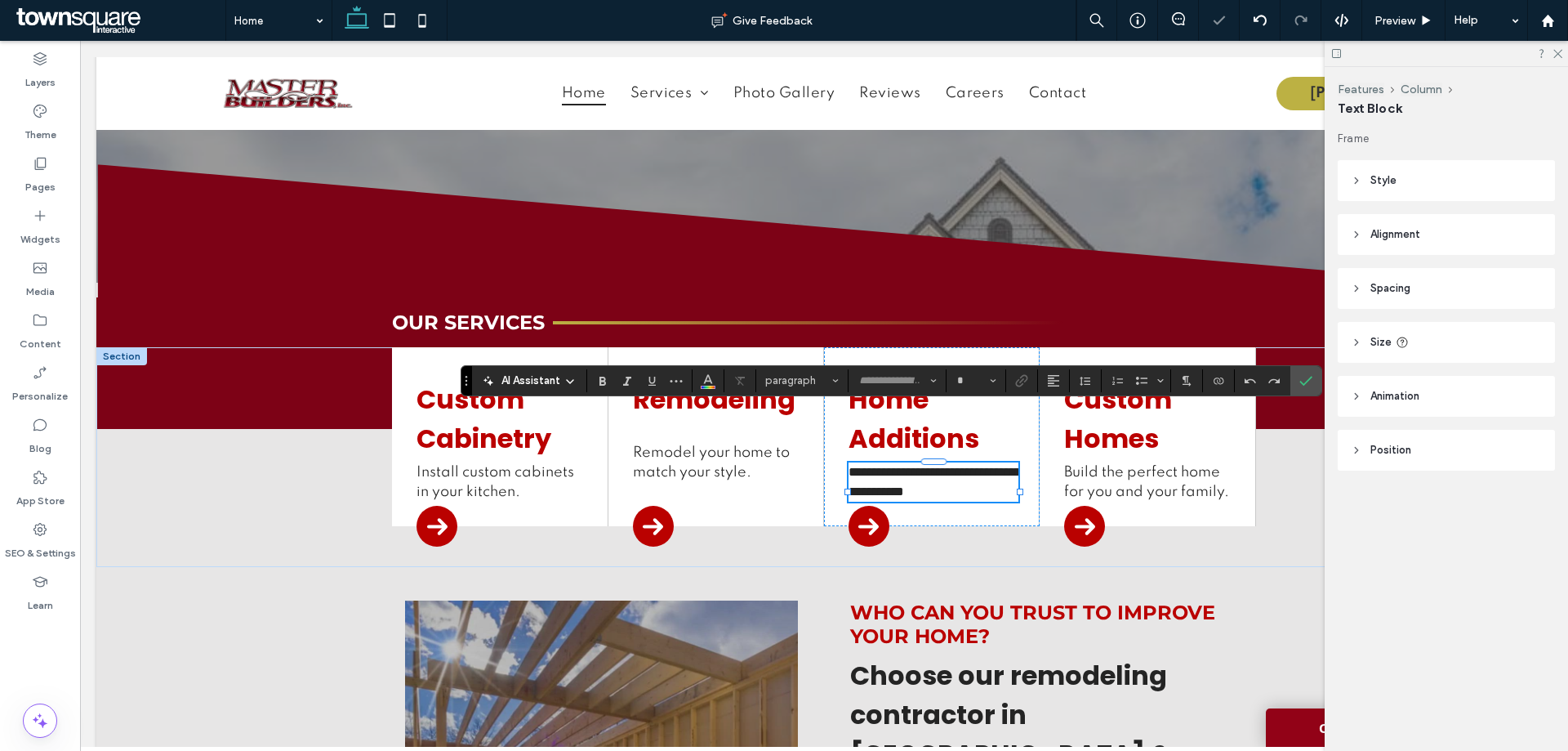
type input "*******"
type input "**"
click at [1016, 476] on div "**********" at bounding box center [932, 436] width 215 height 179
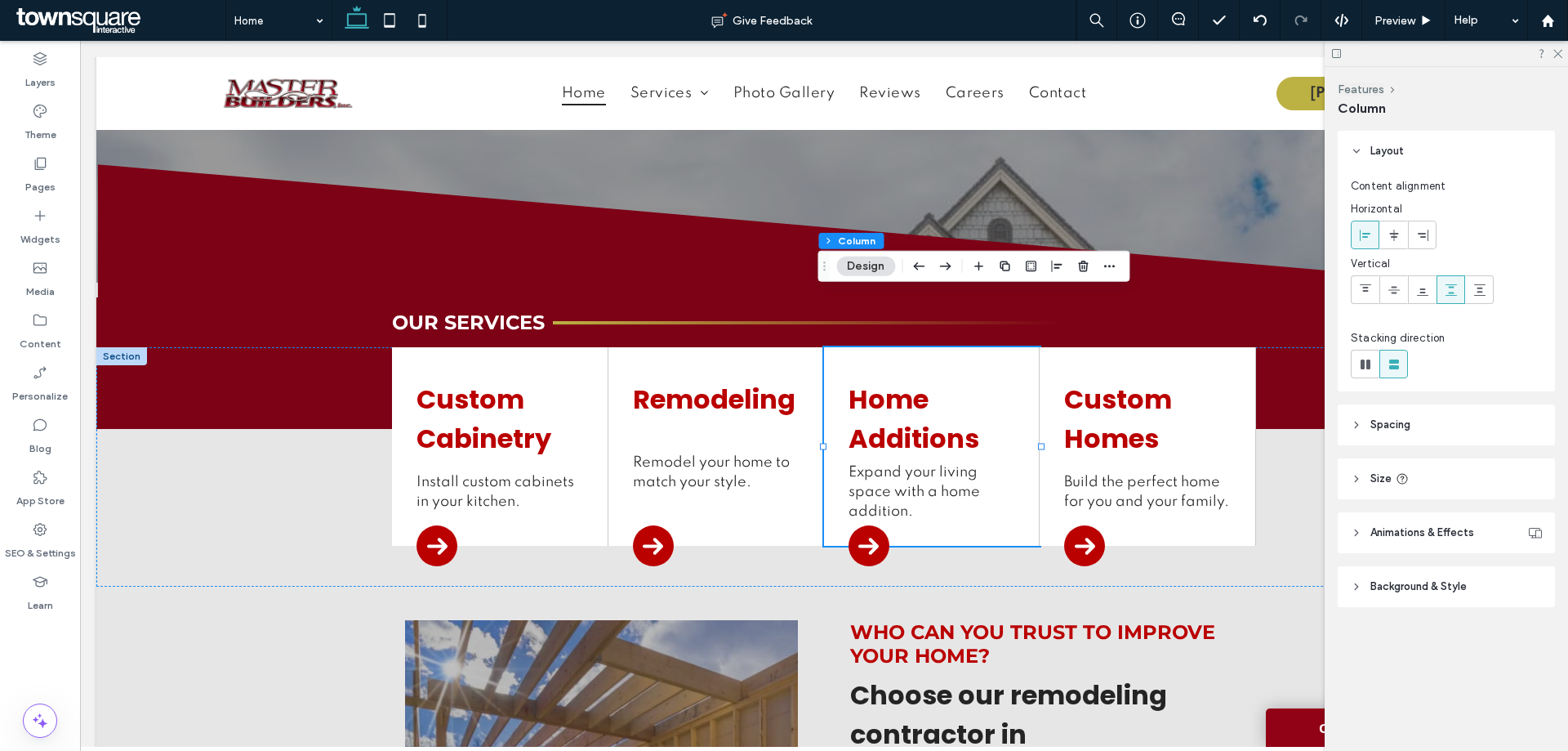
click at [871, 263] on button "Design" at bounding box center [865, 266] width 59 height 20
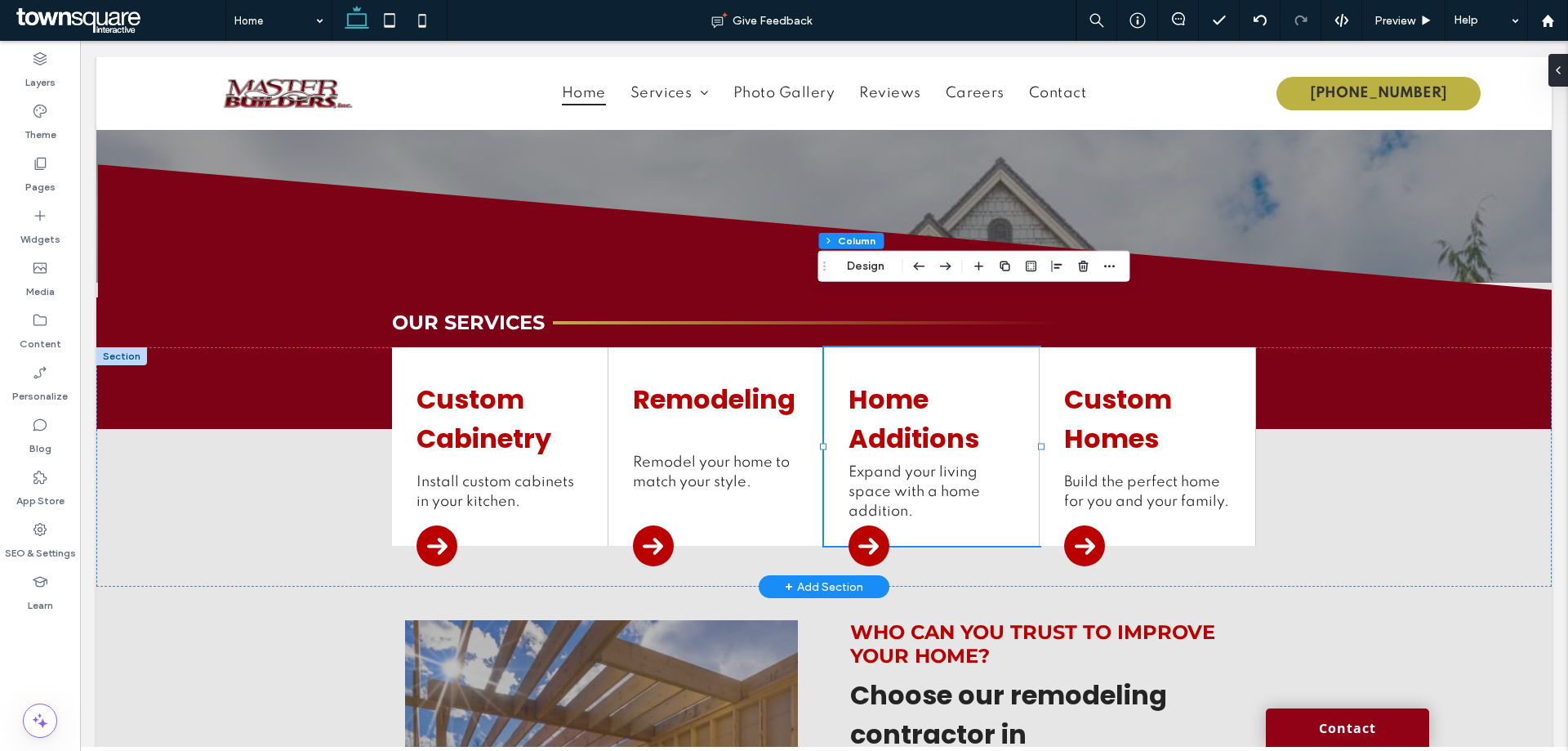
click at [1014, 474] on div "Home Additions Expand your living space with a home addition." at bounding box center [932, 446] width 215 height 199
click at [858, 272] on button "Design" at bounding box center [865, 266] width 59 height 20
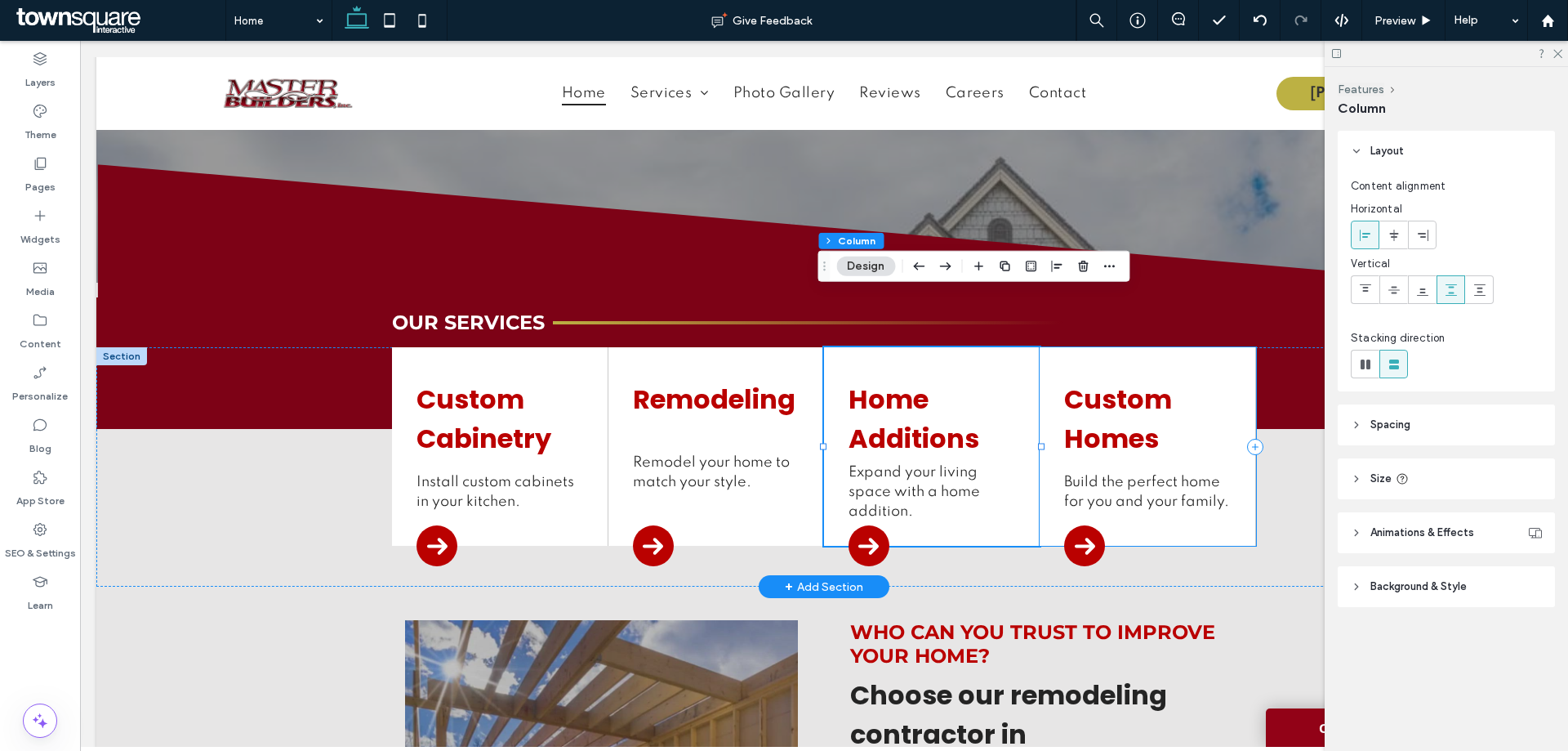
click at [1196, 473] on div "Custom Homes Build the perfect home for you and your family." at bounding box center [1147, 446] width 215 height 199
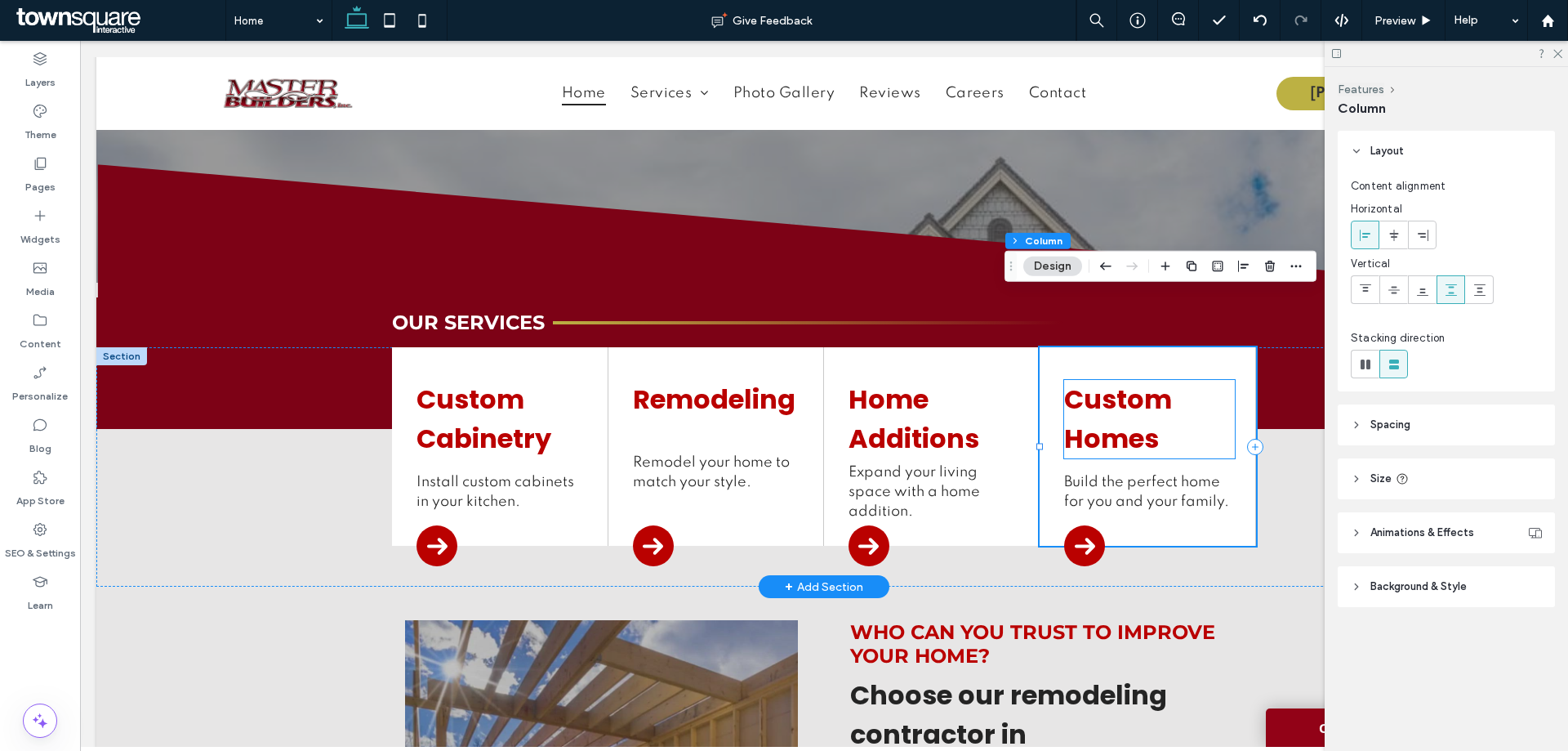
click at [1184, 380] on h4 "Custom Homes" at bounding box center [1149, 419] width 170 height 78
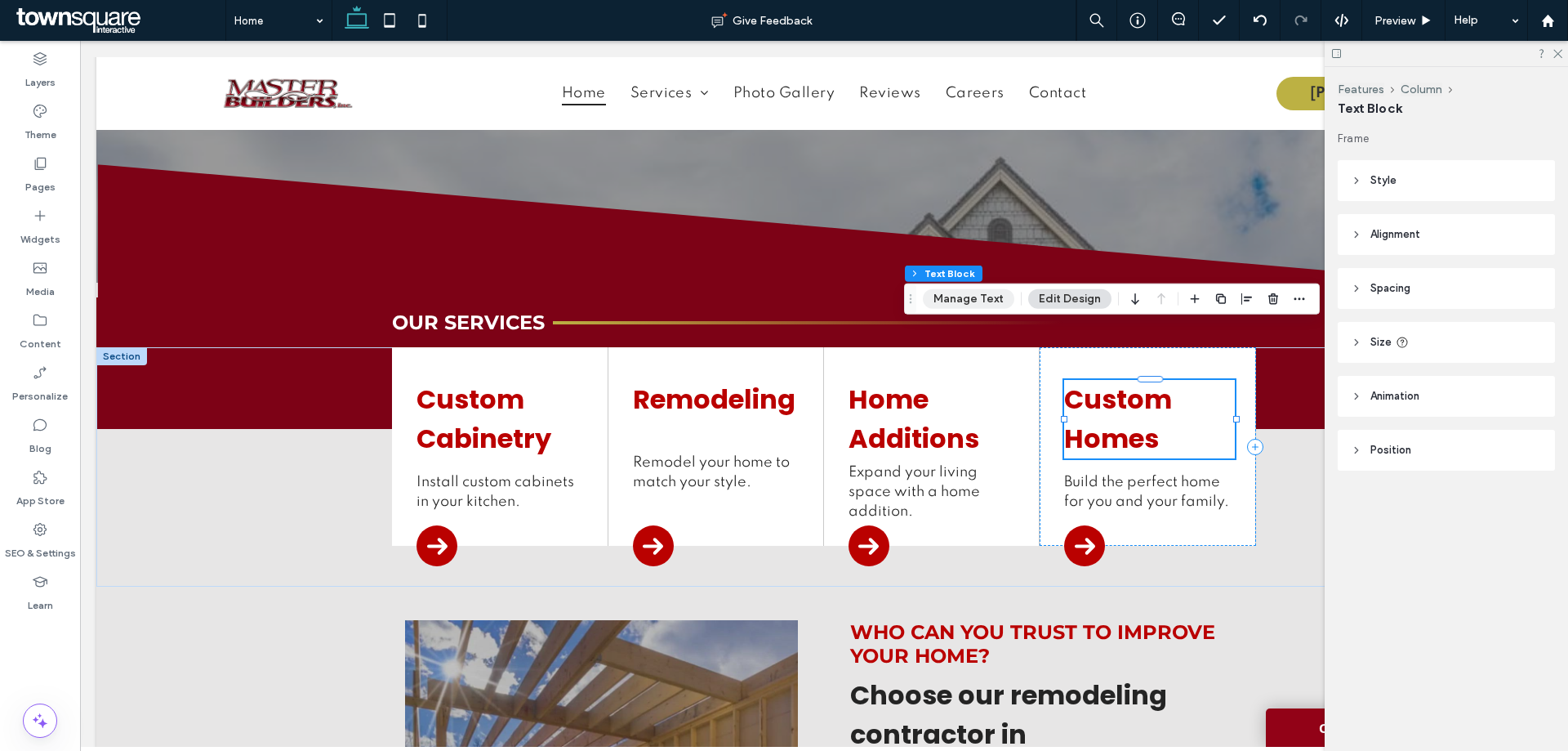
click at [962, 299] on button "Manage Text" at bounding box center [968, 299] width 92 height 20
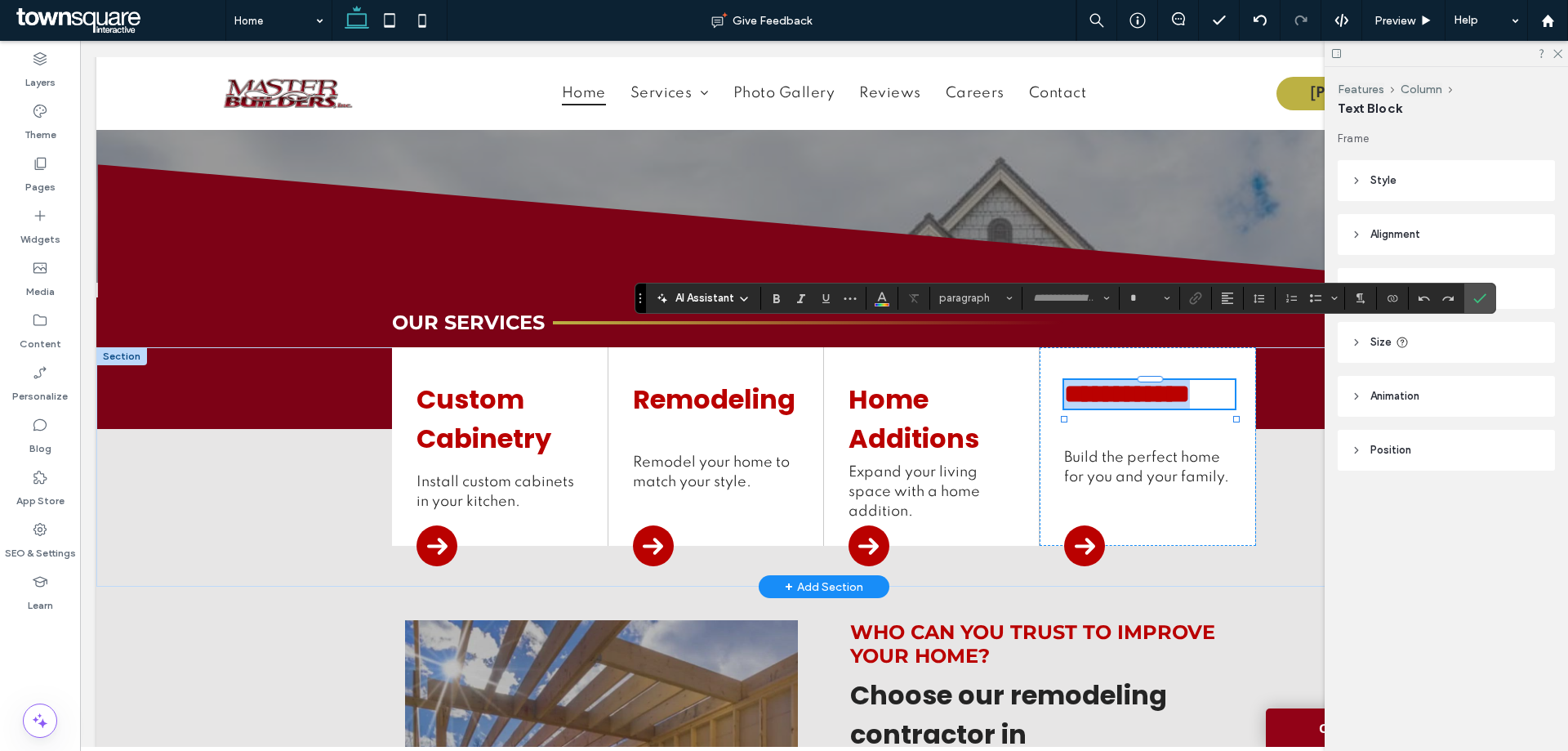
type input "*******"
type input "**"
click at [1196, 300] on icon "Link" at bounding box center [1195, 298] width 13 height 13
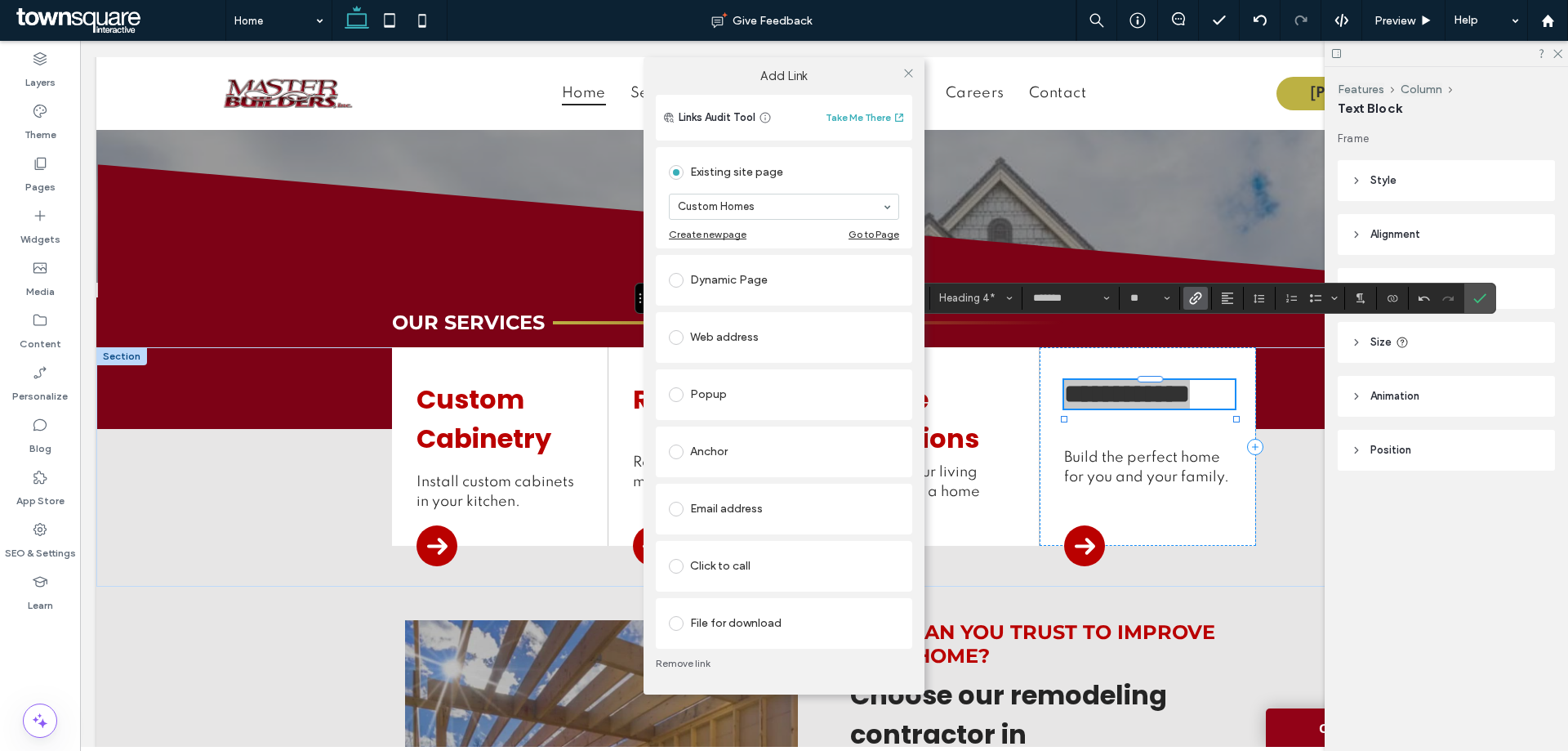
click at [674, 171] on span at bounding box center [676, 172] width 14 height 14
click at [697, 662] on link "Remove link" at bounding box center [784, 663] width 256 height 13
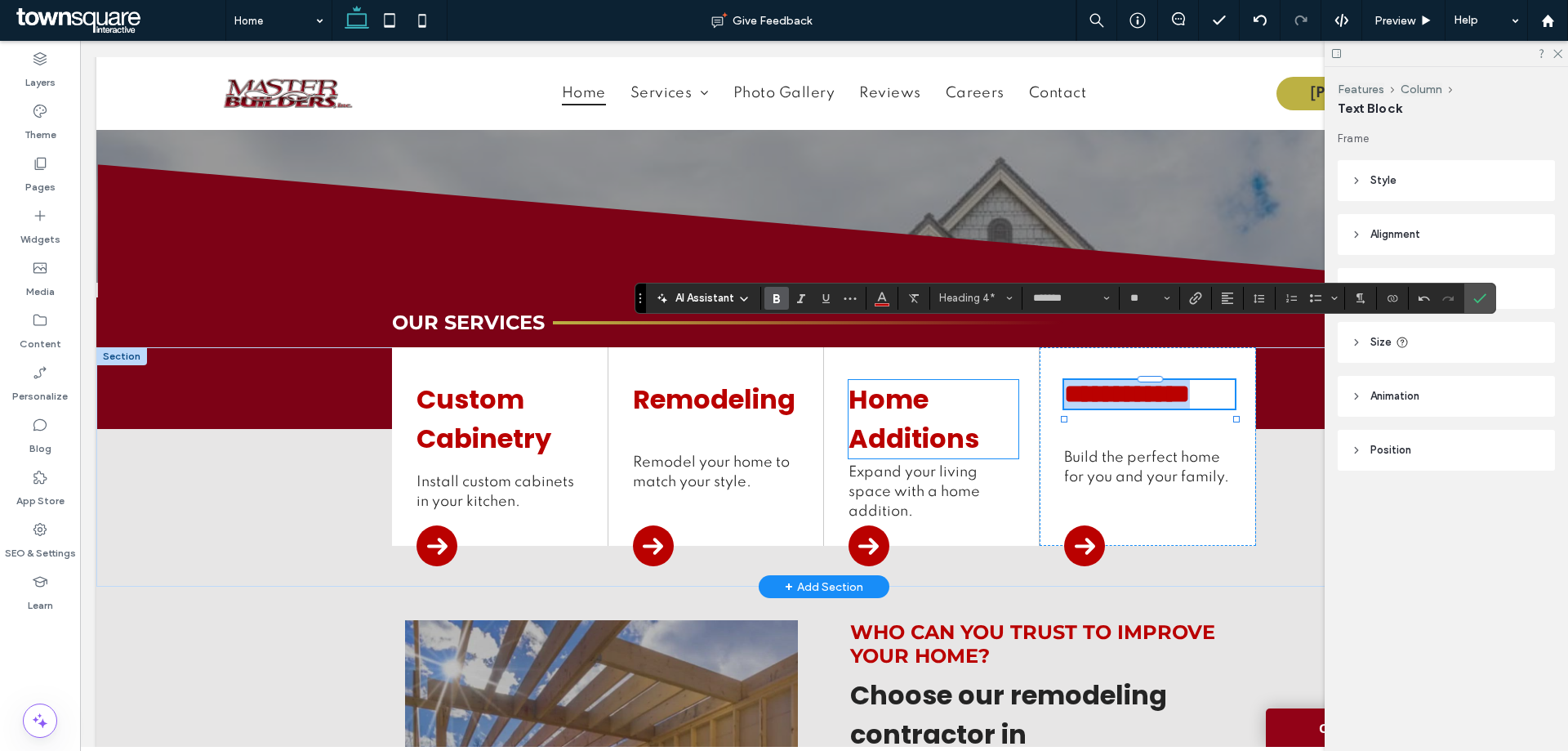
click at [894, 381] on link "Home Additions" at bounding box center [914, 419] width 131 height 76
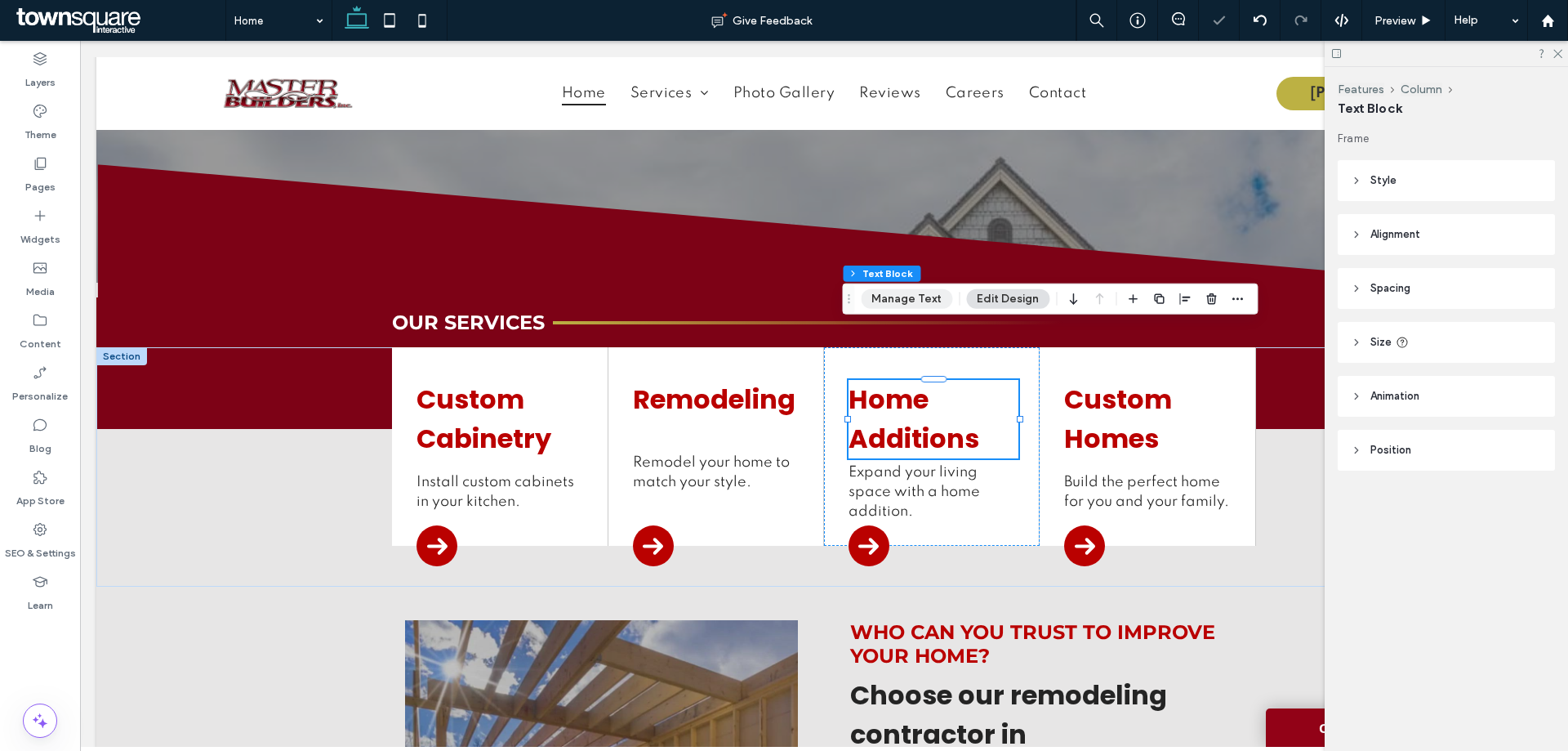
click at [921, 300] on button "Manage Text" at bounding box center [907, 299] width 92 height 20
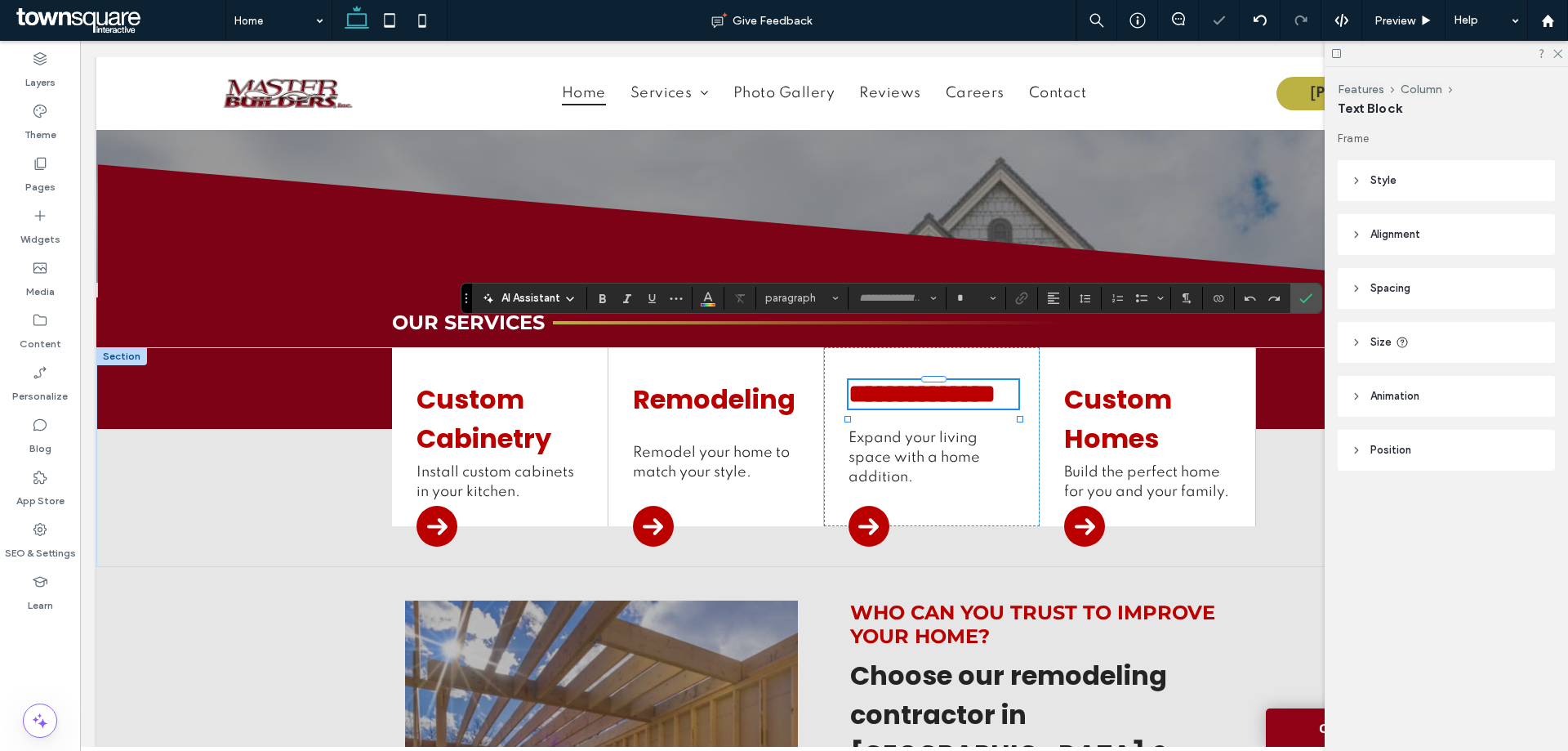
type input "*******"
type input "**"
click at [1019, 297] on use "Link" at bounding box center [1022, 298] width 12 height 12
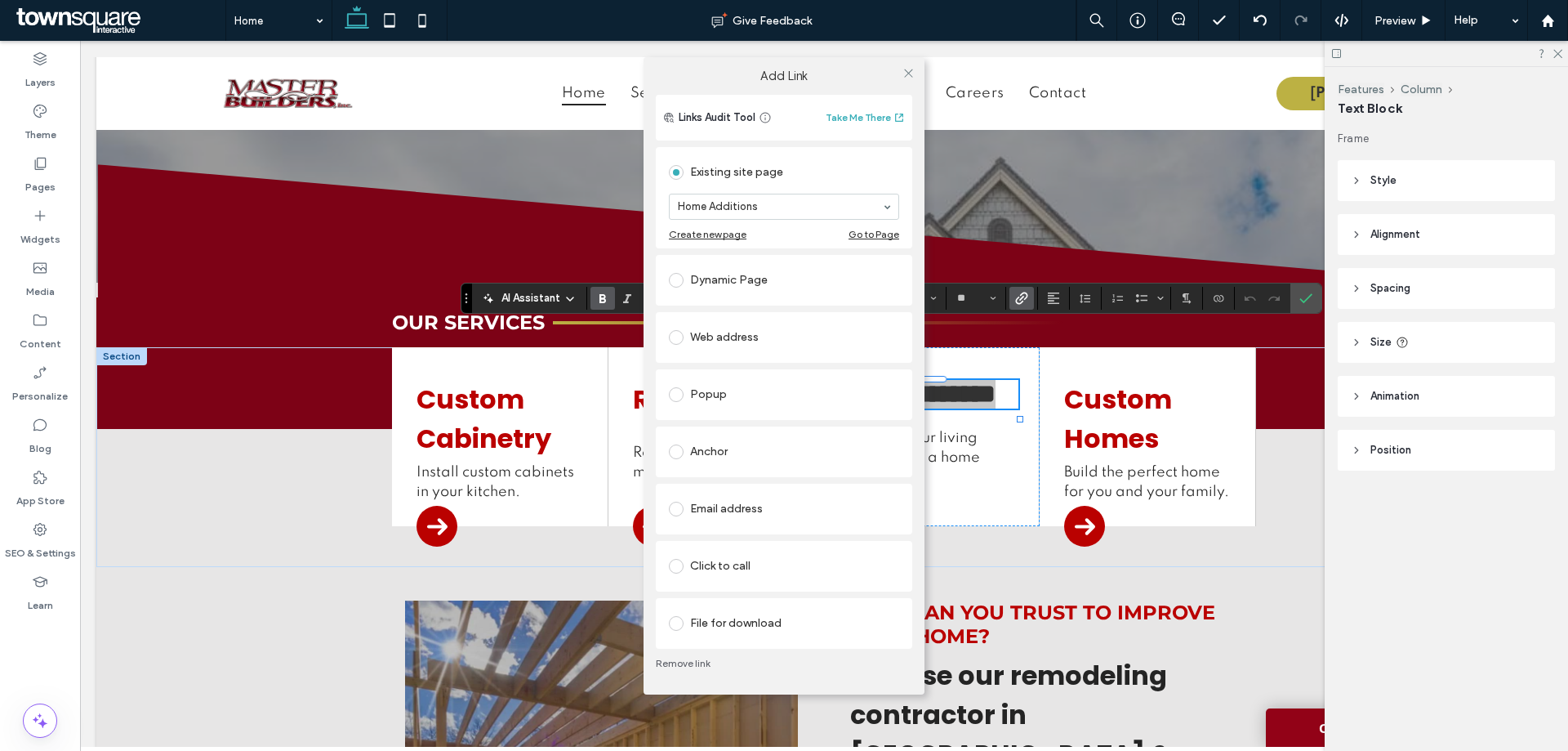
click at [684, 662] on link "Remove link" at bounding box center [784, 663] width 256 height 13
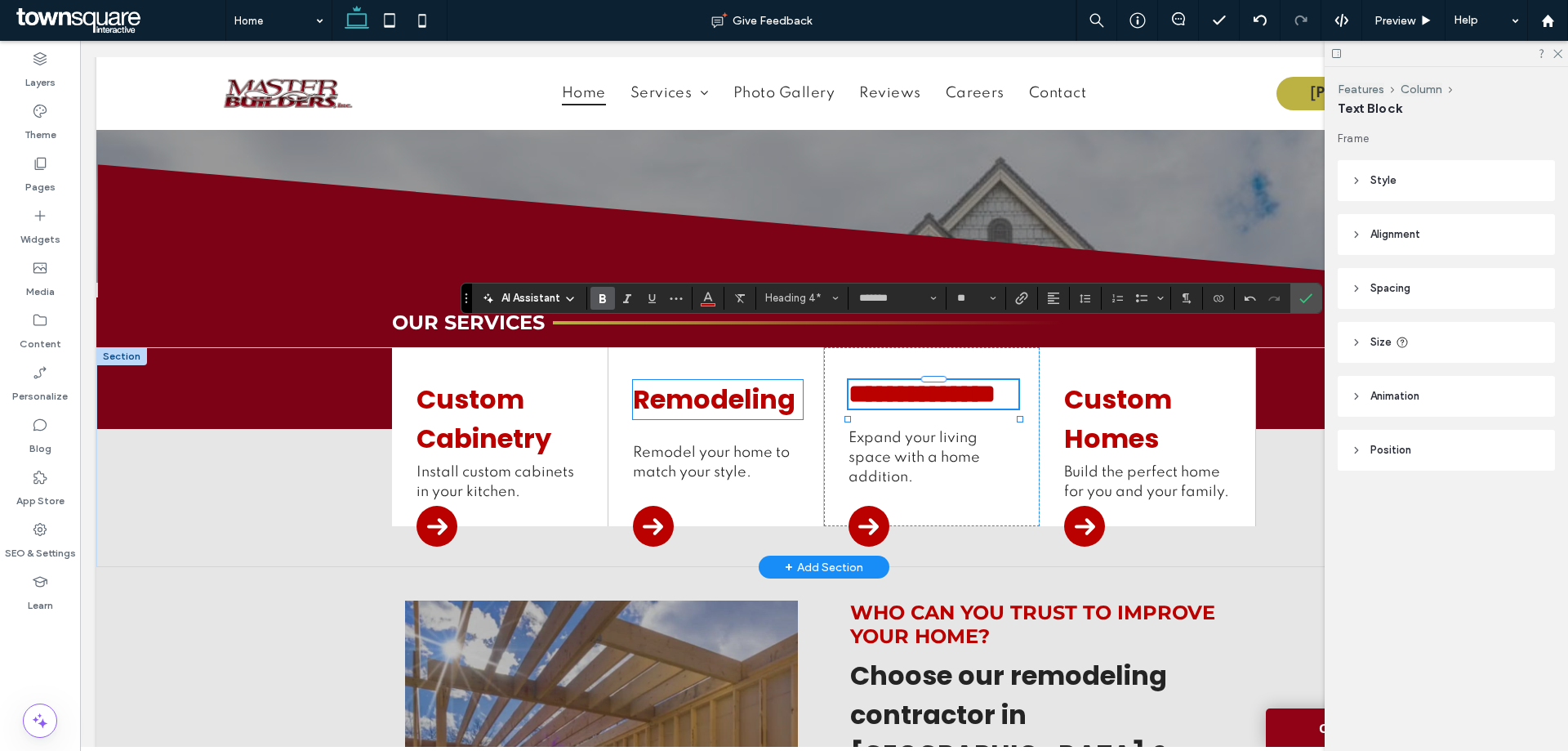
click at [750, 381] on link "Remodeling" at bounding box center [714, 399] width 163 height 36
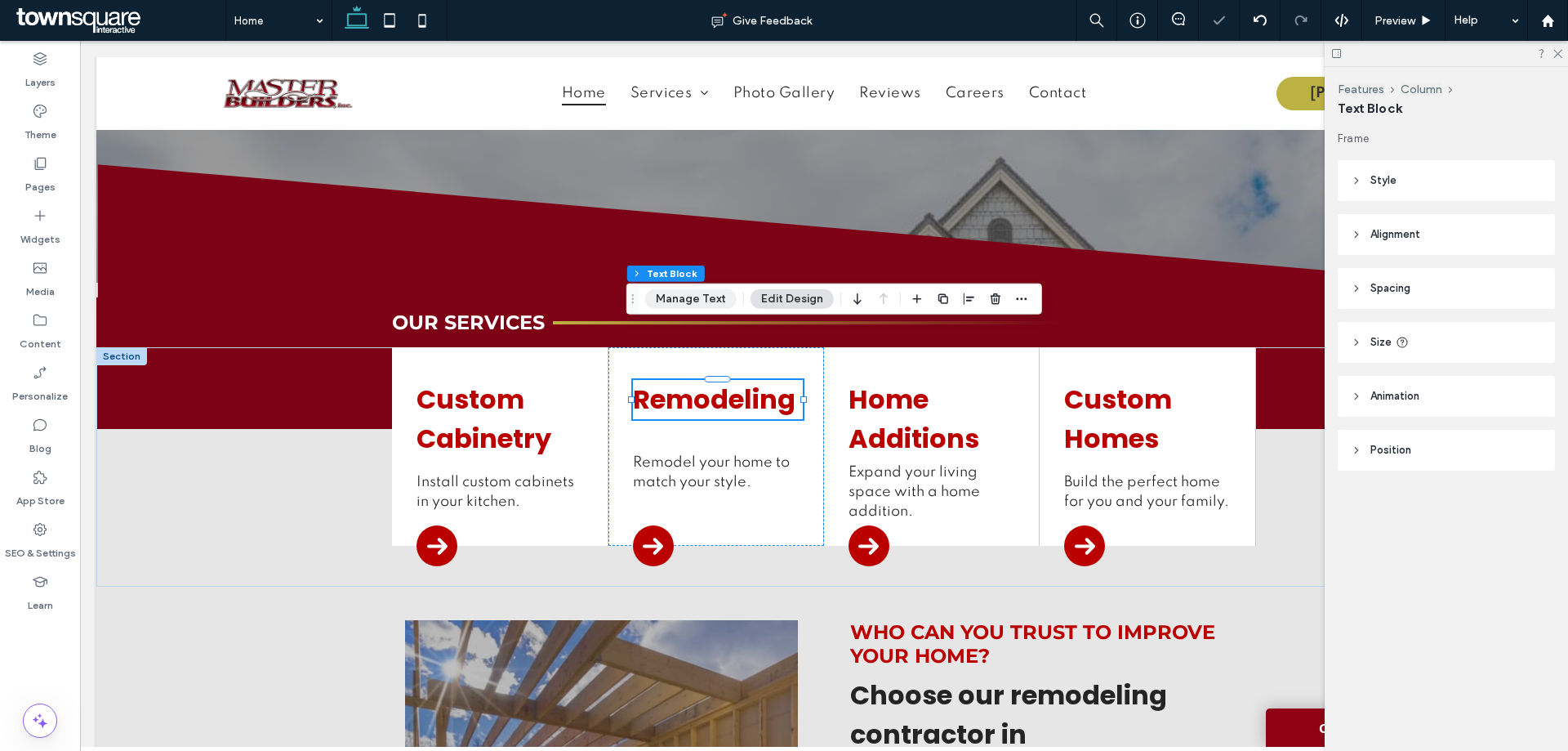
click at [660, 296] on button "Manage Text" at bounding box center [691, 299] width 92 height 20
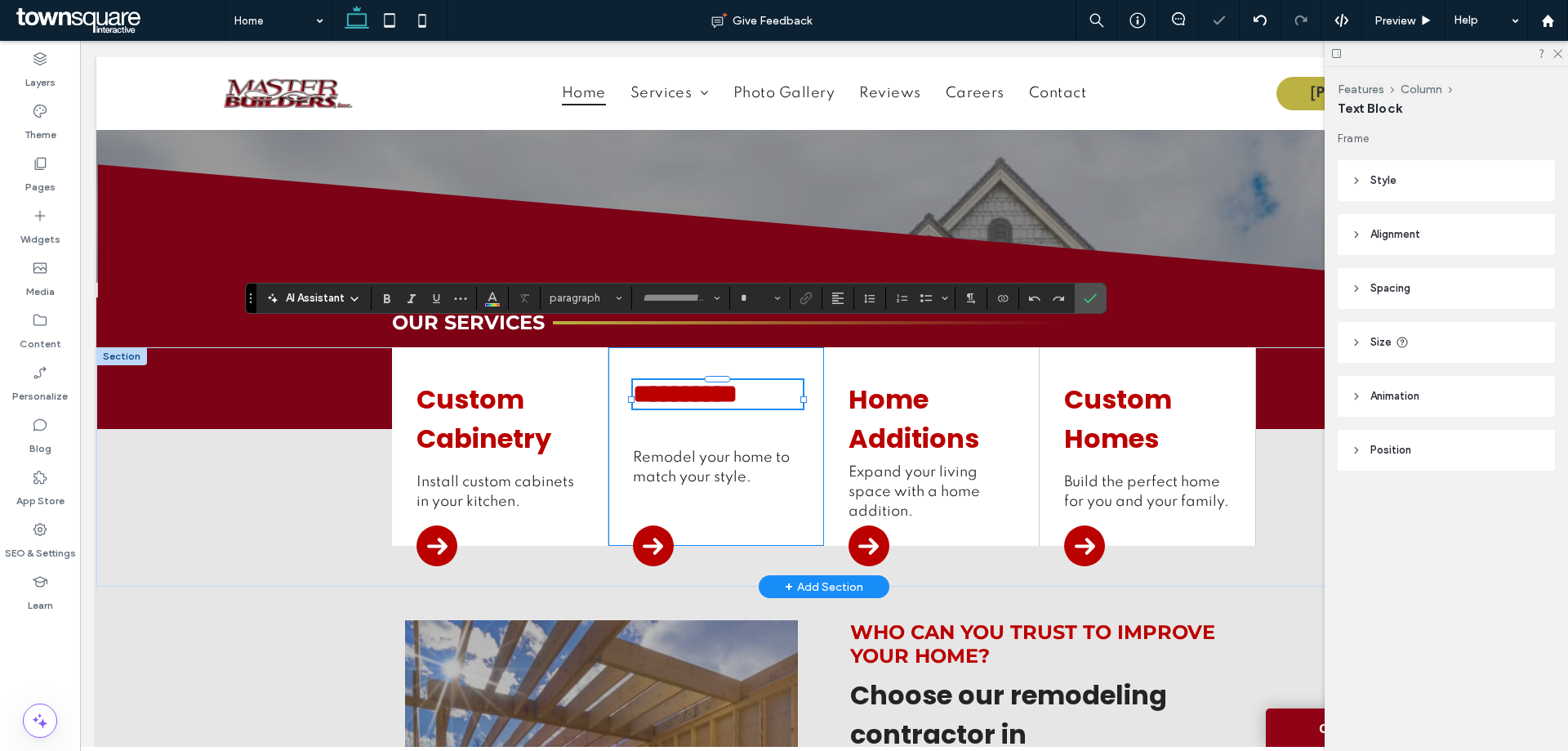
type input "*******"
type input "**"
click at [815, 300] on label "Link" at bounding box center [806, 298] width 25 height 23
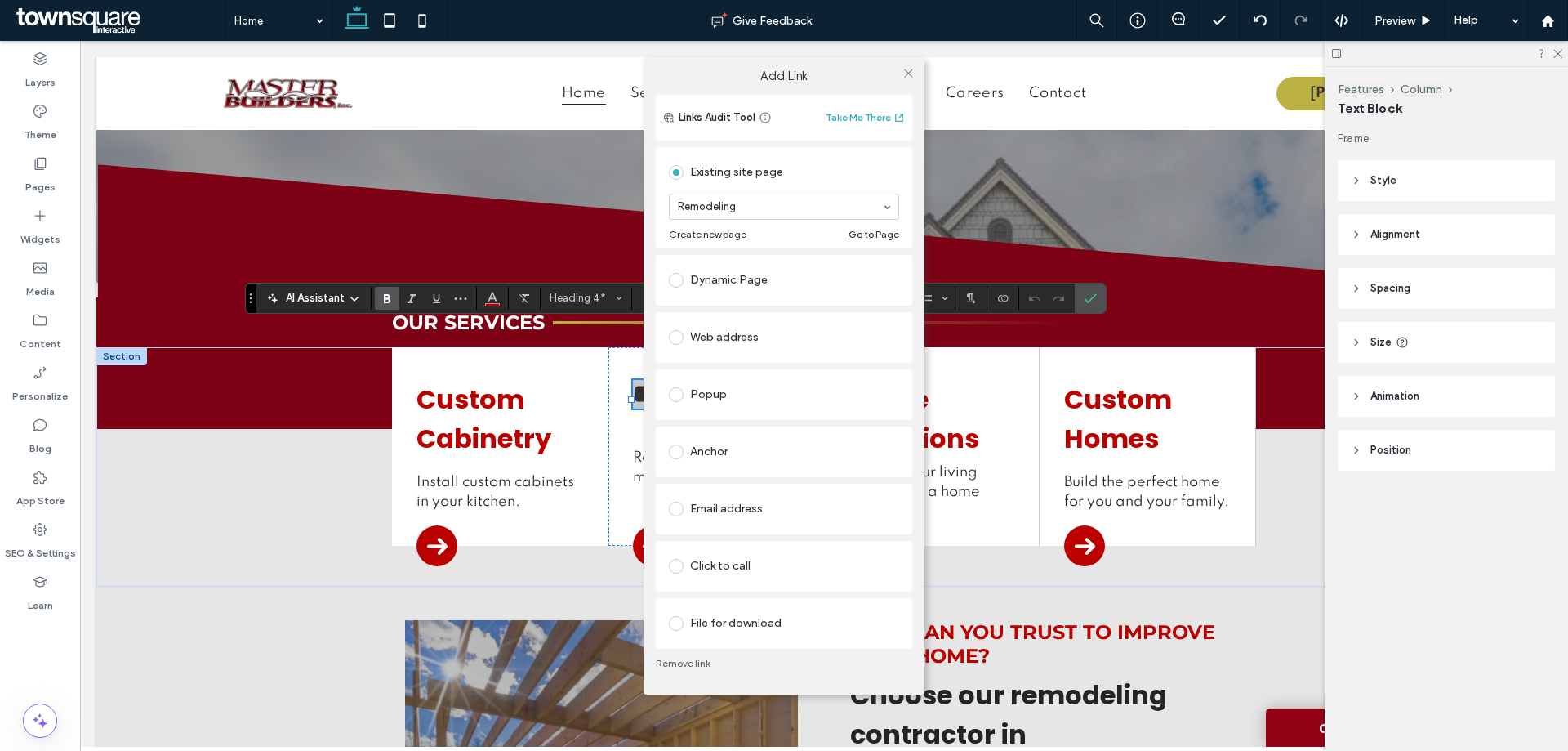
click at [688, 661] on link "Remove link" at bounding box center [784, 663] width 256 height 13
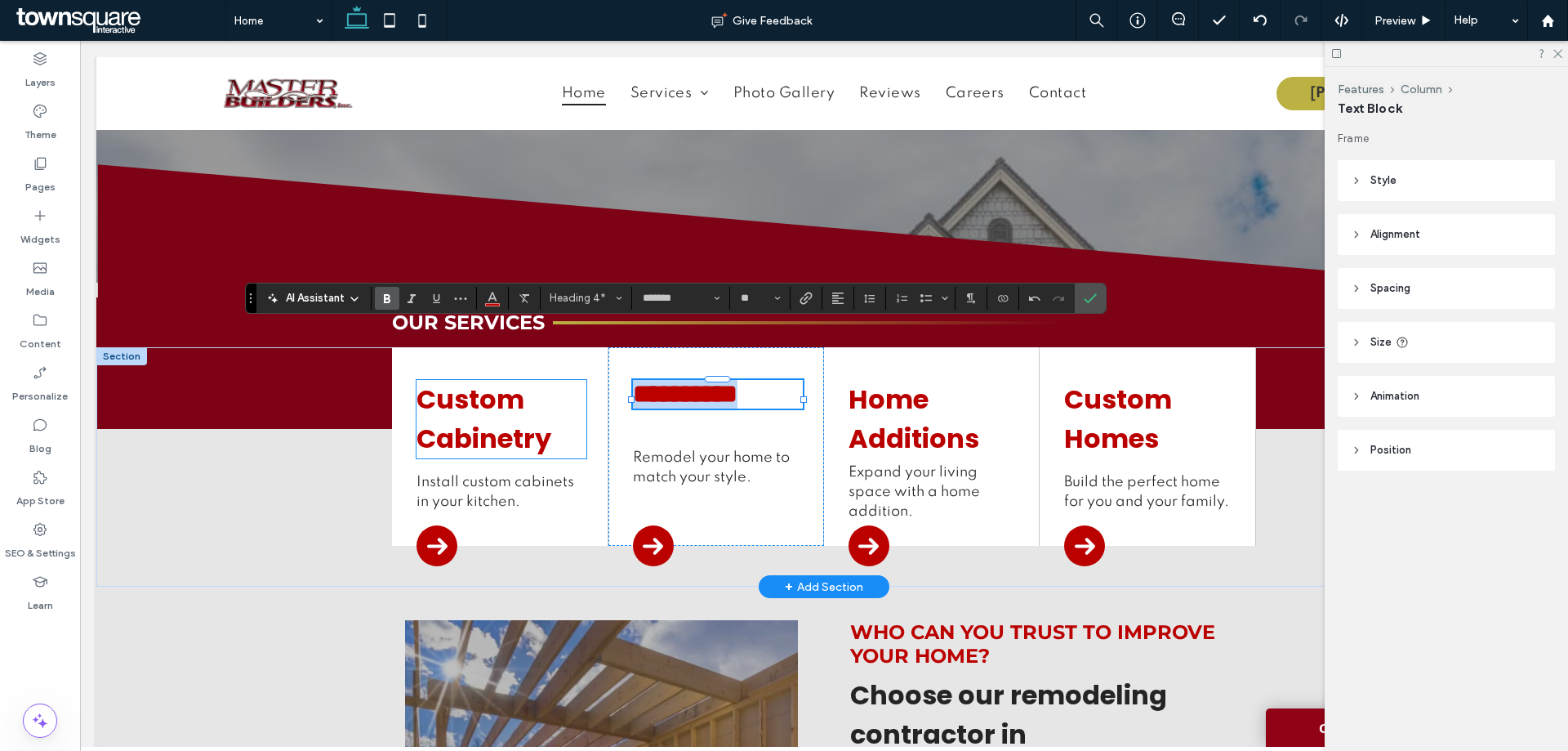
click at [493, 388] on link "Custom Cabinetry" at bounding box center [483, 419] width 135 height 76
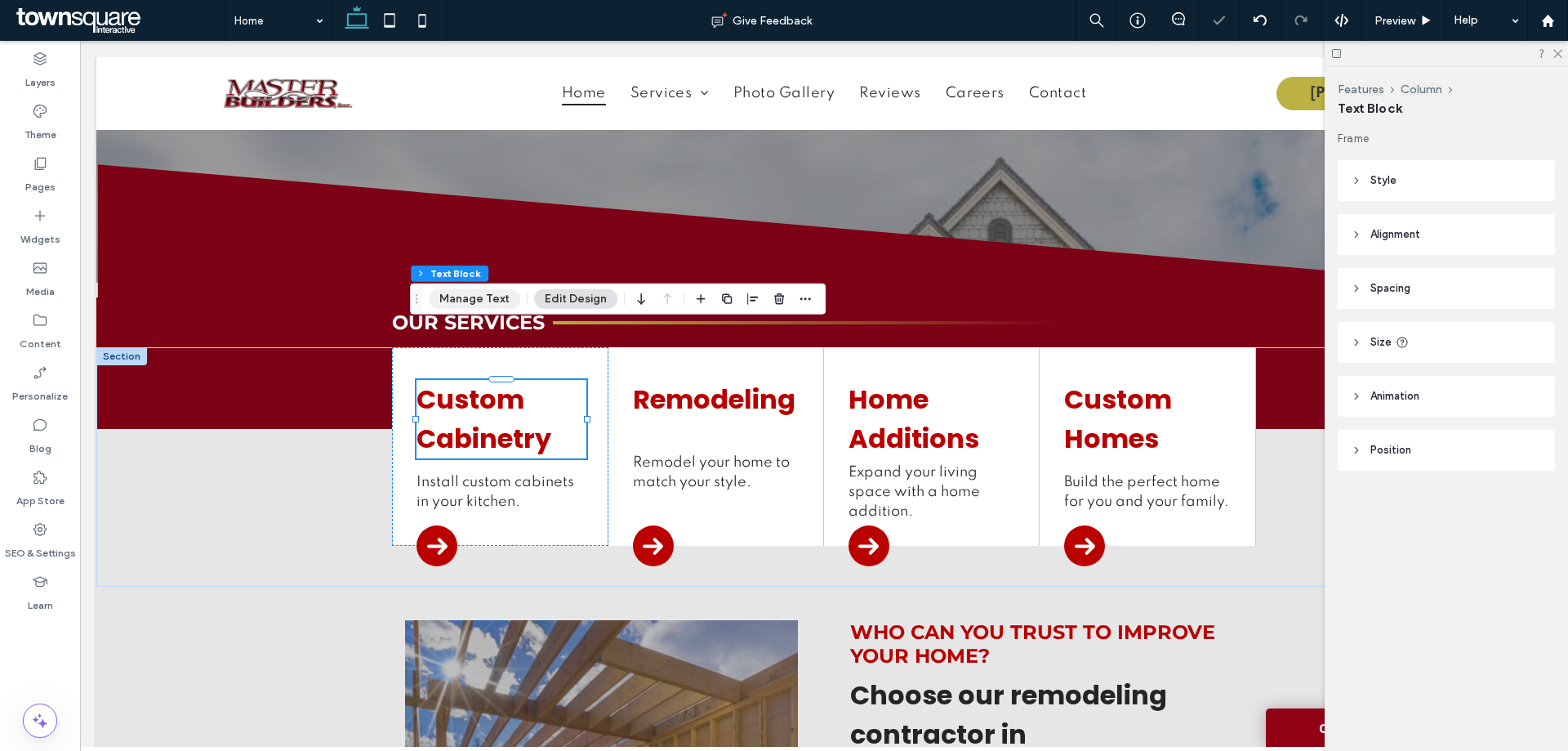
click at [481, 302] on button "Manage Text" at bounding box center [475, 299] width 92 height 20
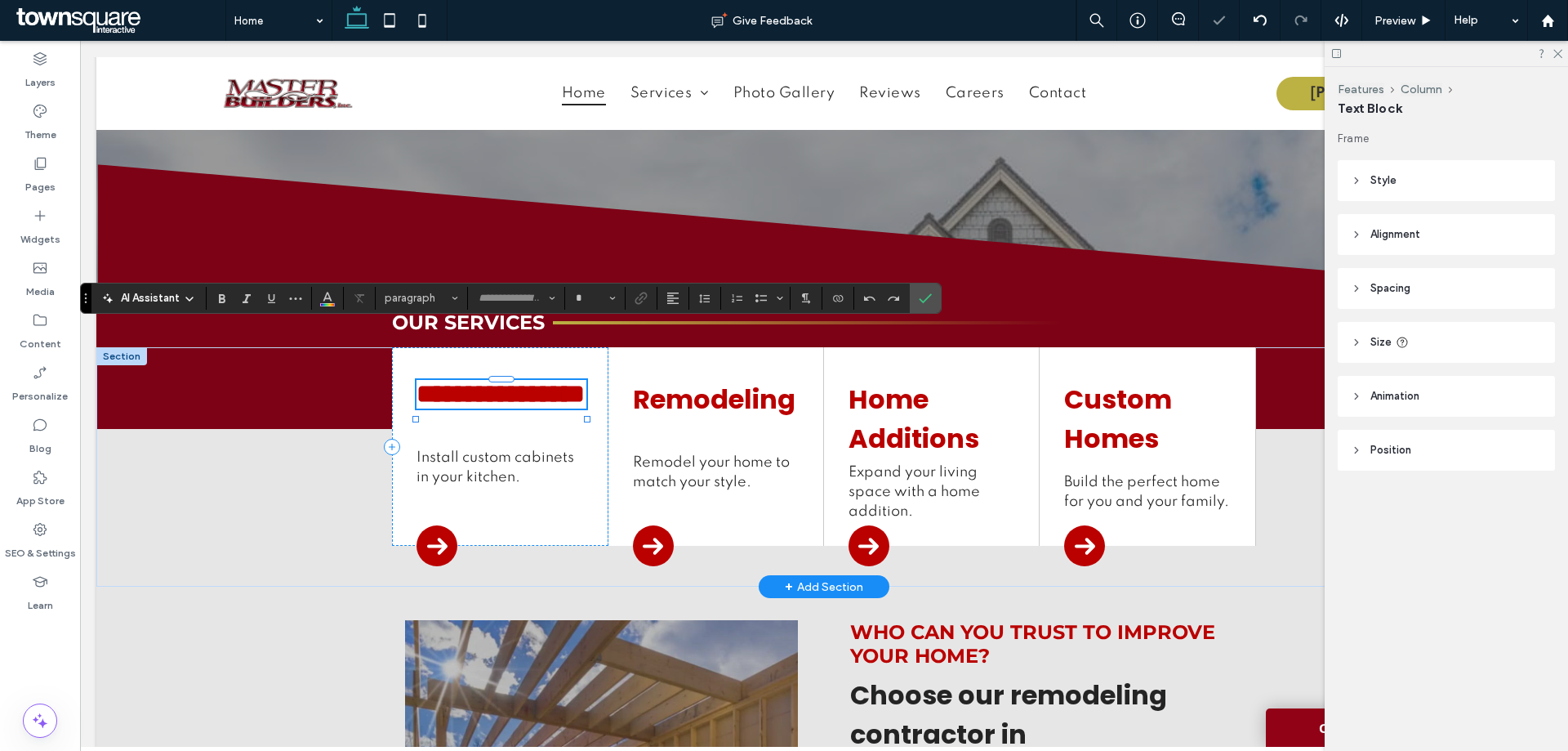
type input "*******"
type input "**"
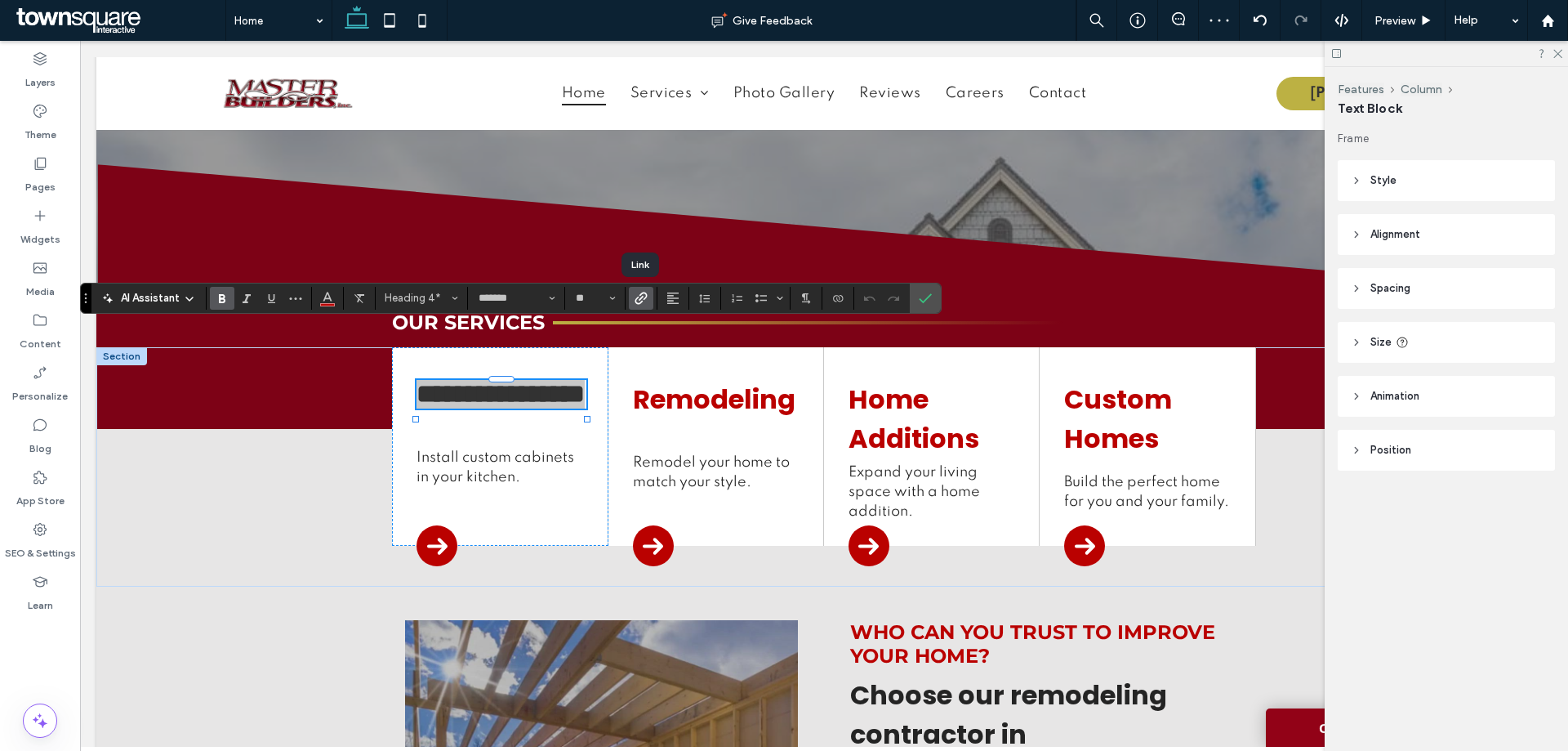
click at [636, 297] on icon "Link" at bounding box center [640, 298] width 13 height 13
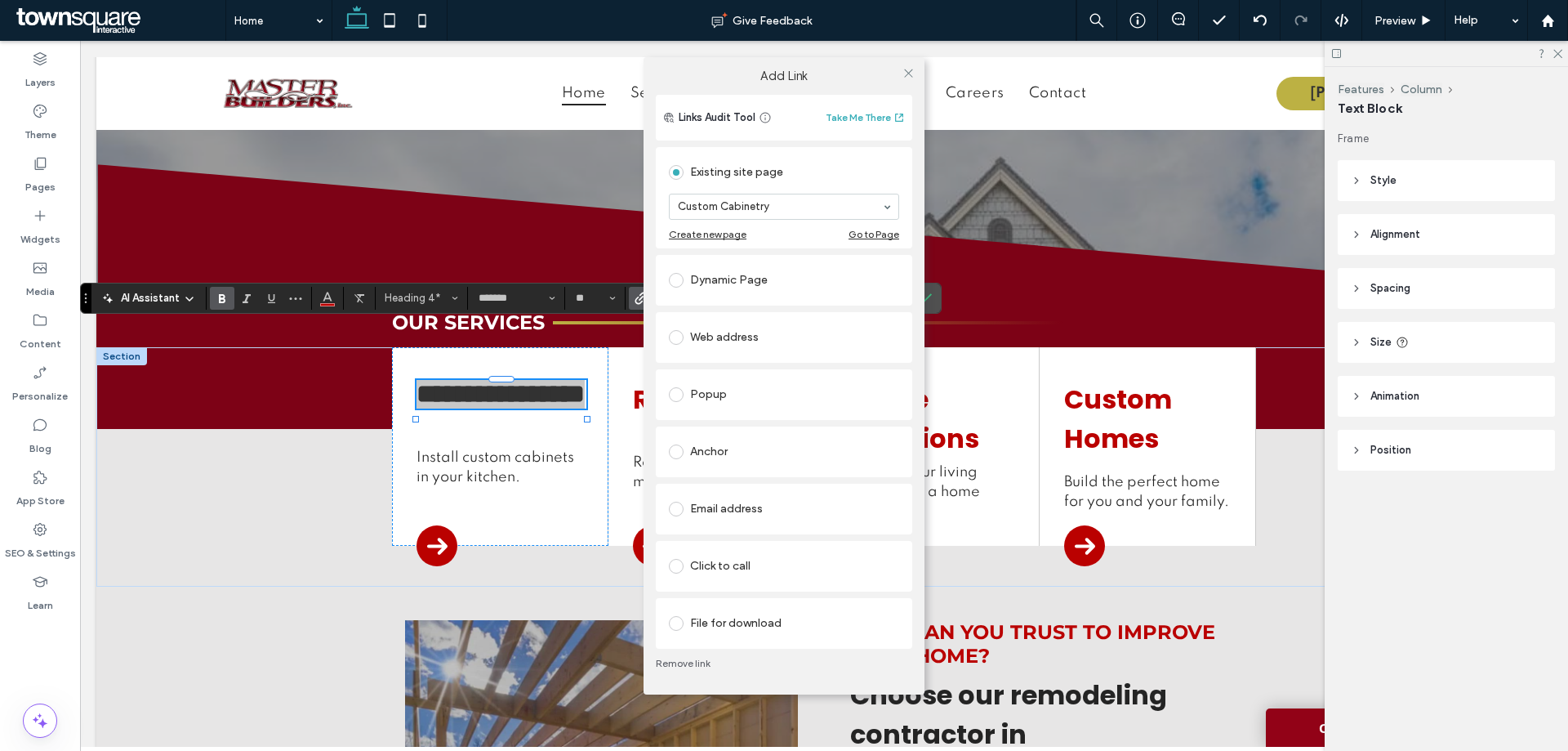
click at [688, 657] on link "Remove link" at bounding box center [784, 663] width 256 height 13
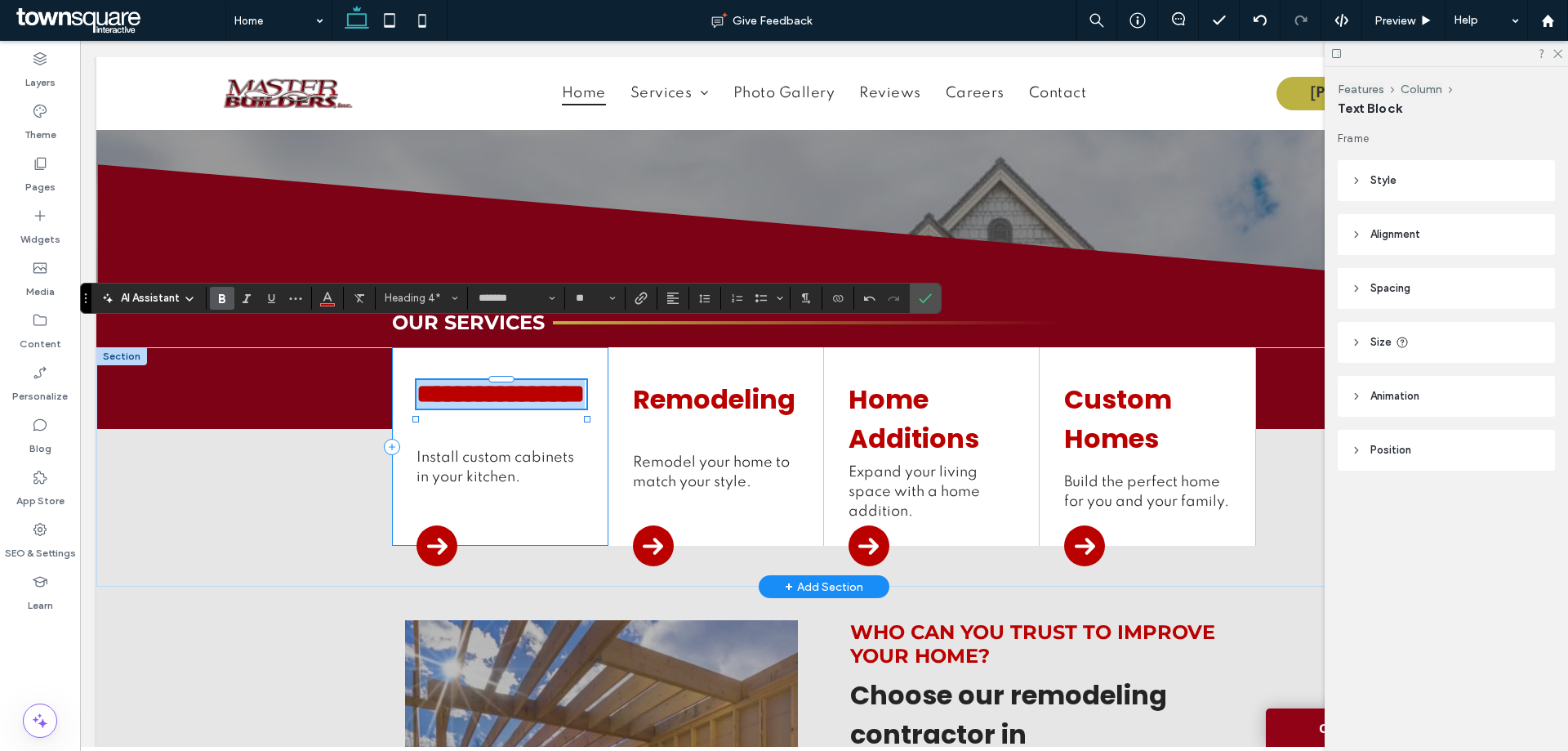
click at [561, 462] on div "**********" at bounding box center [499, 446] width 215 height 199
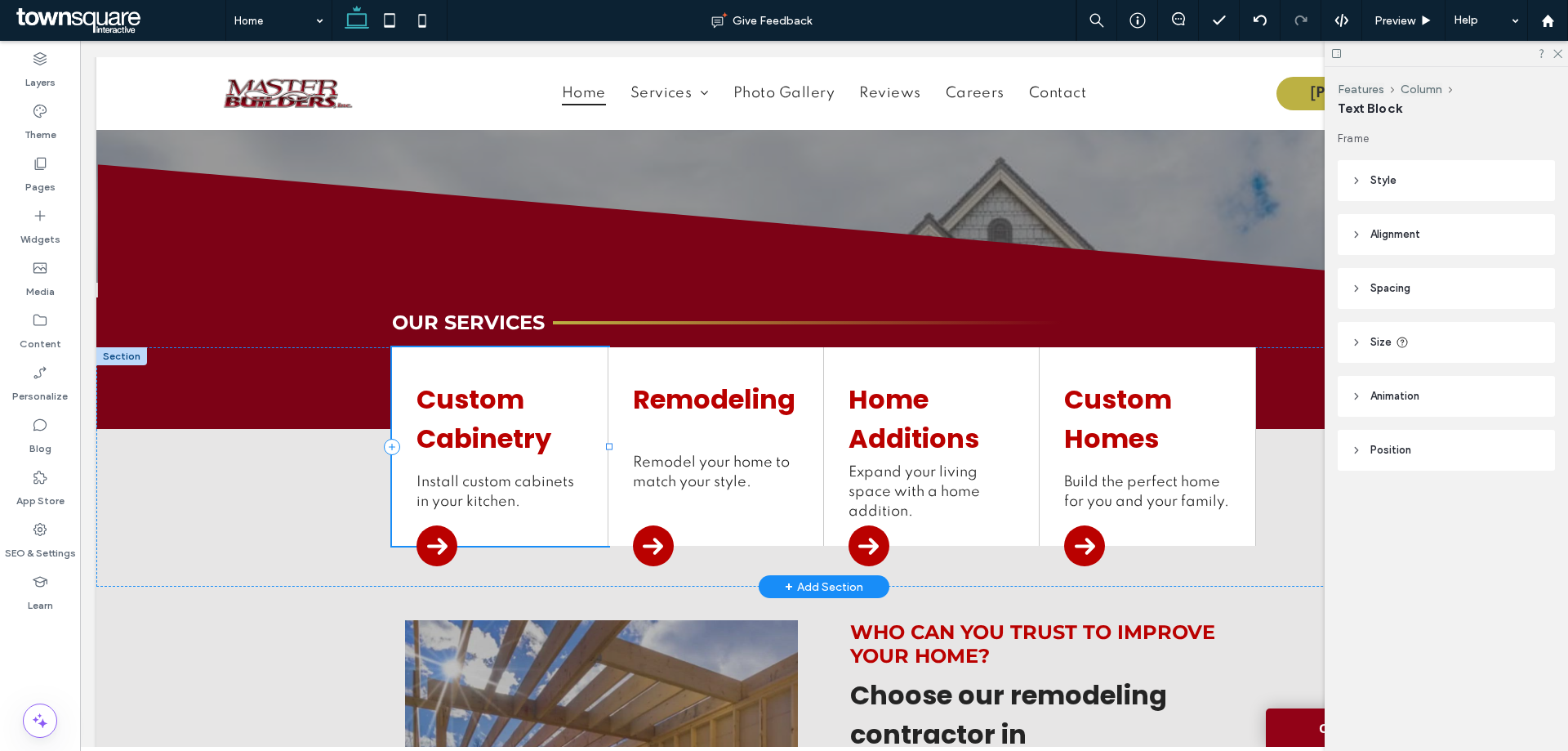
click at [574, 347] on div "Custom Cabinetry Install custom cabinets in your kitchen." at bounding box center [499, 446] width 215 height 199
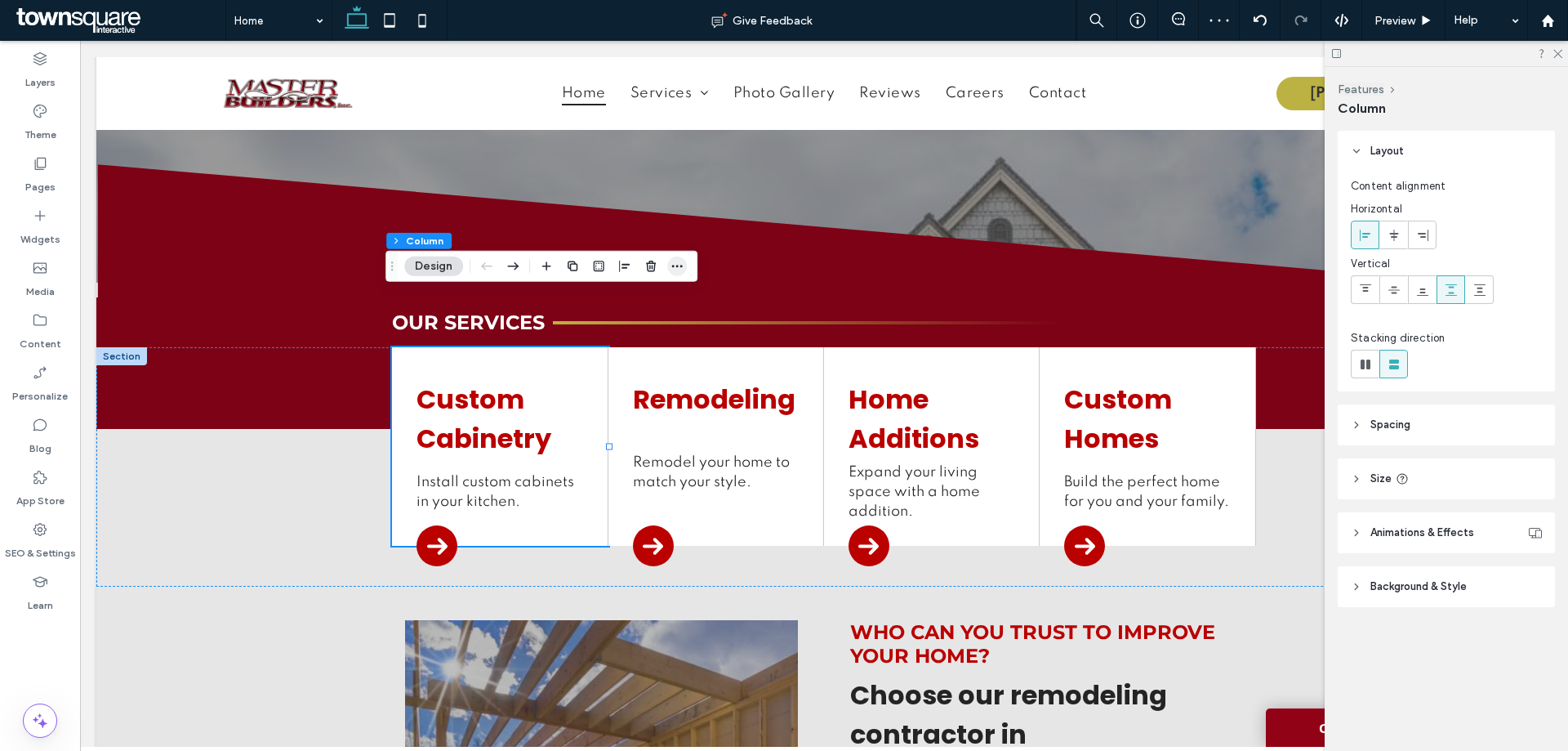
click at [674, 267] on icon "button" at bounding box center [677, 266] width 13 height 13
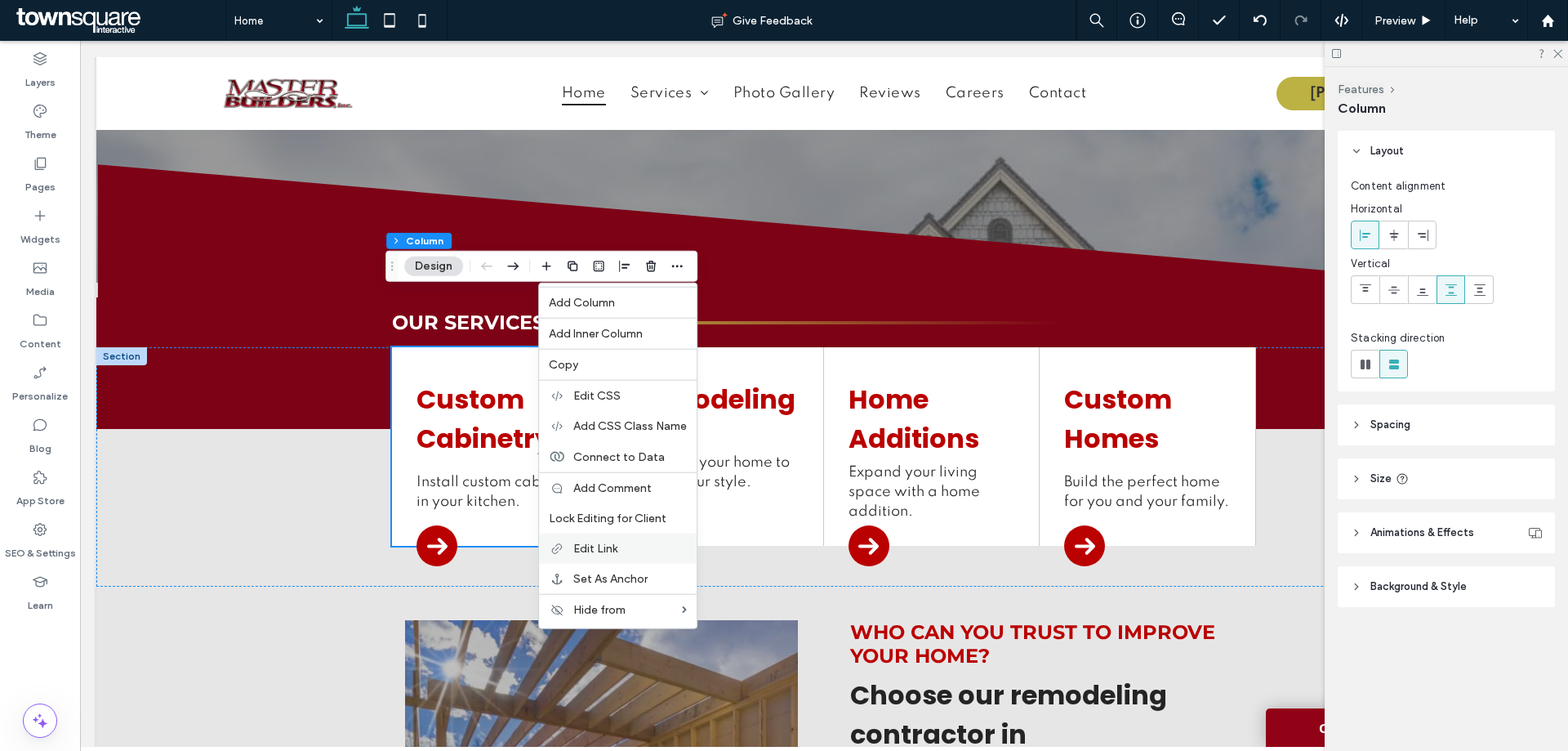
click at [612, 542] on span "Edit Link" at bounding box center [595, 549] width 44 height 14
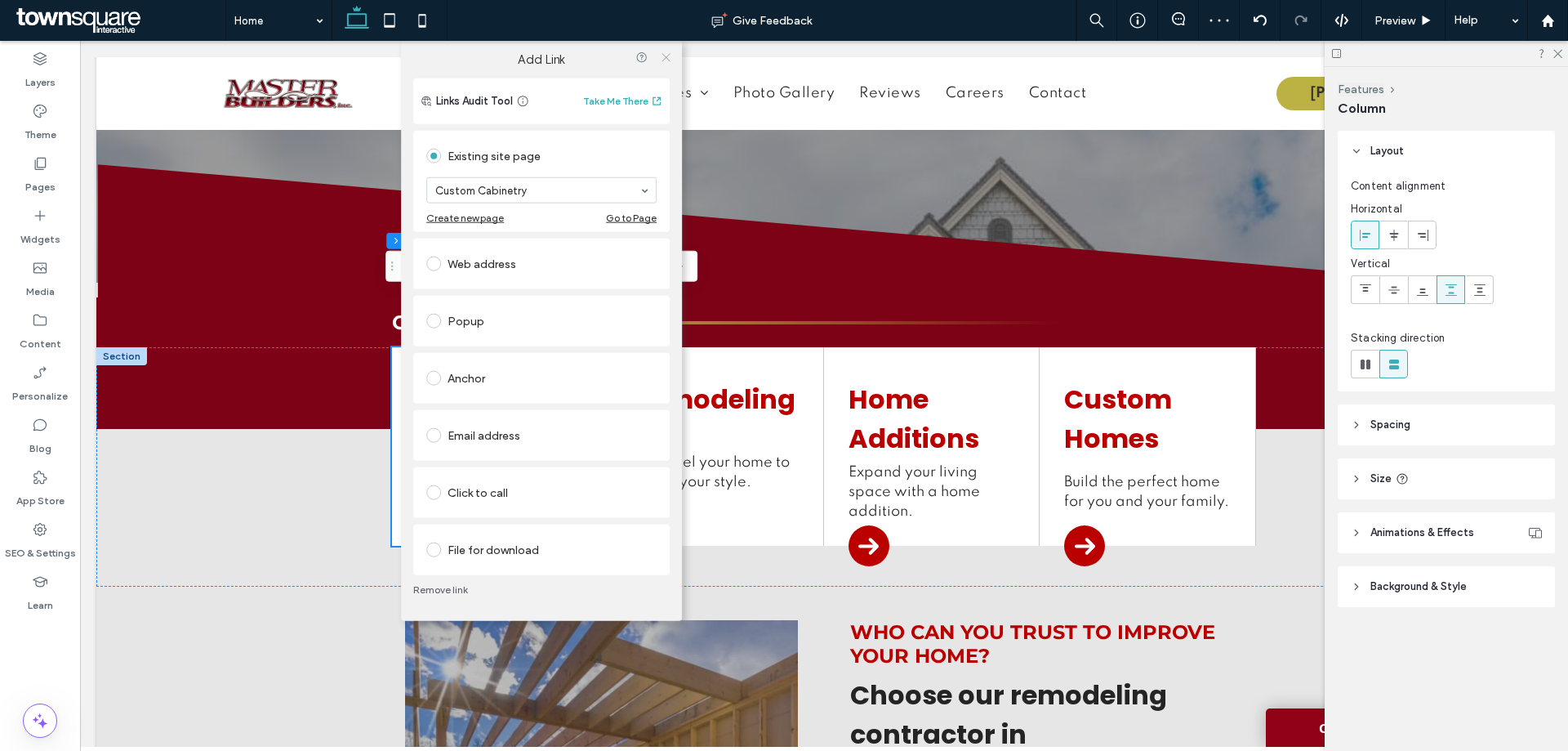
click at [666, 58] on icon at bounding box center [666, 58] width 12 height 12
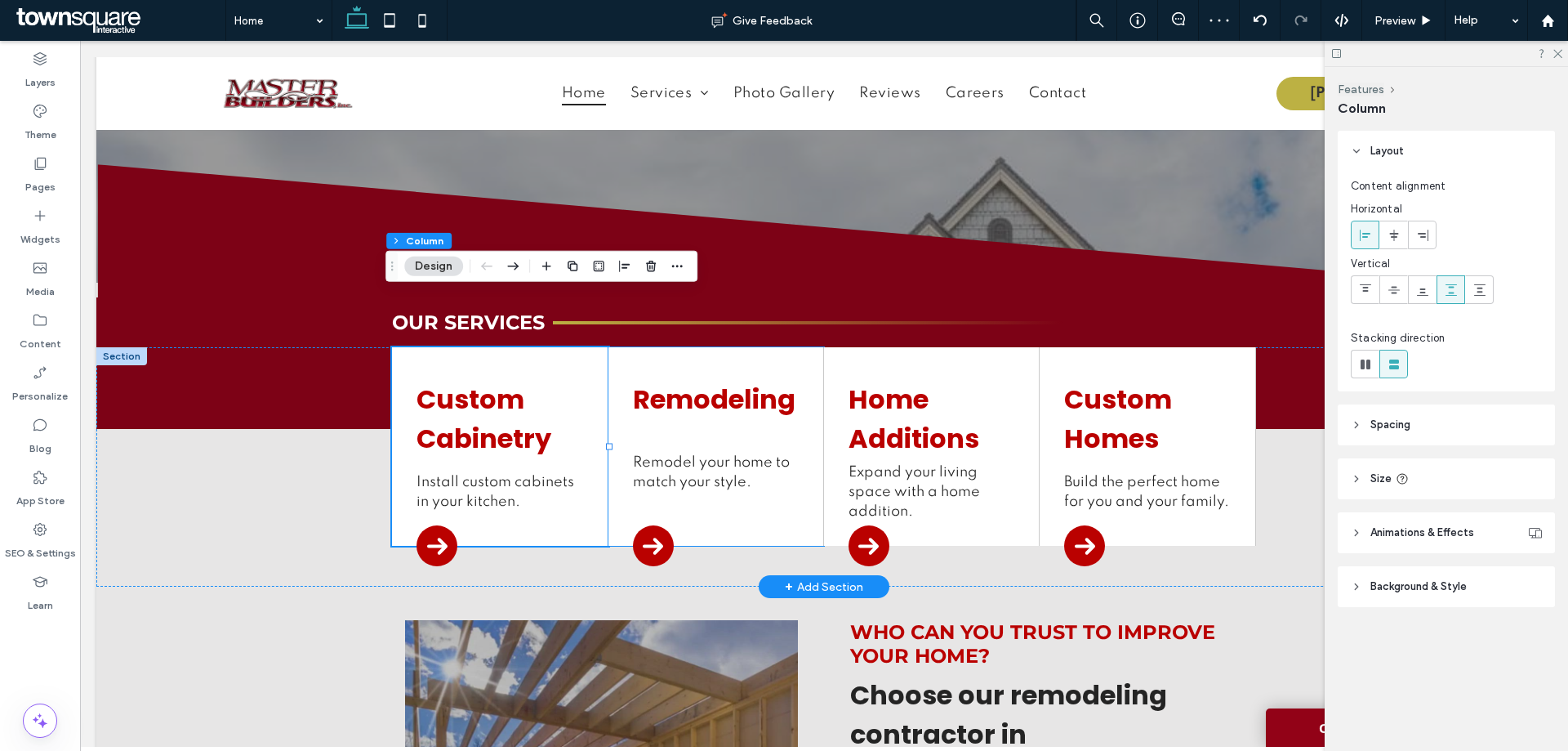
click at [765, 347] on div "Remodeling Remodel your home to match your style." at bounding box center [716, 446] width 215 height 199
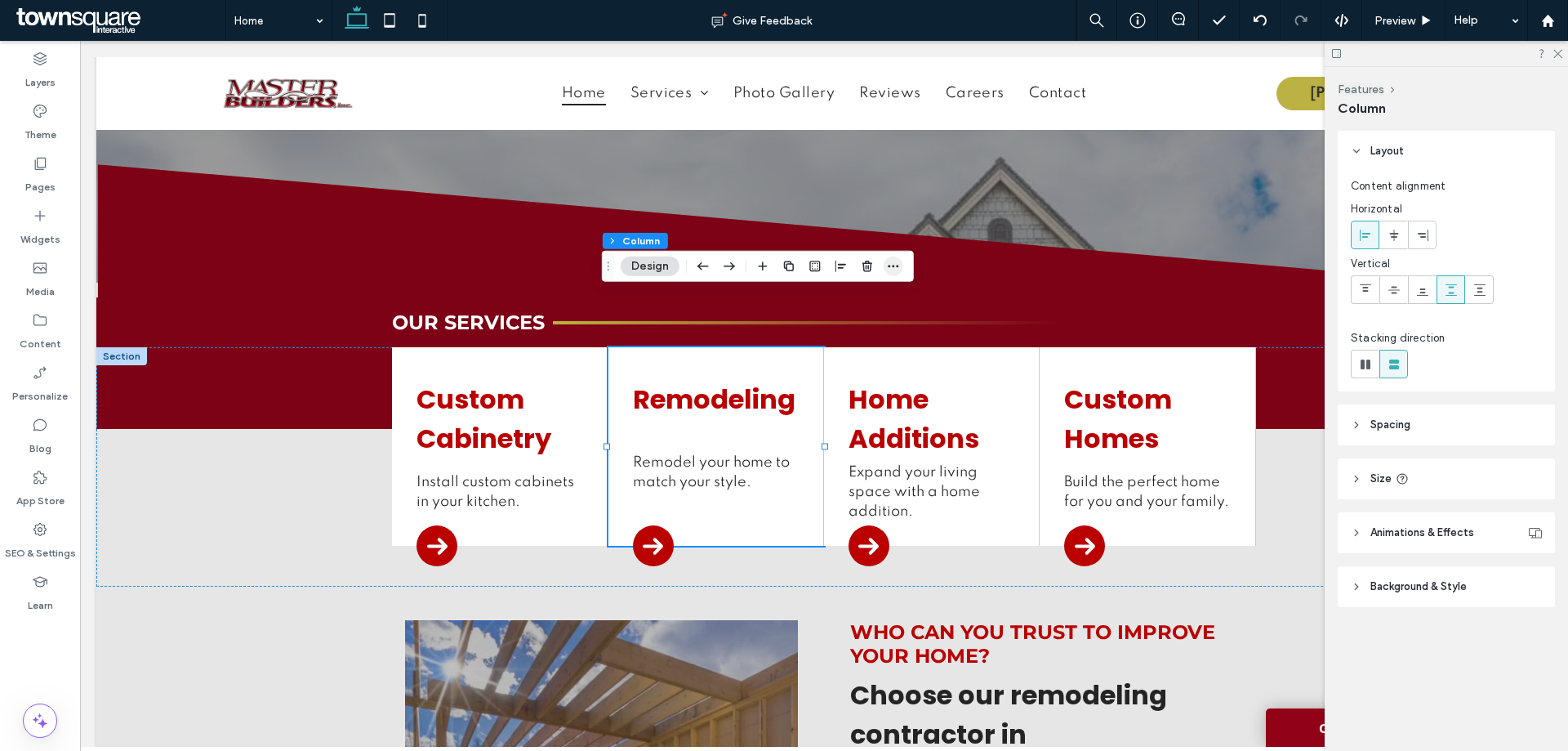
click at [899, 267] on icon "button" at bounding box center [893, 266] width 13 height 13
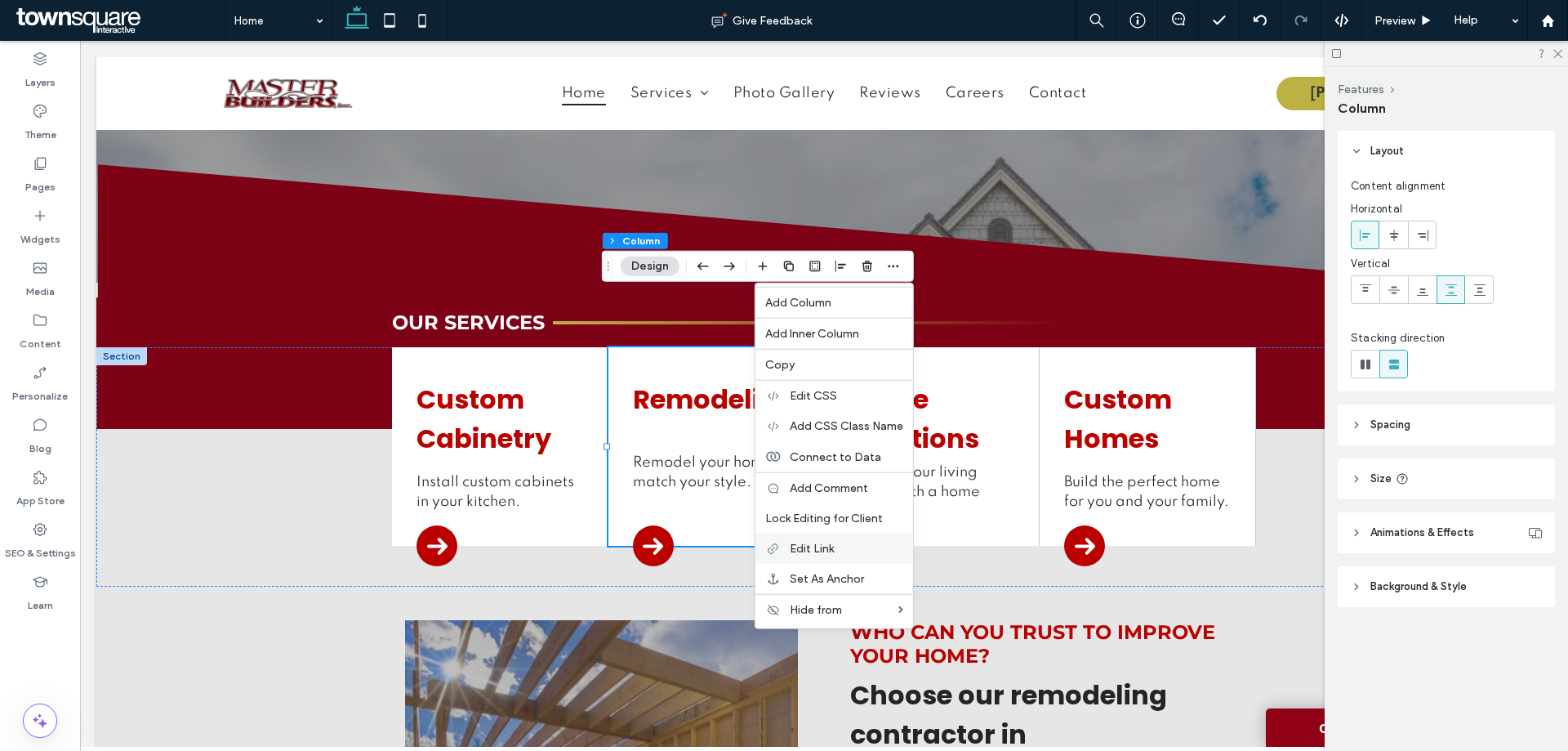
click at [862, 546] on label "Edit Link" at bounding box center [846, 549] width 114 height 14
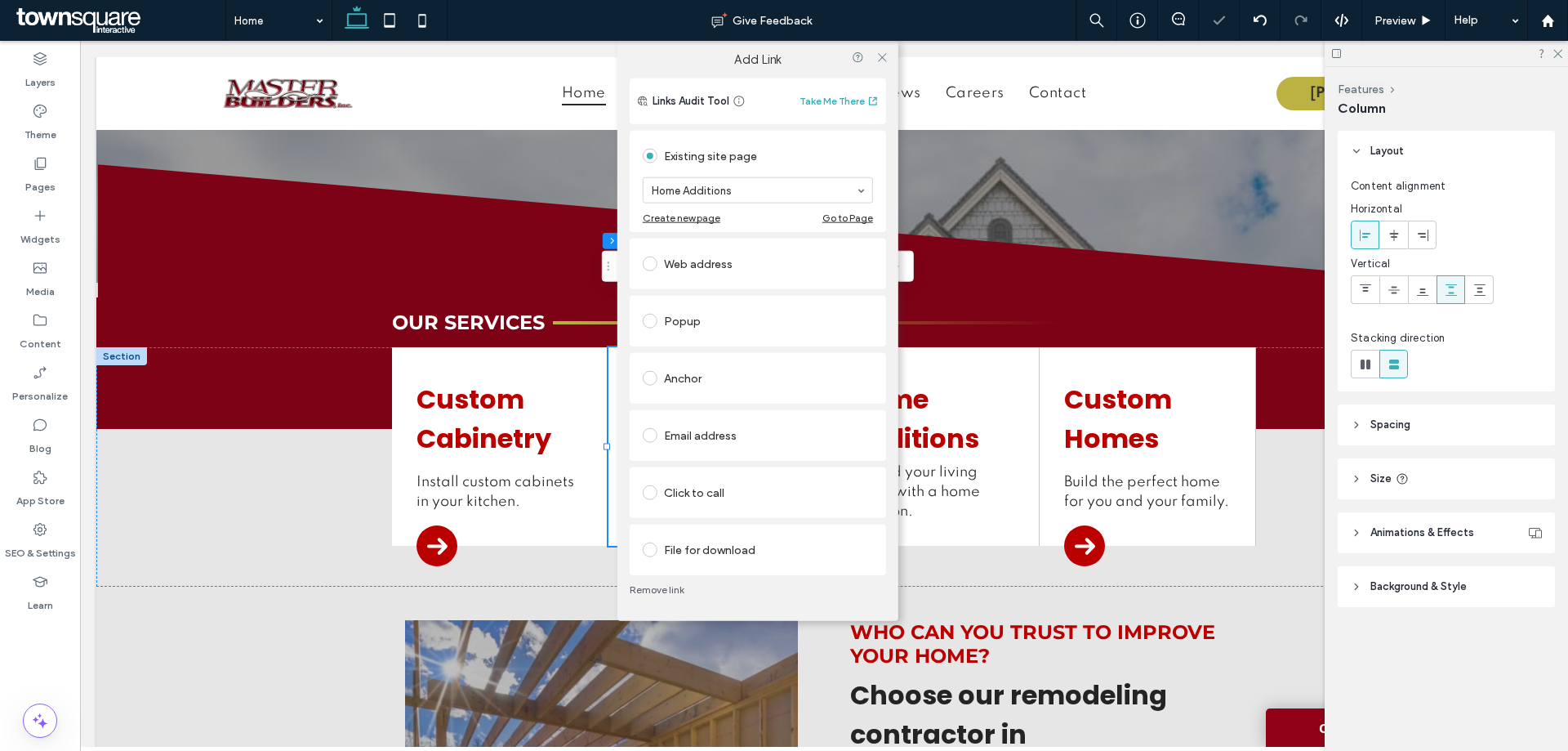
click at [842, 155] on div "Existing site page" at bounding box center [758, 156] width 231 height 26
click at [879, 56] on icon at bounding box center [881, 58] width 12 height 12
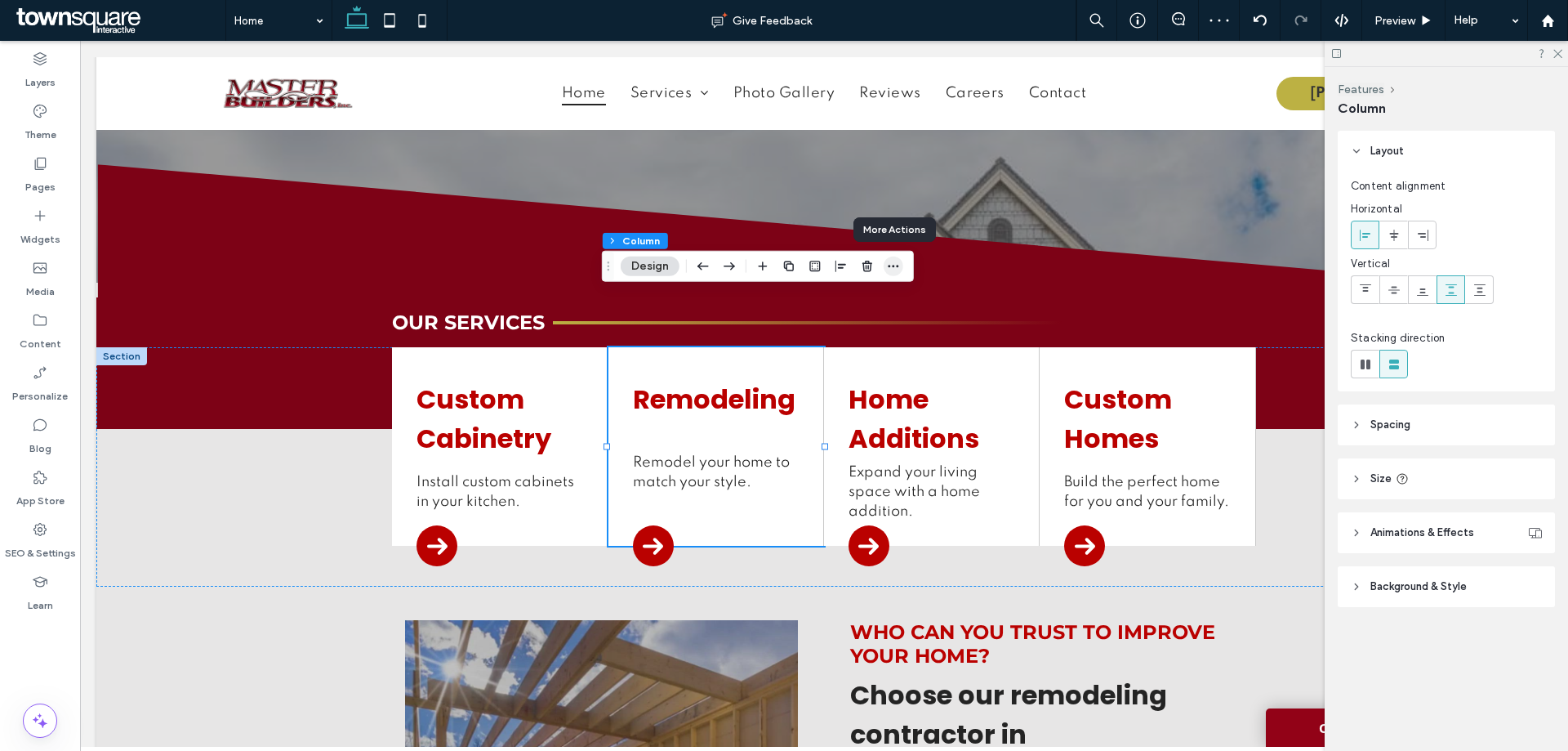
click at [897, 265] on icon "button" at bounding box center [893, 266] width 13 height 13
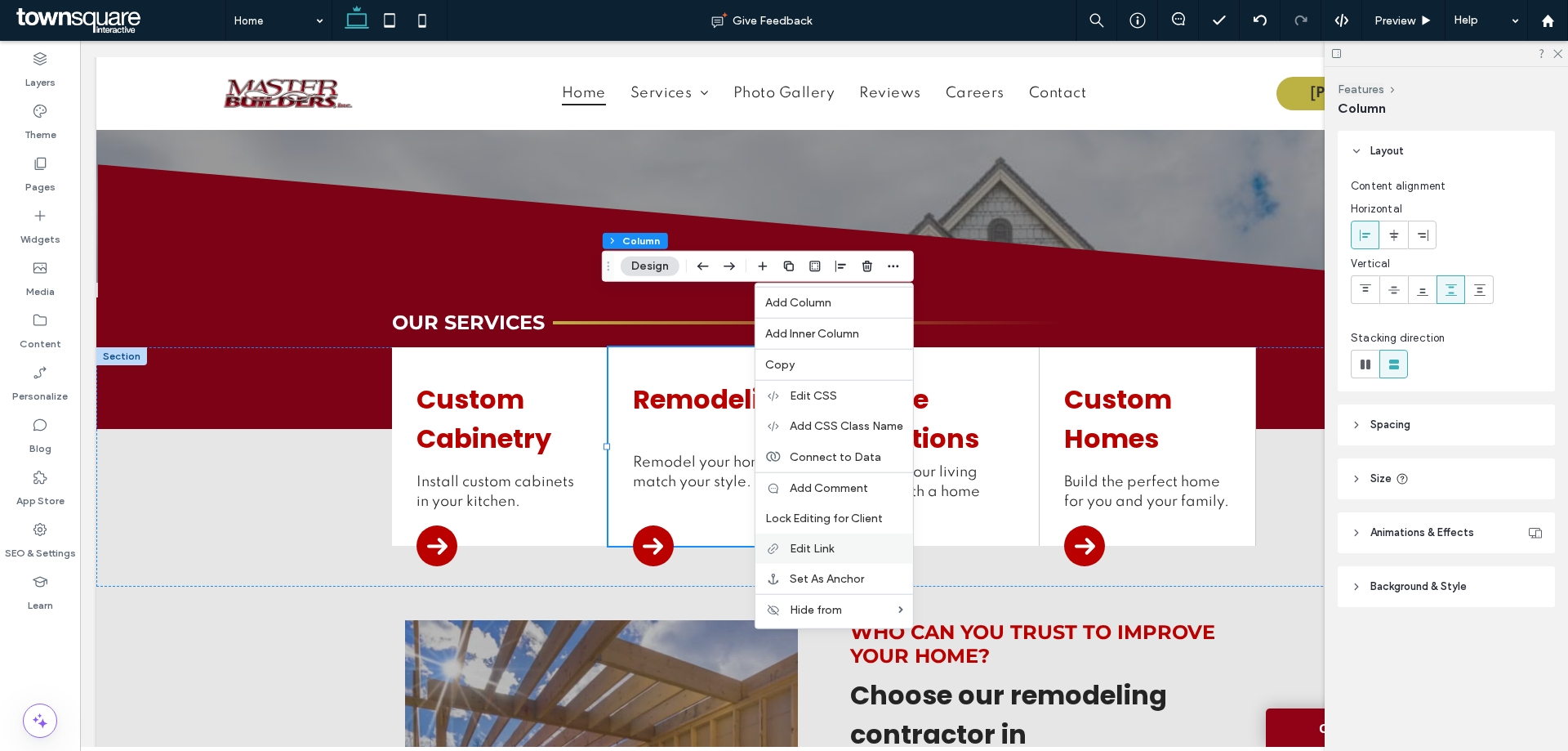
click at [835, 547] on label "Edit Link" at bounding box center [846, 549] width 114 height 14
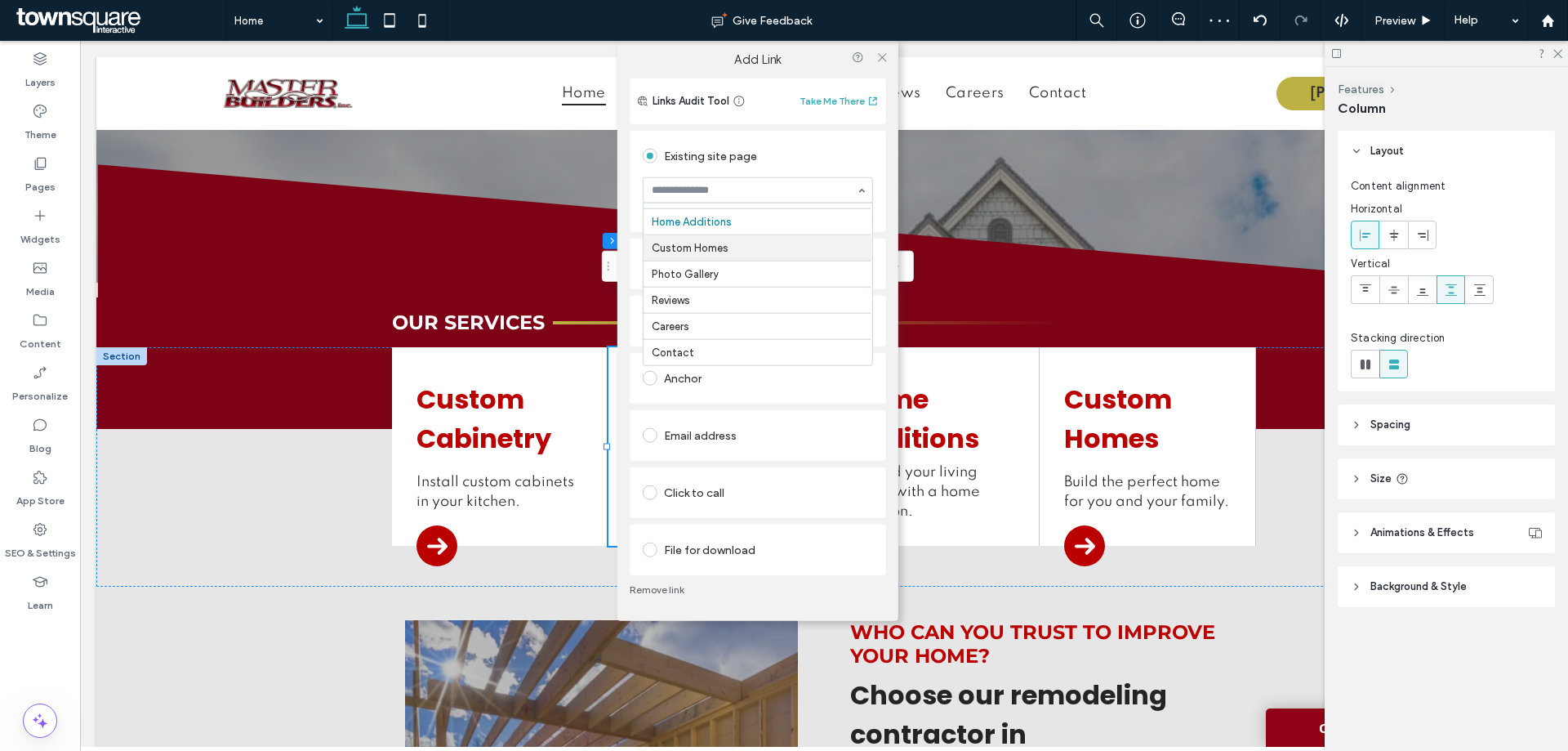
scroll to position [0, 0]
click at [826, 162] on div "Existing site page" at bounding box center [758, 156] width 231 height 26
click at [881, 54] on icon at bounding box center [881, 58] width 12 height 12
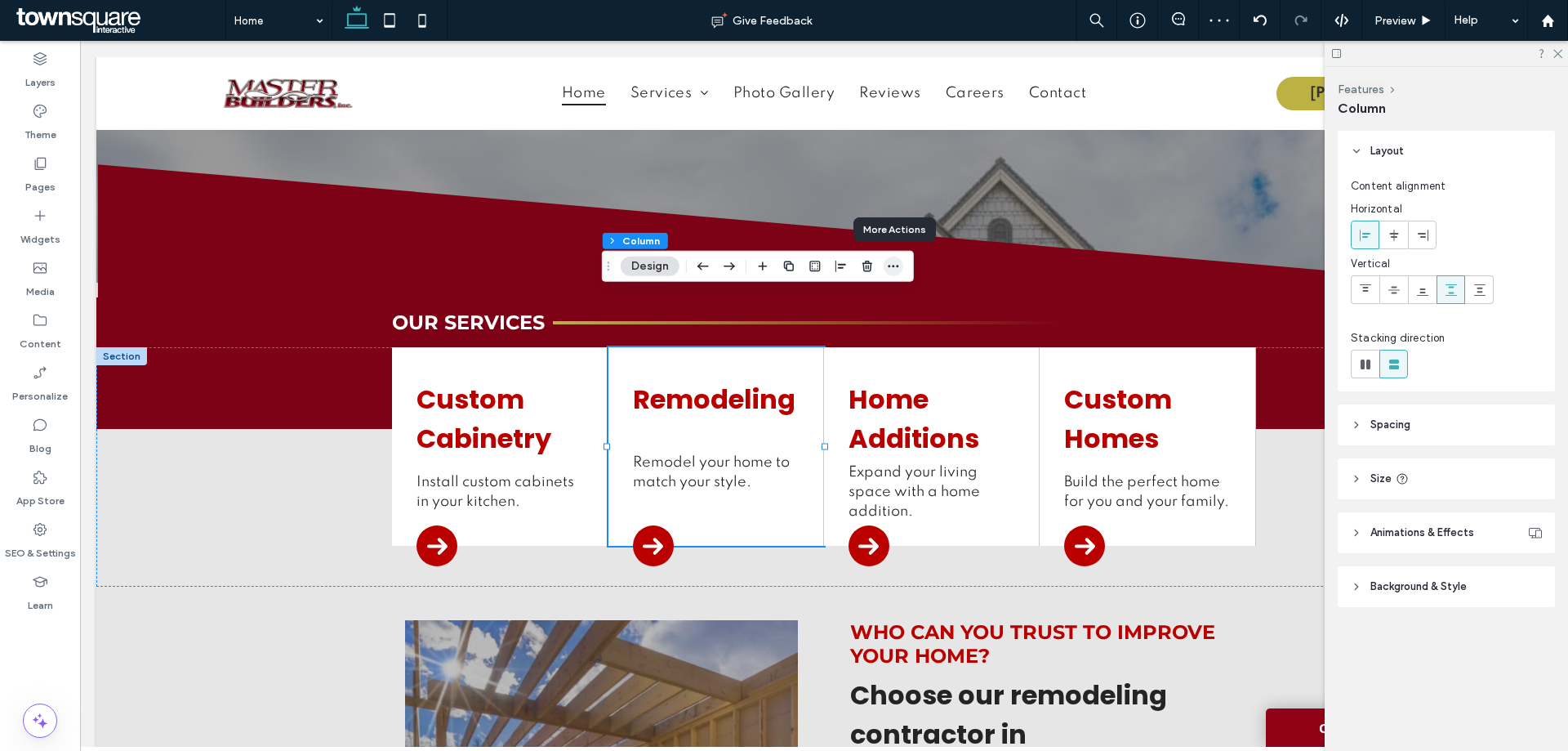
click at [890, 266] on use "button" at bounding box center [893, 266] width 11 height 3
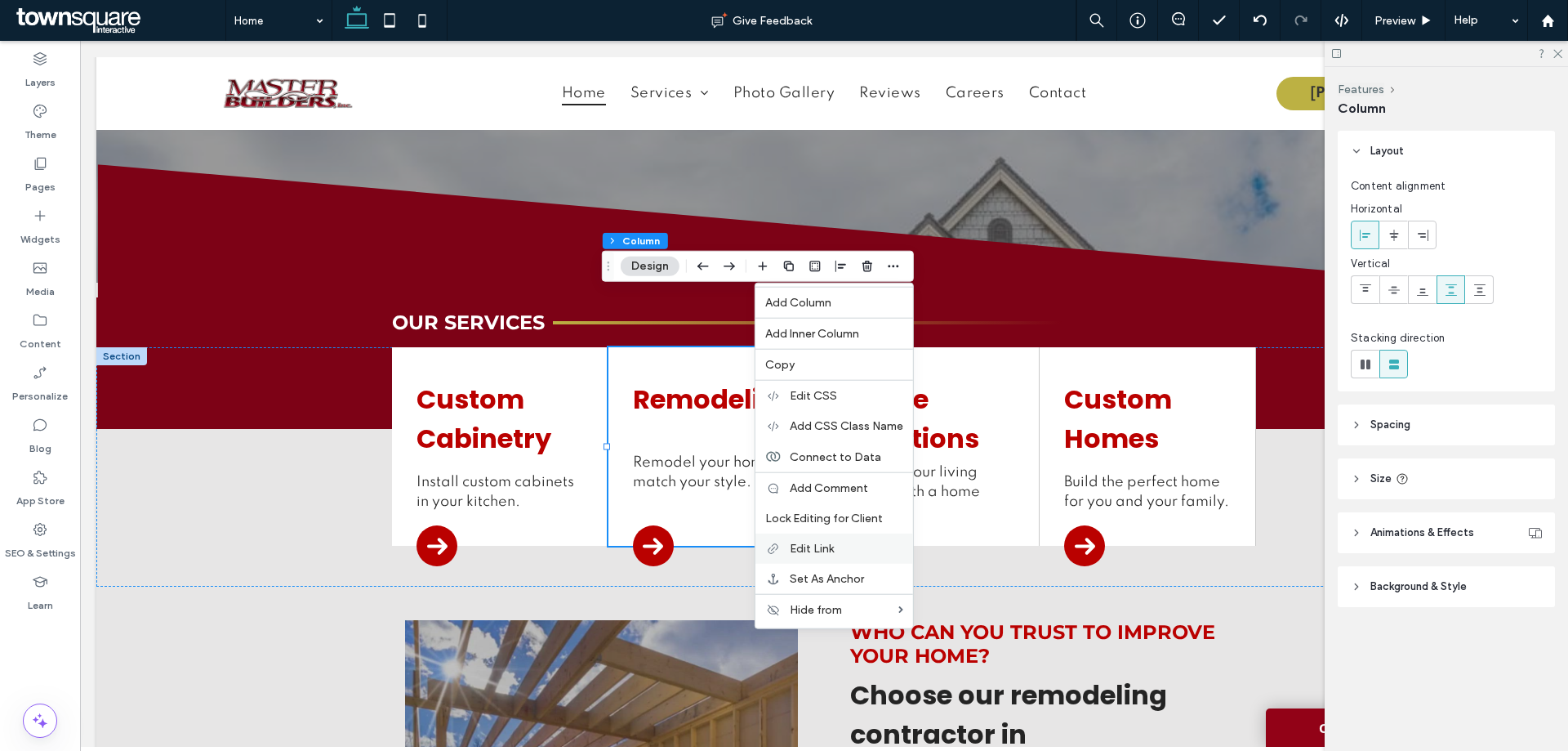
click at [812, 542] on span "Edit Link" at bounding box center [812, 549] width 44 height 14
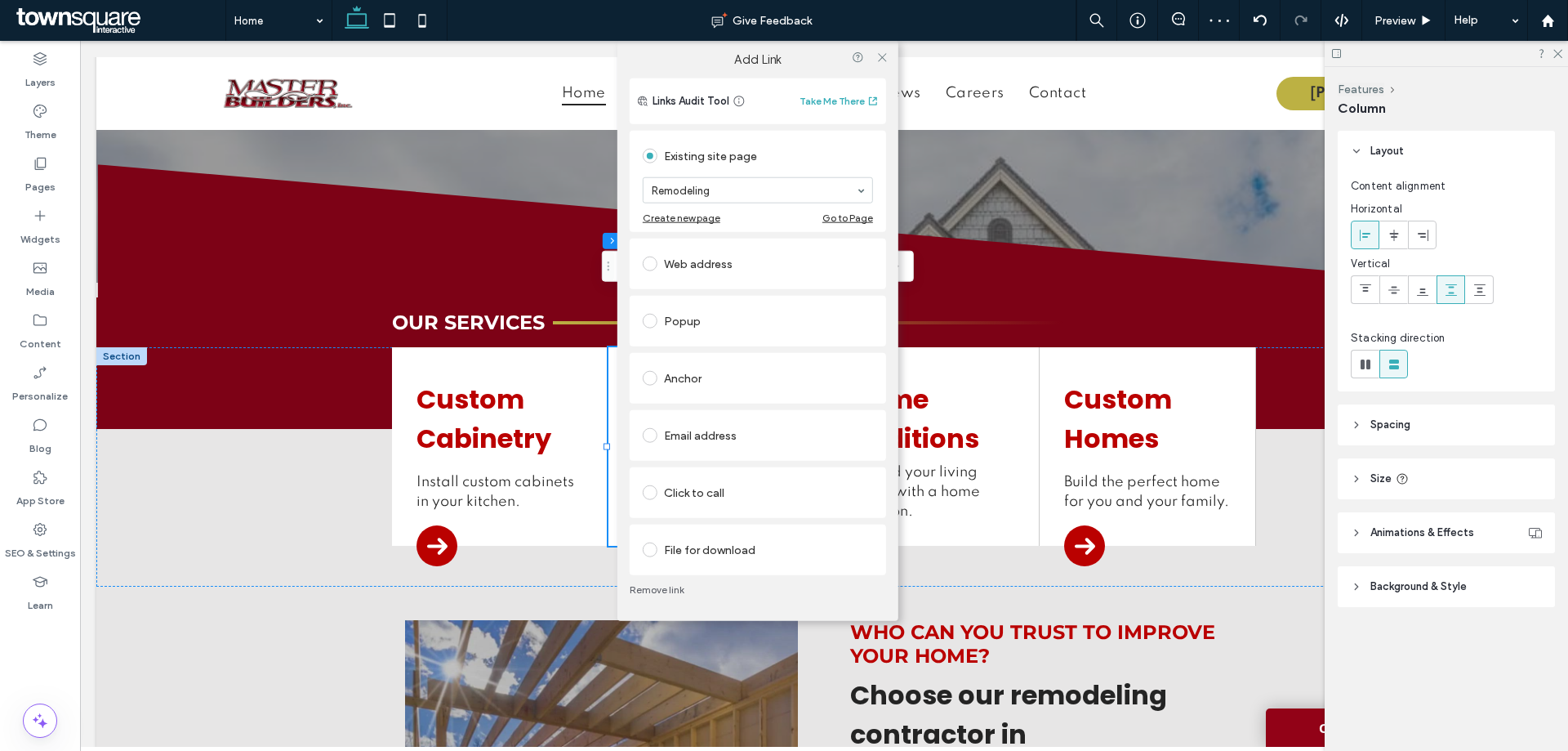
click at [633, 193] on div "Existing site page Remodeling Create new page Go to Page" at bounding box center [758, 181] width 256 height 101
click at [875, 60] on icon at bounding box center [881, 58] width 12 height 12
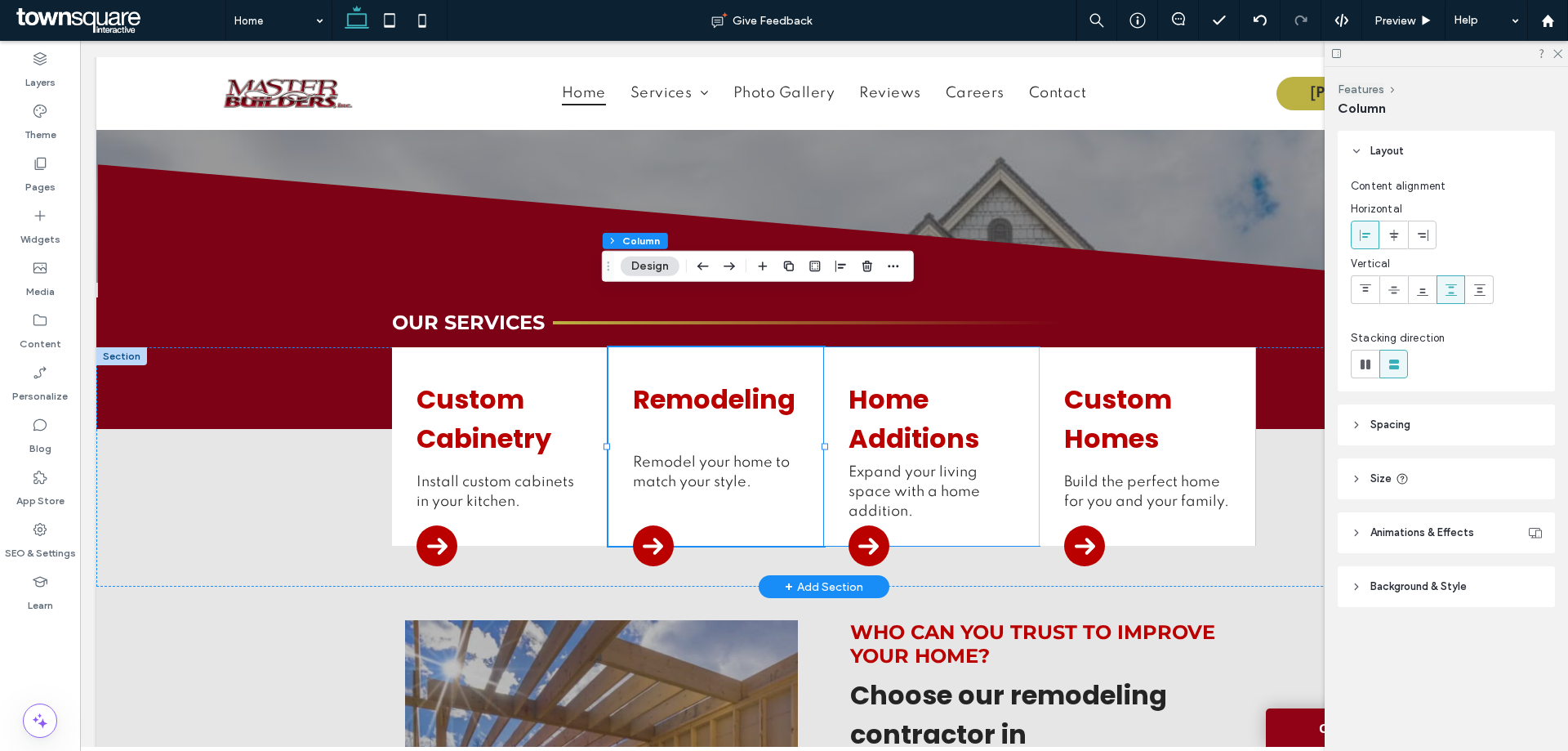
click at [990, 347] on div "Home Additions Expand your living space with a home addition." at bounding box center [932, 446] width 215 height 199
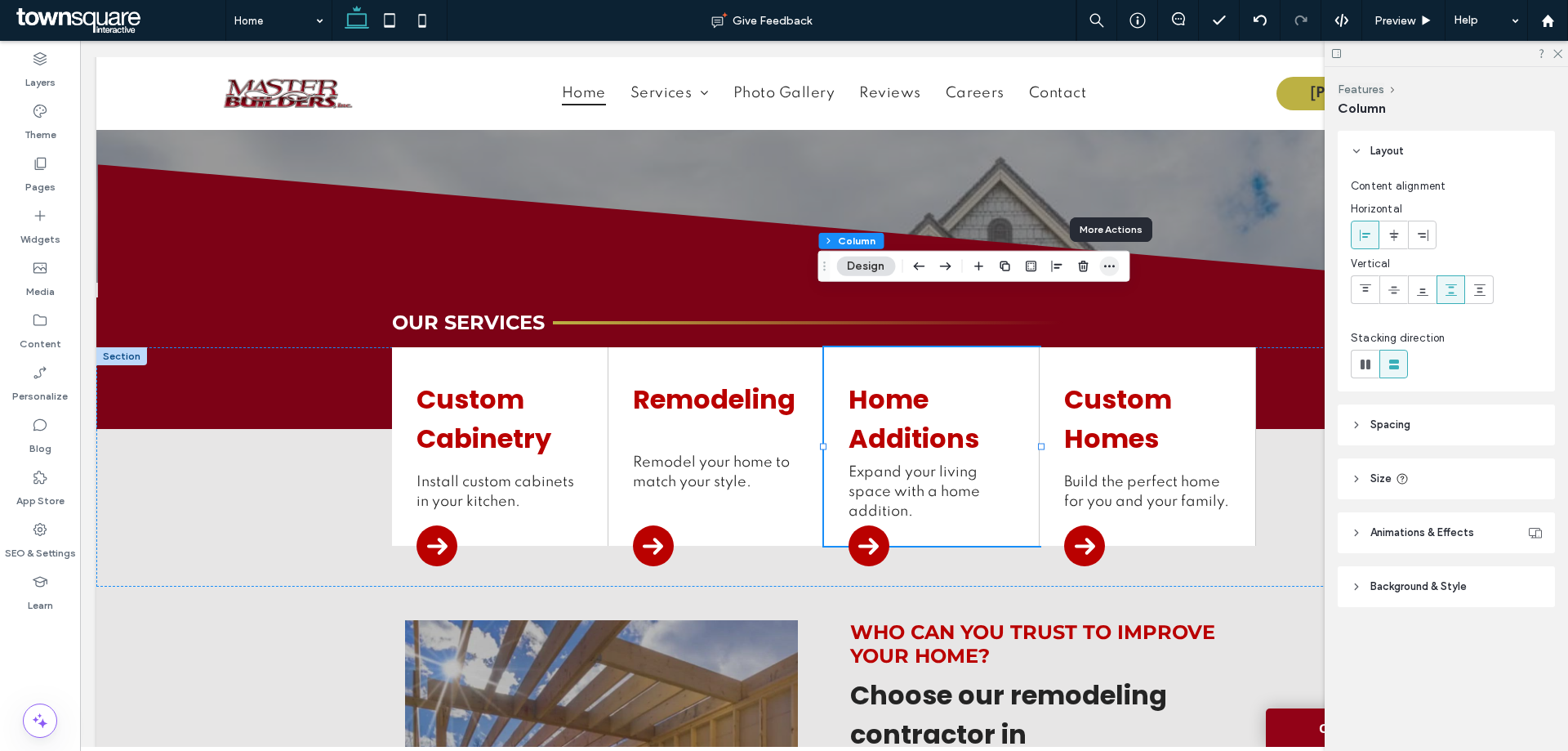
click at [1111, 270] on icon "button" at bounding box center [1108, 266] width 13 height 13
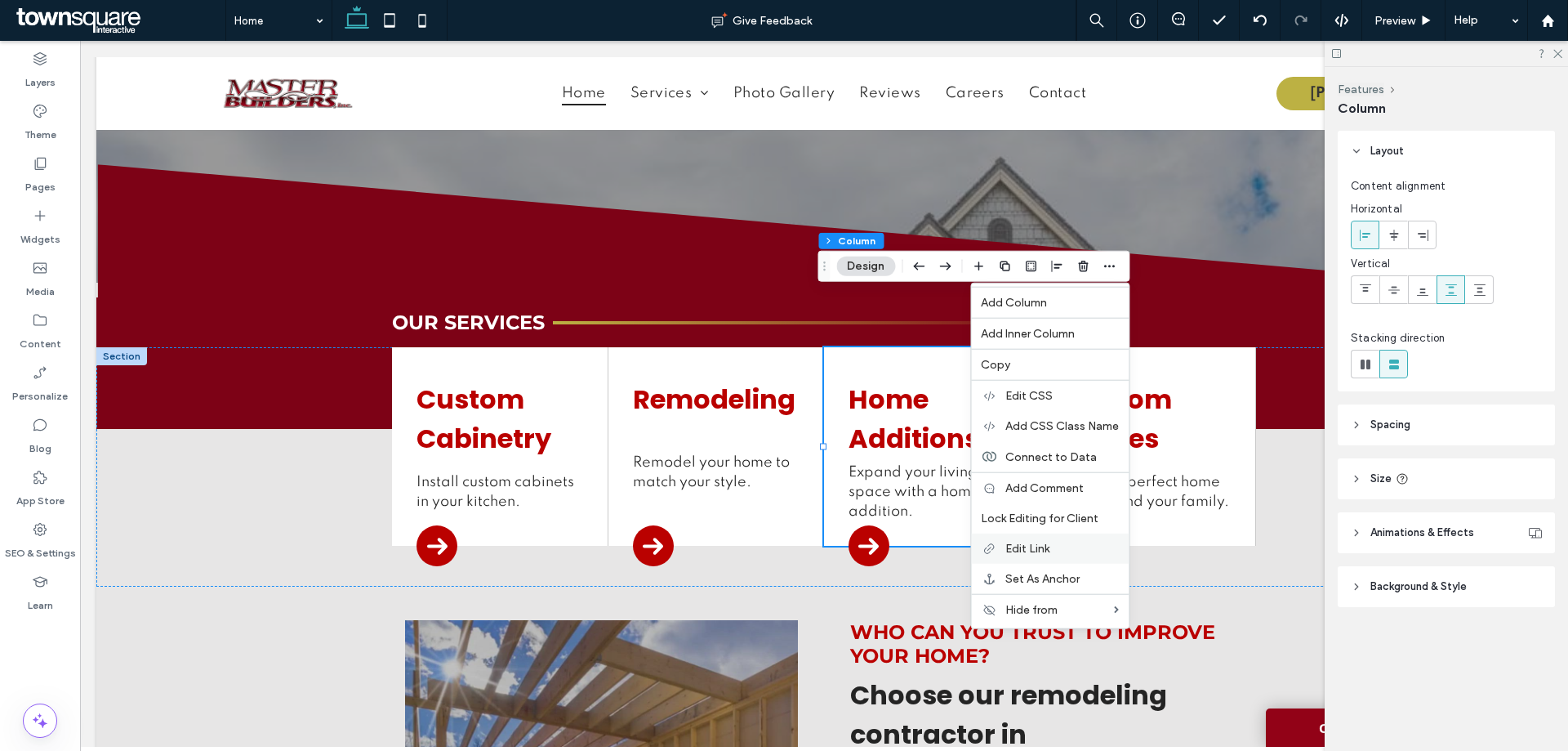
click at [1053, 546] on label "Edit Link" at bounding box center [1063, 549] width 114 height 14
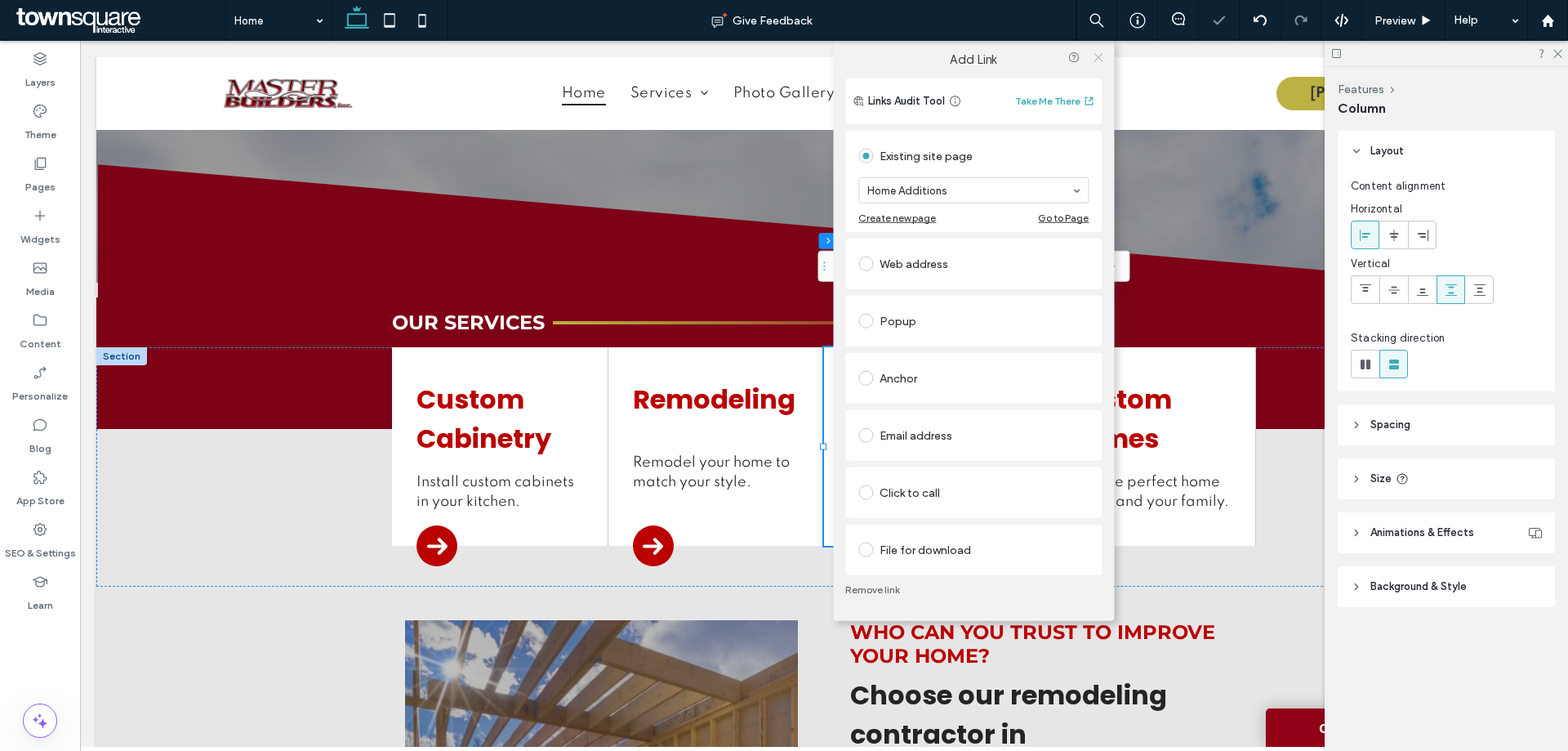
click at [1096, 59] on icon at bounding box center [1098, 58] width 12 height 12
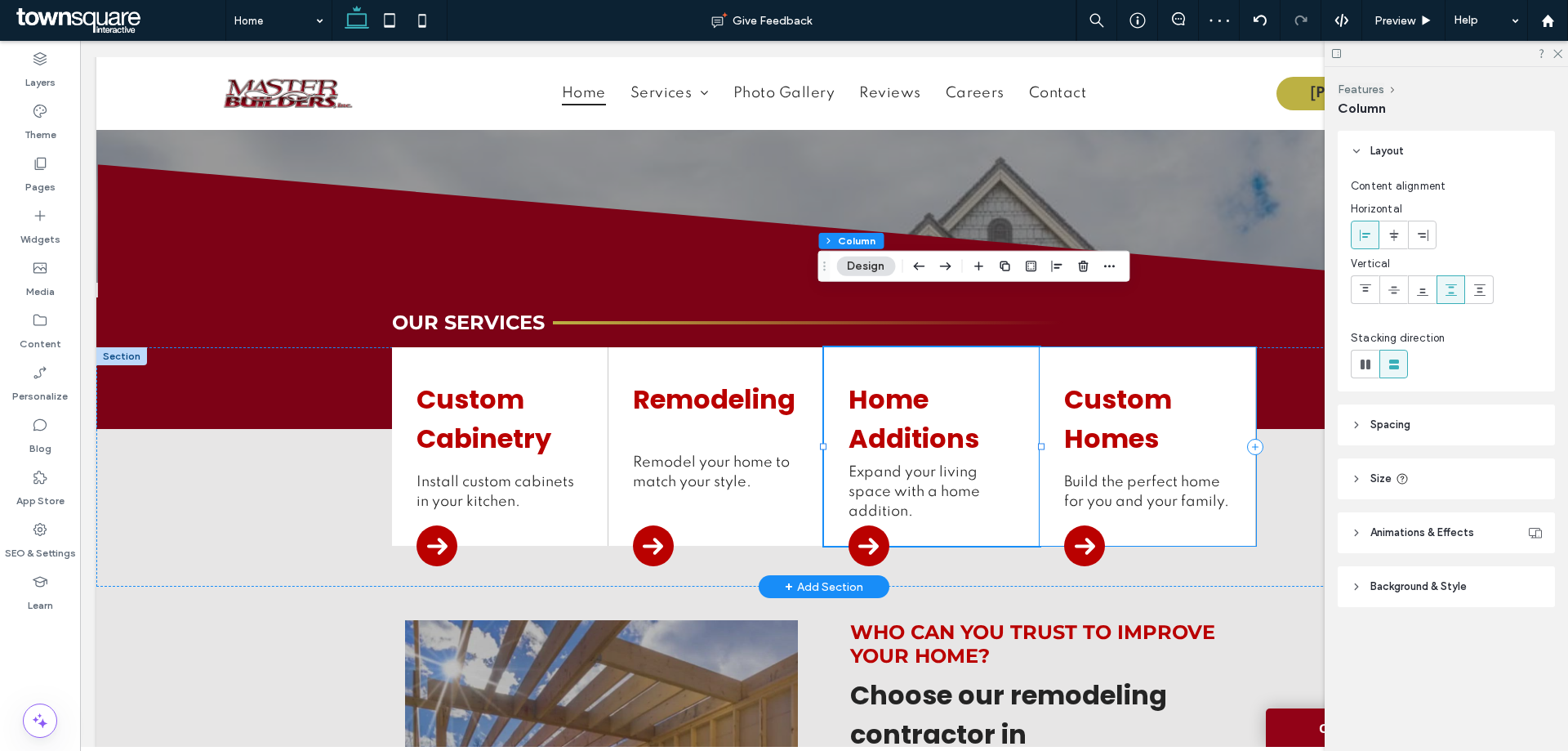
click at [1223, 347] on div "Custom Homes Build the perfect home for you and your family." at bounding box center [1147, 446] width 215 height 199
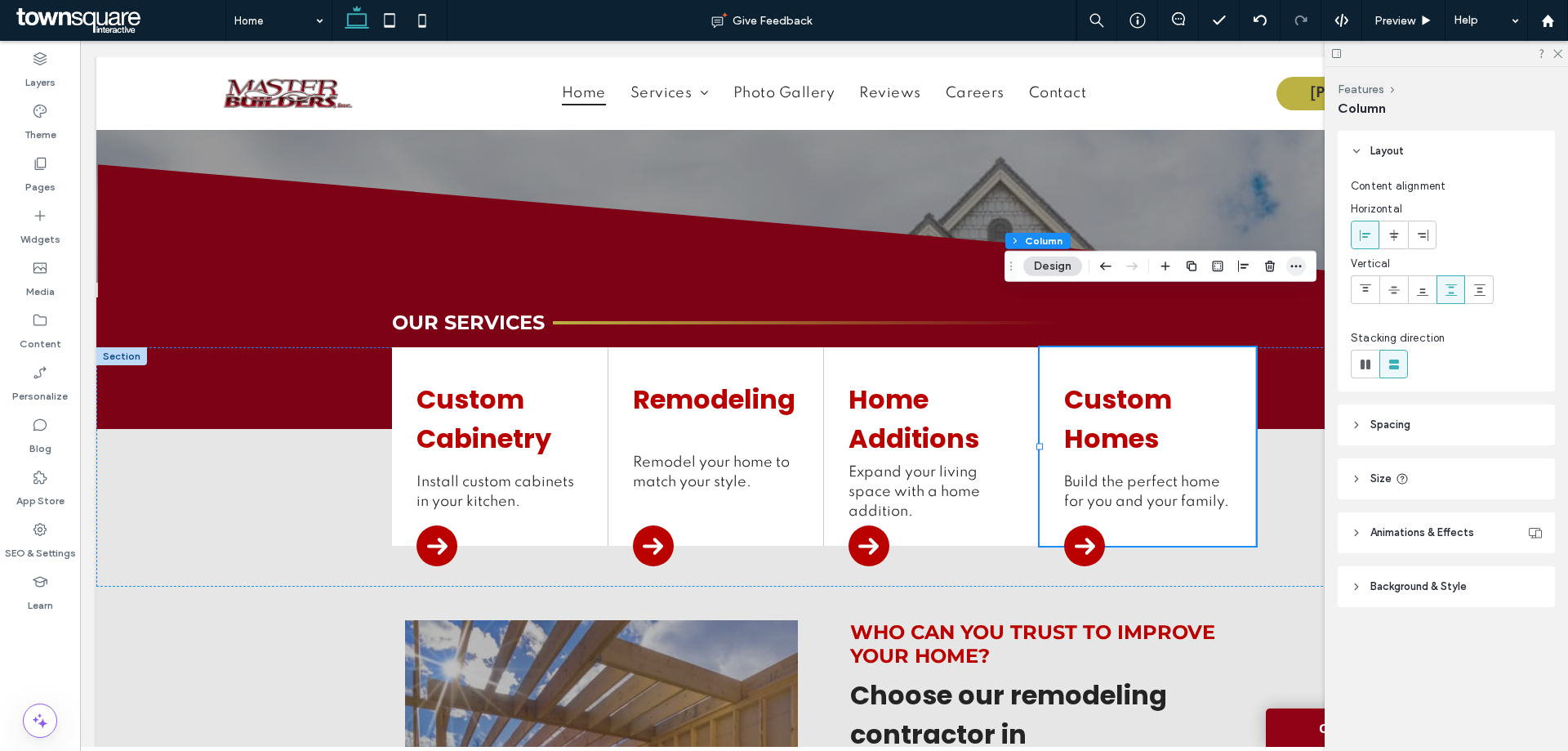
click at [1299, 266] on use "button" at bounding box center [1297, 266] width 11 height 3
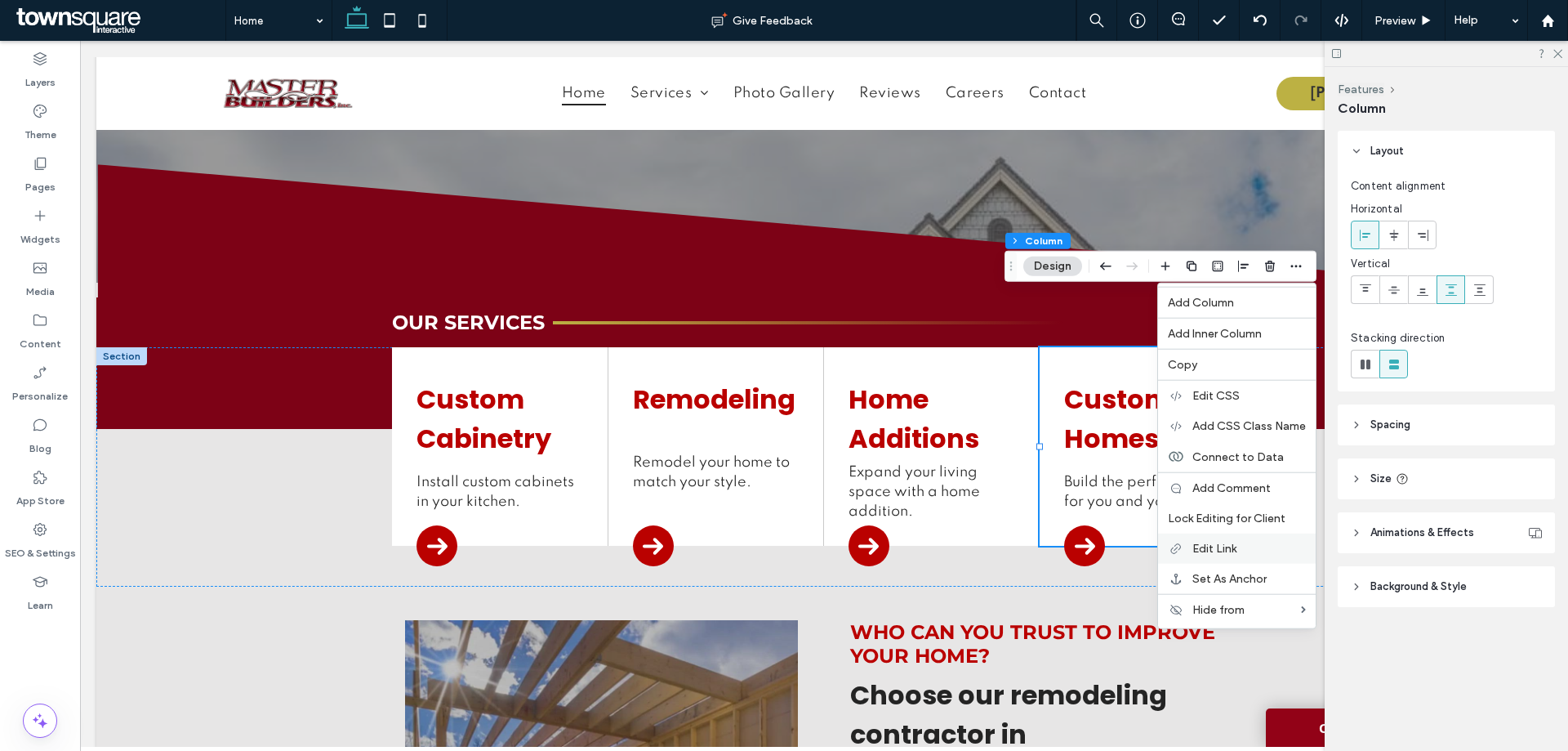
click at [1250, 548] on label "Edit Link" at bounding box center [1249, 549] width 114 height 14
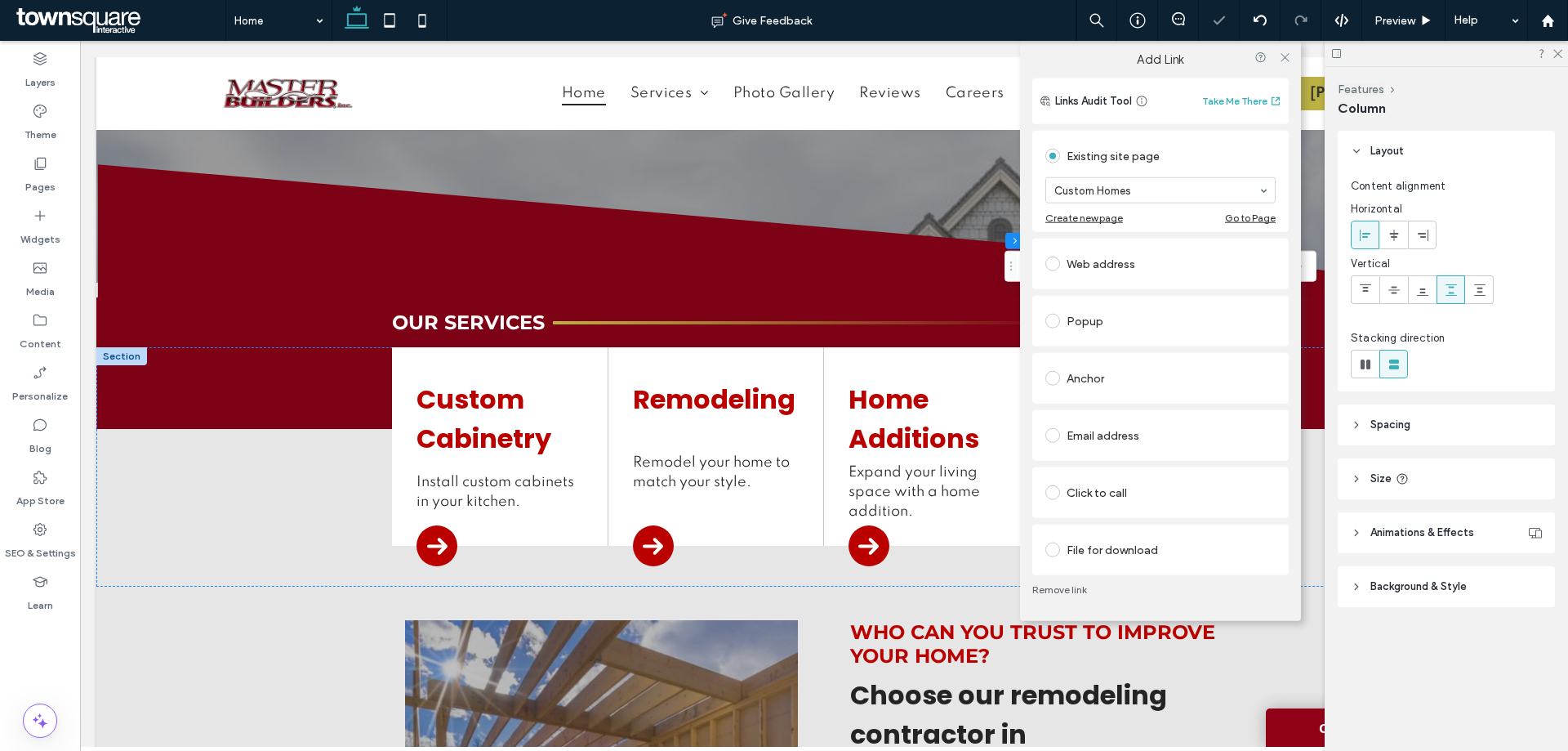
click at [1273, 159] on div "Existing site page" at bounding box center [1161, 156] width 231 height 26
click at [1288, 55] on icon at bounding box center [1285, 58] width 12 height 12
